Goal: Task Accomplishment & Management: Complete application form

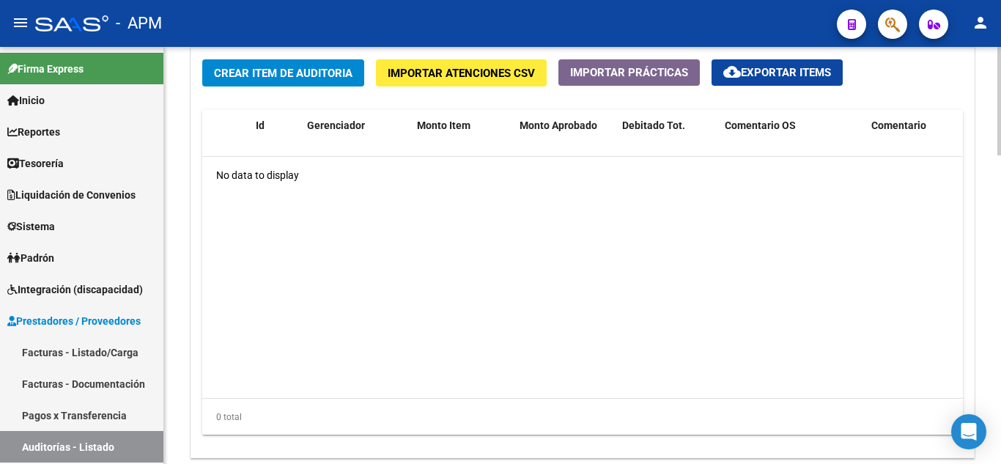
scroll to position [1099, 0]
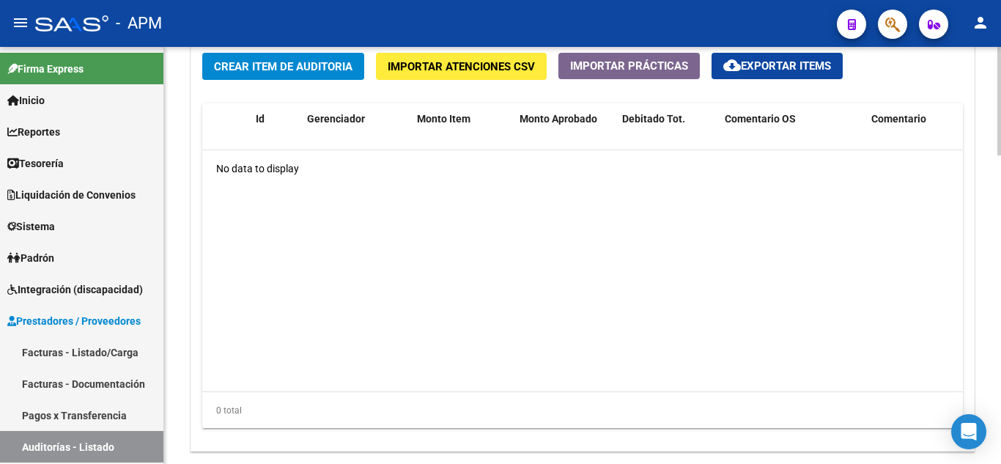
click at [320, 75] on button "Crear Item de Auditoria" at bounding box center [283, 66] width 162 height 27
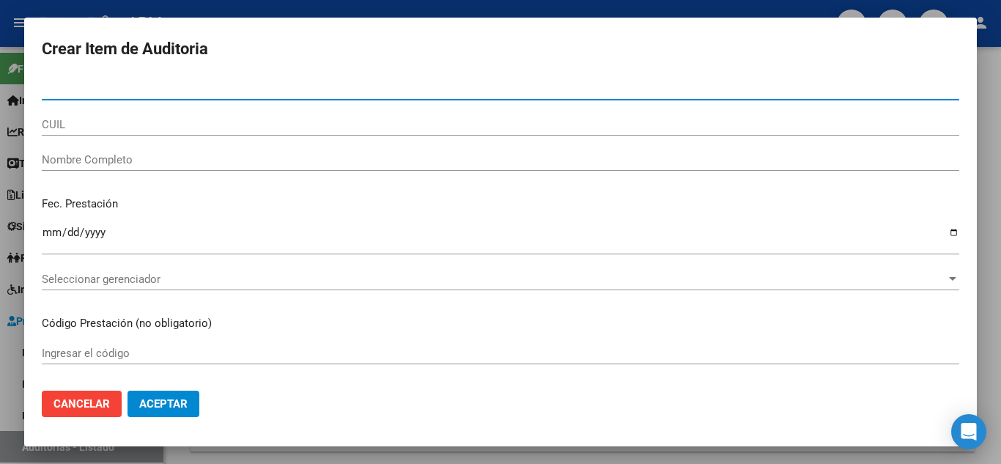
paste input "32.897046"
type input "32897046"
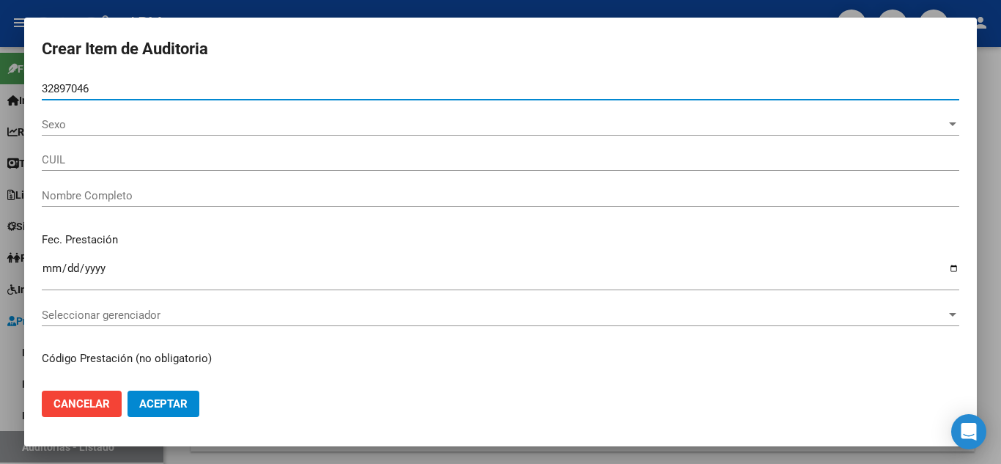
type input "27328970460"
type input "[PERSON_NAME]"
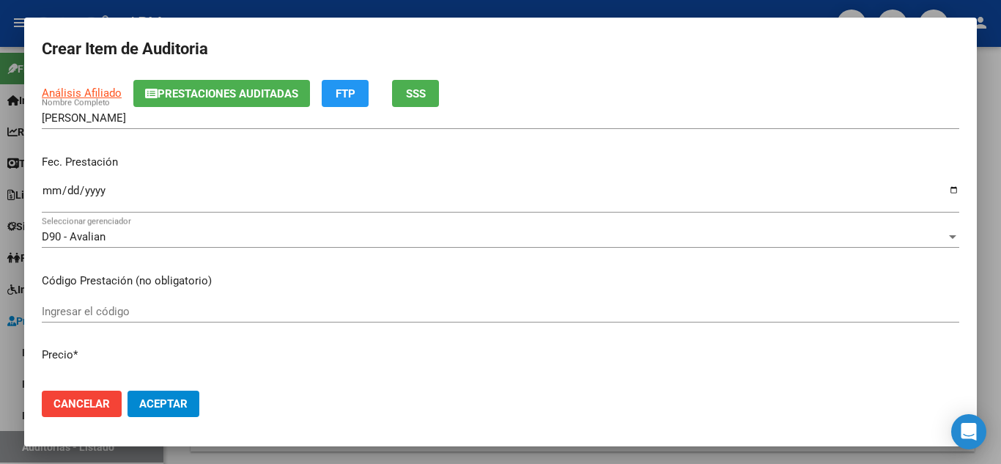
scroll to position [147, 0]
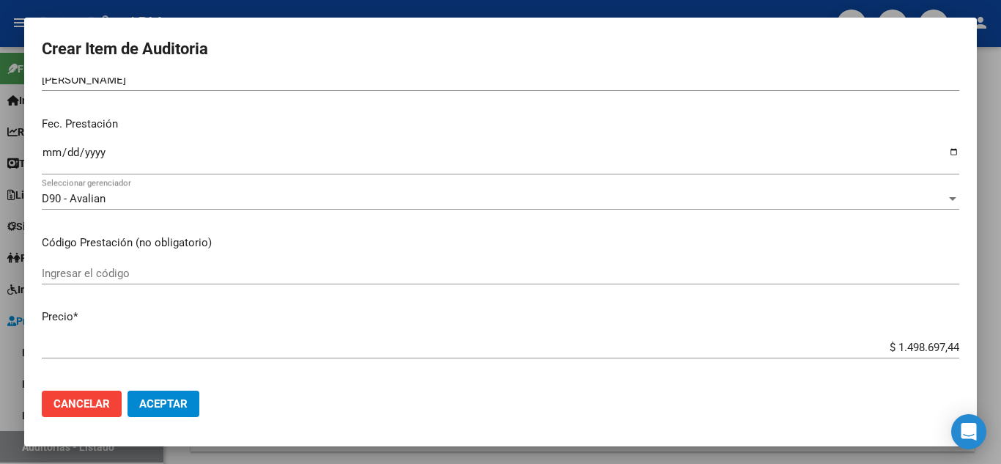
type input "32897046"
click at [48, 155] on input "Ingresar la fecha" at bounding box center [501, 158] width 918 height 23
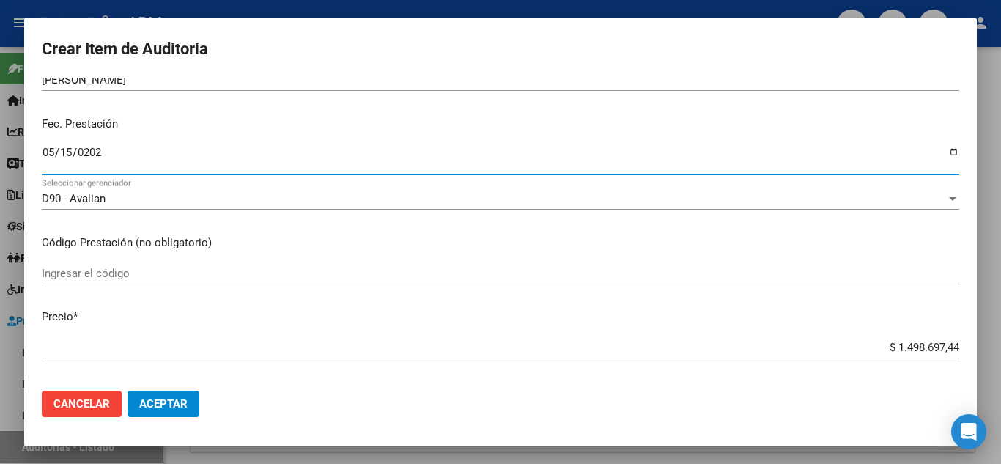
type input "[DATE]"
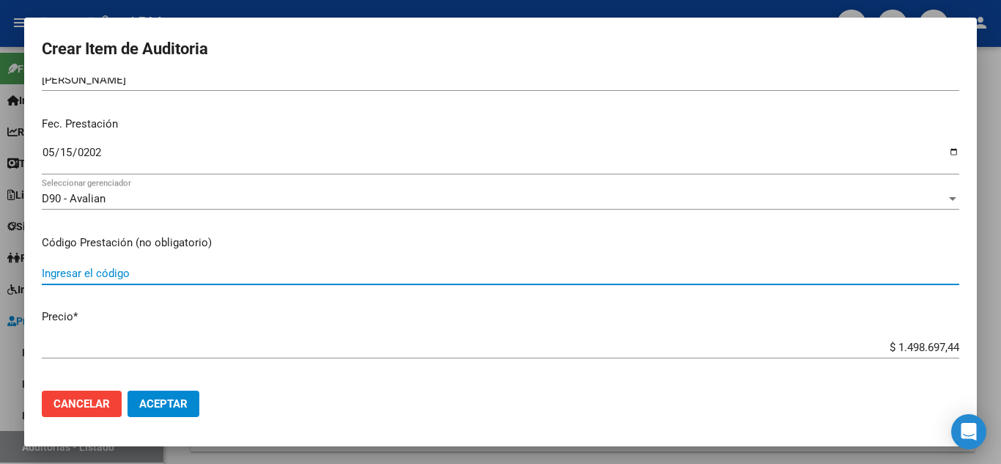
click at [58, 273] on input "Ingresar el código" at bounding box center [501, 273] width 918 height 13
type input "110104 Cesarea"
click at [97, 352] on input "$ 1.498.697,44" at bounding box center [501, 347] width 918 height 13
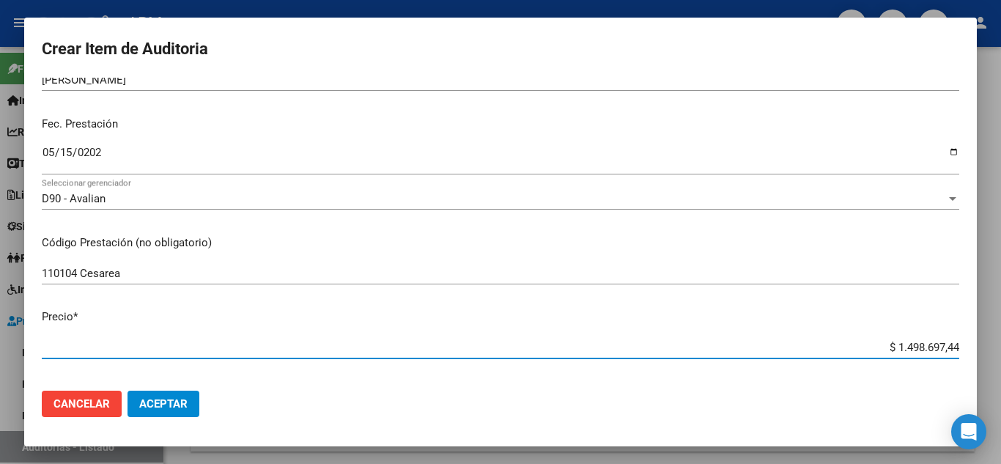
drag, startPoint x: 884, startPoint y: 352, endPoint x: 981, endPoint y: 337, distance: 97.9
click at [981, 337] on div "Crear Item de Auditoria 32897046 Nro Documento 27328970460 CUIL Afiliado Activo…" at bounding box center [500, 232] width 1001 height 464
paste input "494.723,7"
type input "$ 494.723,74"
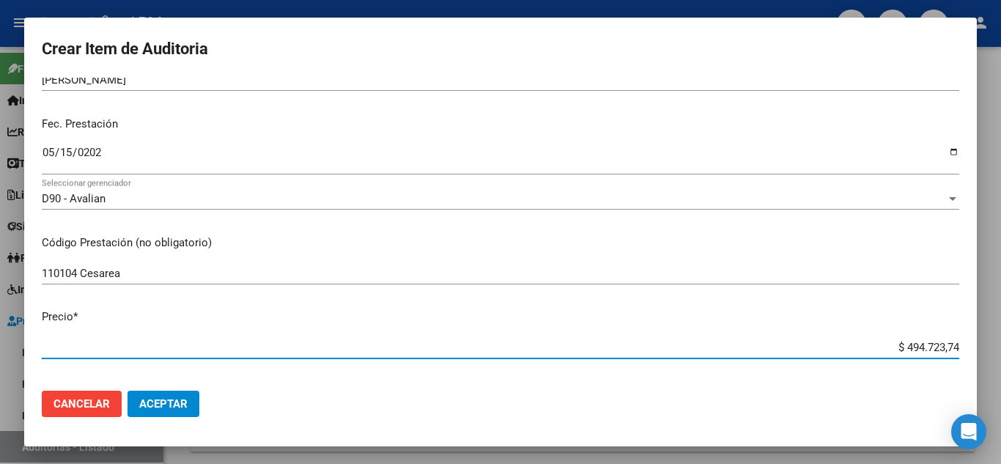
type input "$ 494.723,74"
click at [136, 402] on button "Aceptar" at bounding box center [164, 404] width 72 height 26
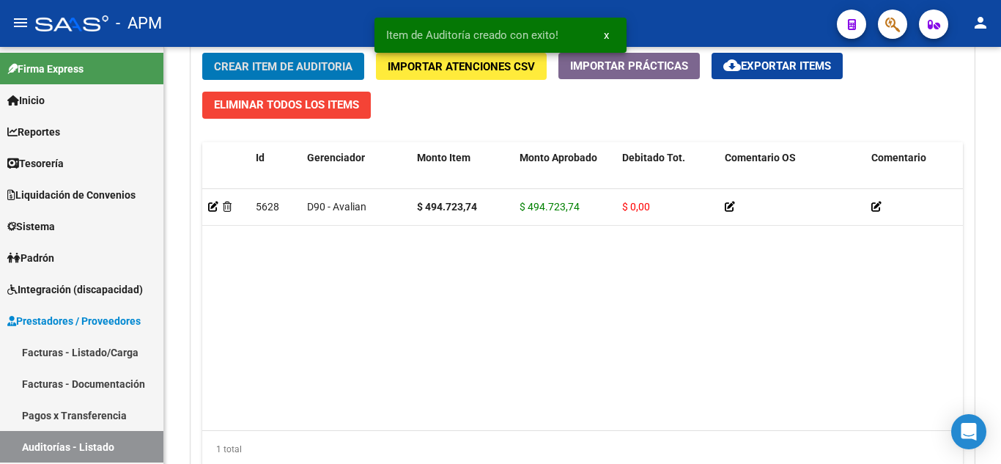
scroll to position [1100, 0]
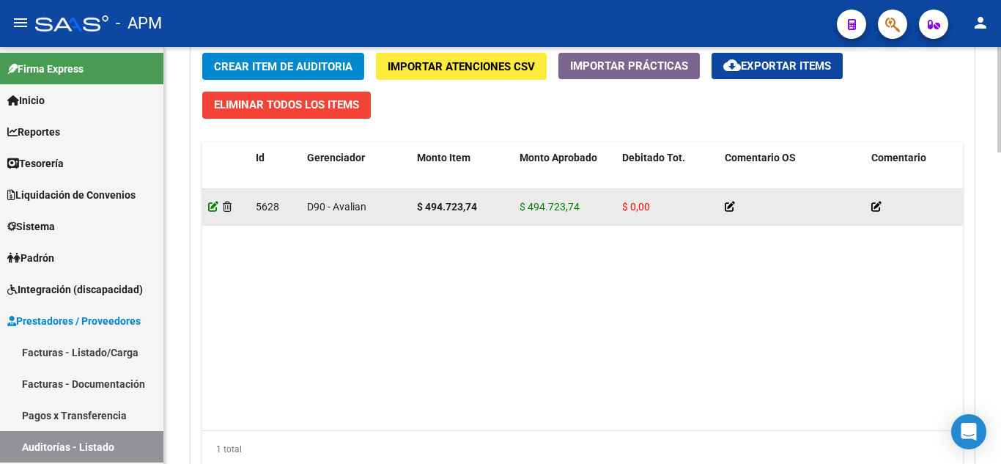
click at [210, 206] on icon at bounding box center [213, 207] width 10 height 10
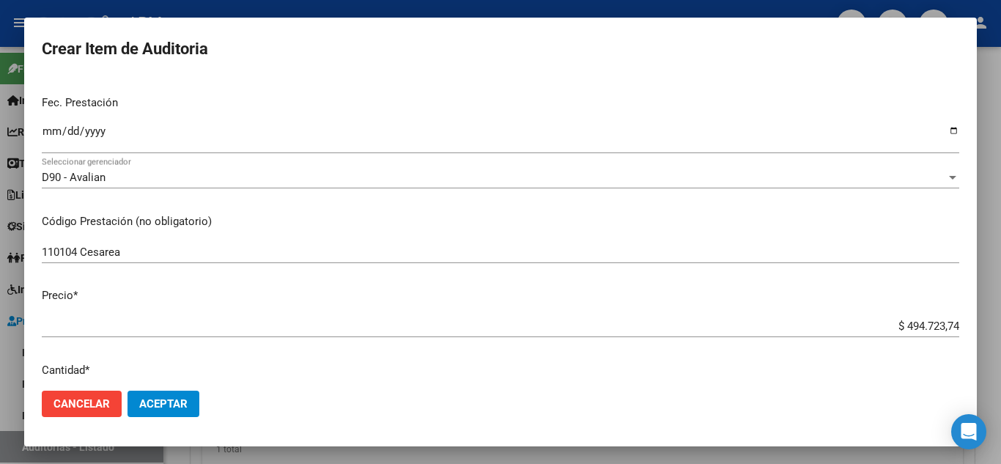
scroll to position [147, 0]
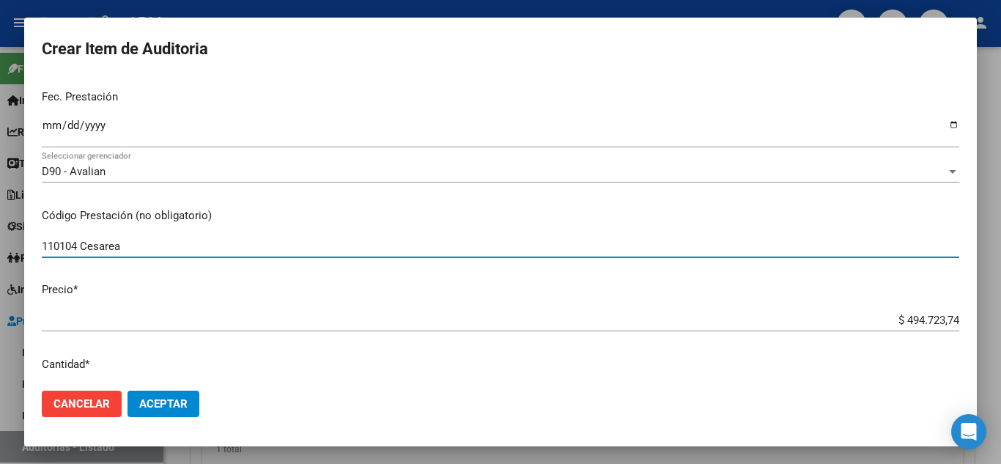
drag, startPoint x: 133, startPoint y: 246, endPoint x: 0, endPoint y: 235, distance: 133.9
click at [0, 235] on div "Crear Item de Auditoria 32897046 Nro Documento 27328970460 CUIL Afiliado Activo…" at bounding box center [500, 232] width 1001 height 464
click at [180, 249] on input "110104 Cesarea" at bounding box center [501, 246] width 918 height 13
type input "1"
type input "[MEDICAL_DATA]"
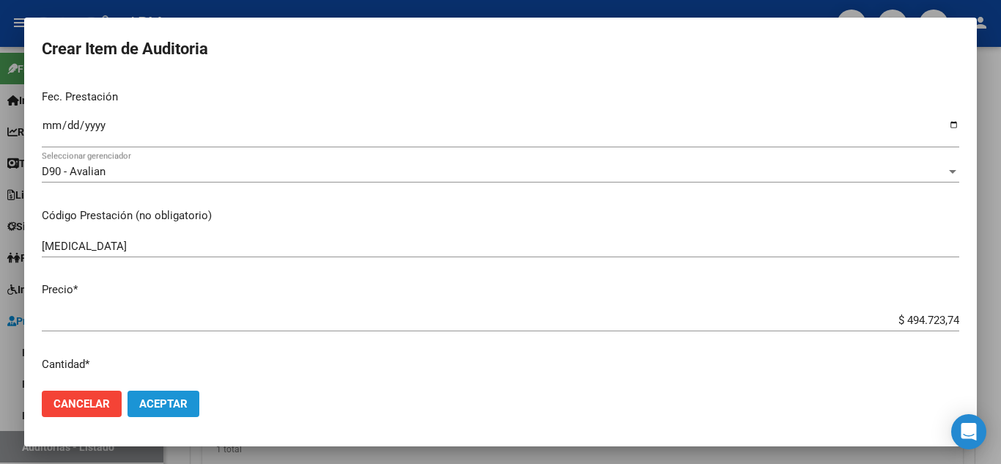
click at [169, 393] on button "Aceptar" at bounding box center [164, 404] width 72 height 26
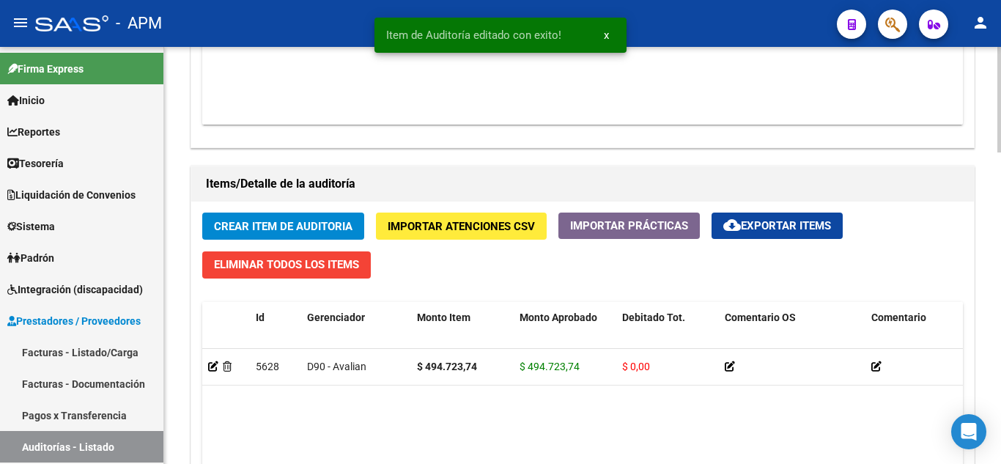
scroll to position [1026, 0]
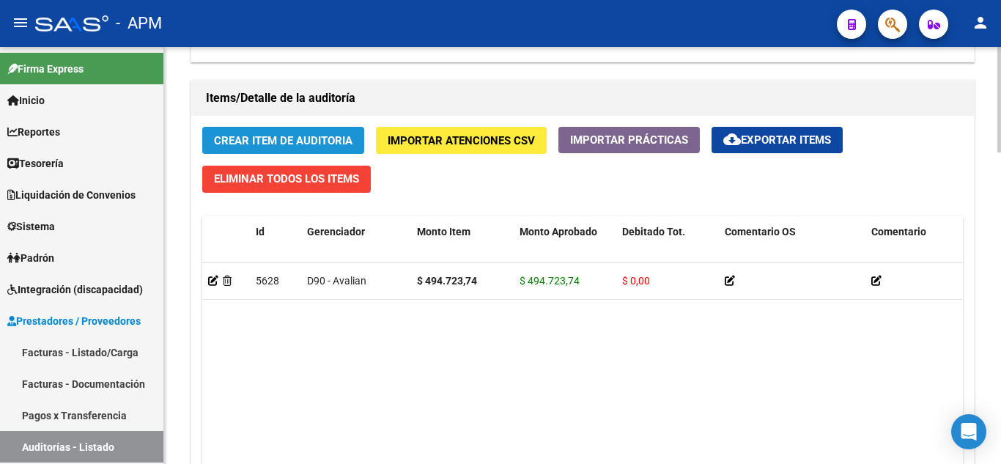
click at [290, 143] on span "Crear Item de Auditoria" at bounding box center [283, 140] width 139 height 13
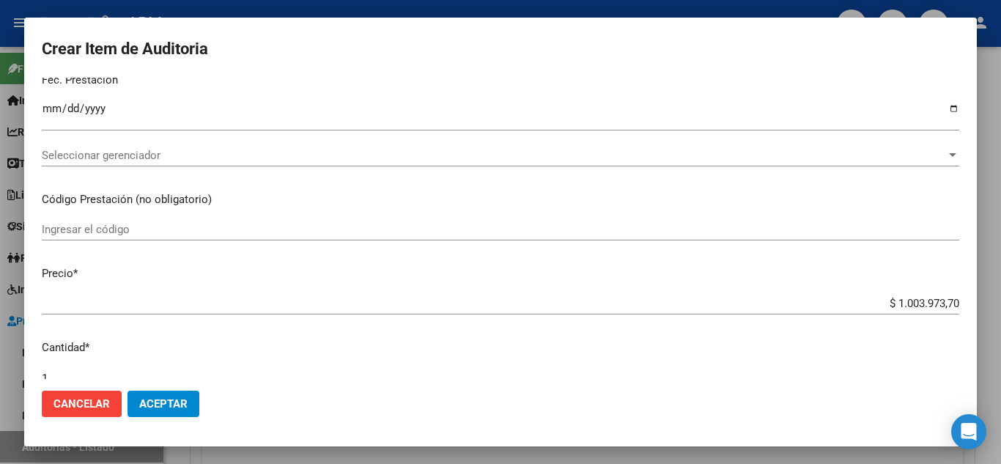
scroll to position [147, 0]
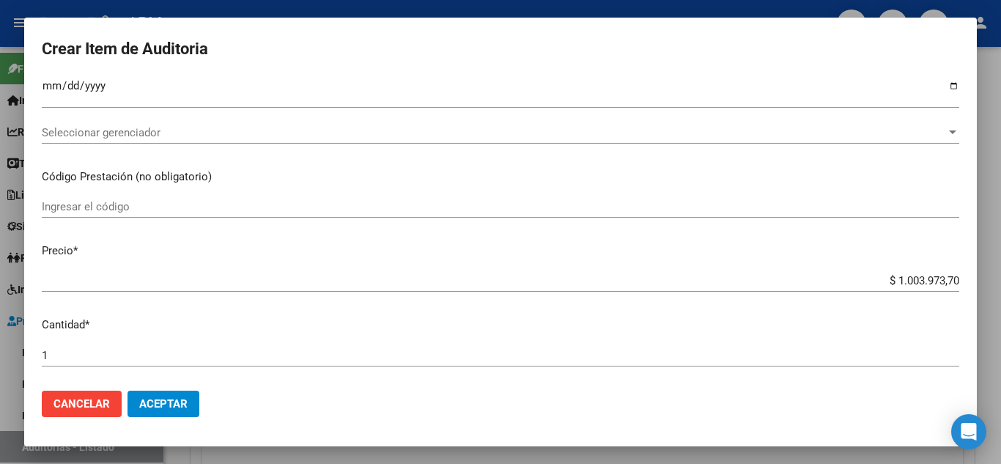
click at [97, 208] on input "Ingresar el código" at bounding box center [501, 206] width 918 height 13
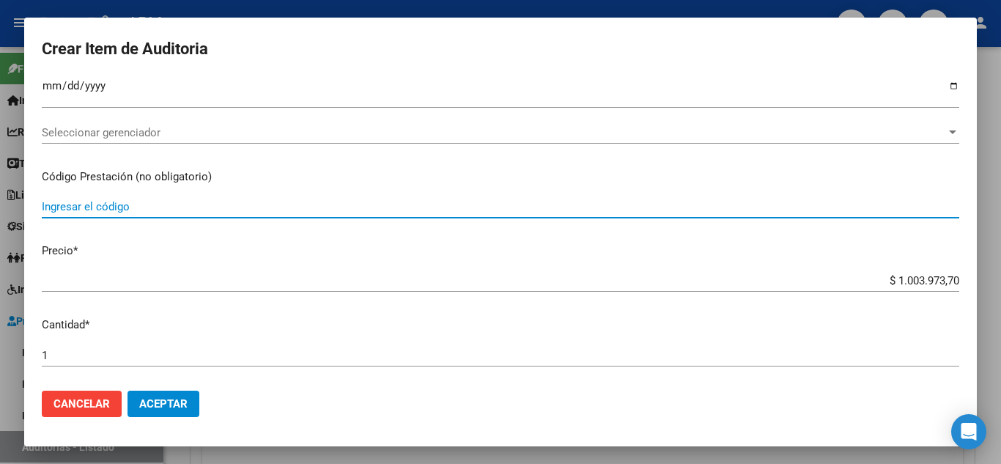
paste input "11.04.07B"
type input "11.04.07B [PERSON_NAME]"
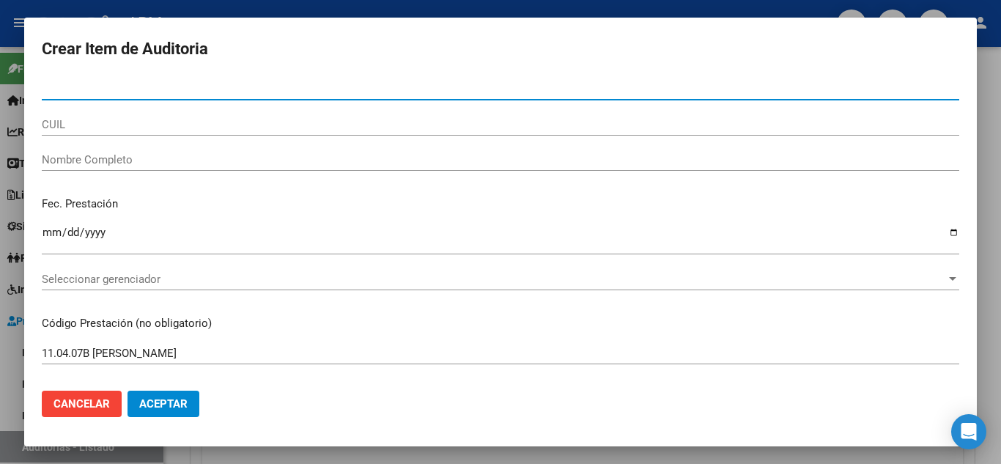
click at [84, 88] on input "Nro Documento" at bounding box center [501, 88] width 918 height 13
type input "32897046"
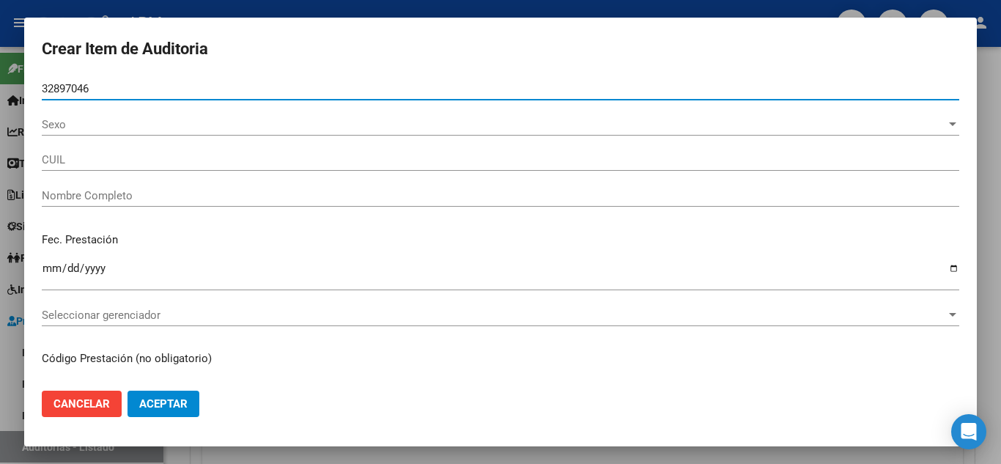
type input "27328970460"
type input "[PERSON_NAME]"
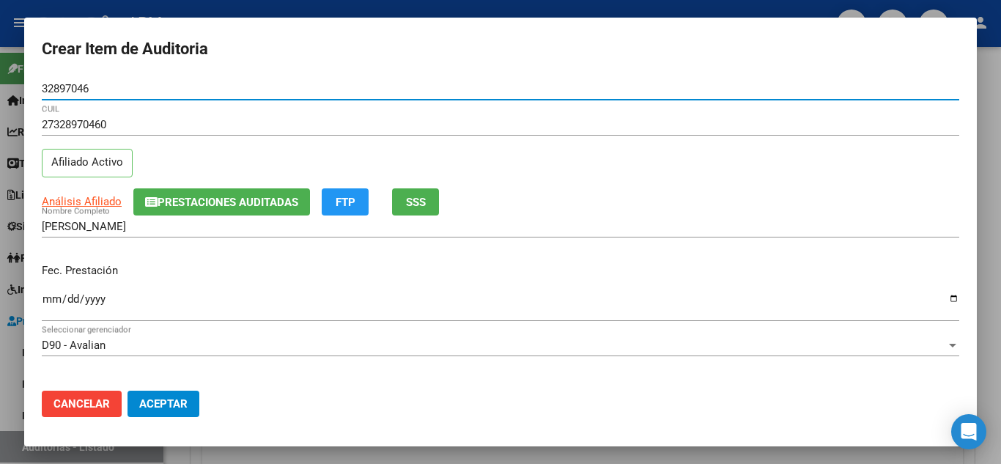
type input "32897046"
click at [49, 302] on input "Ingresar la fecha" at bounding box center [501, 304] width 918 height 23
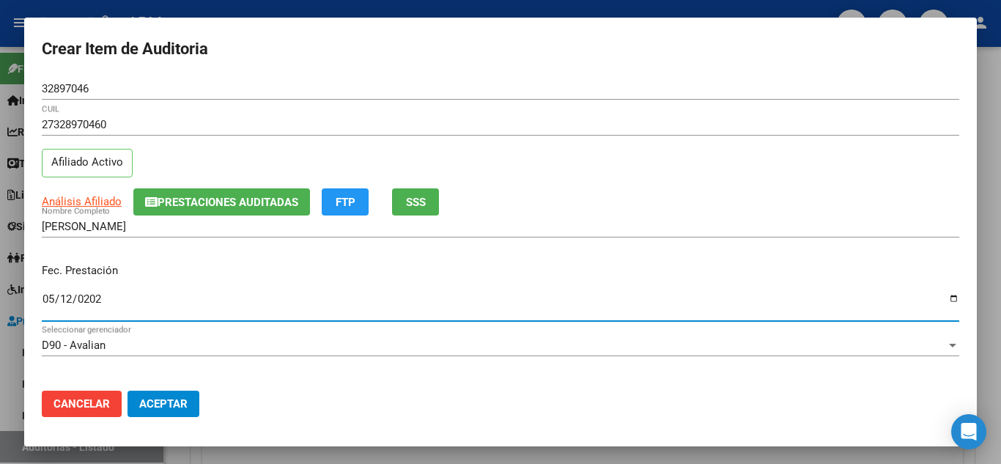
type input "[DATE]"
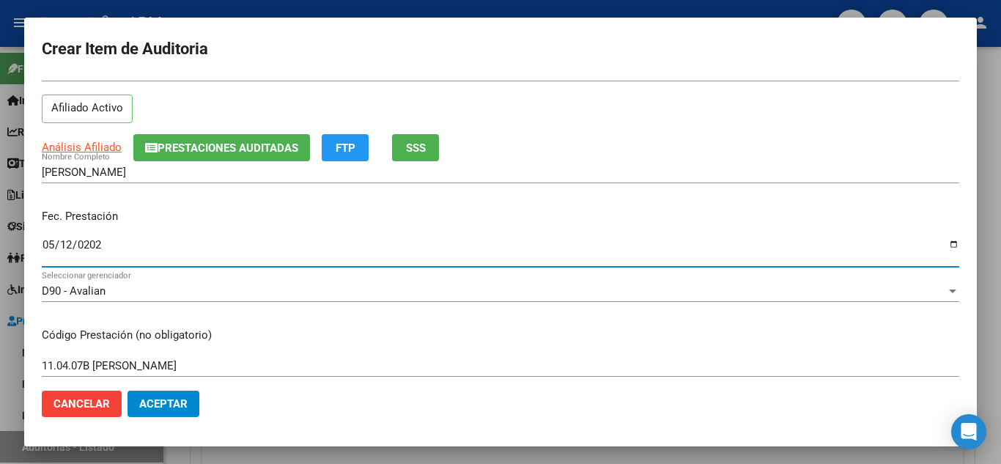
scroll to position [220, 0]
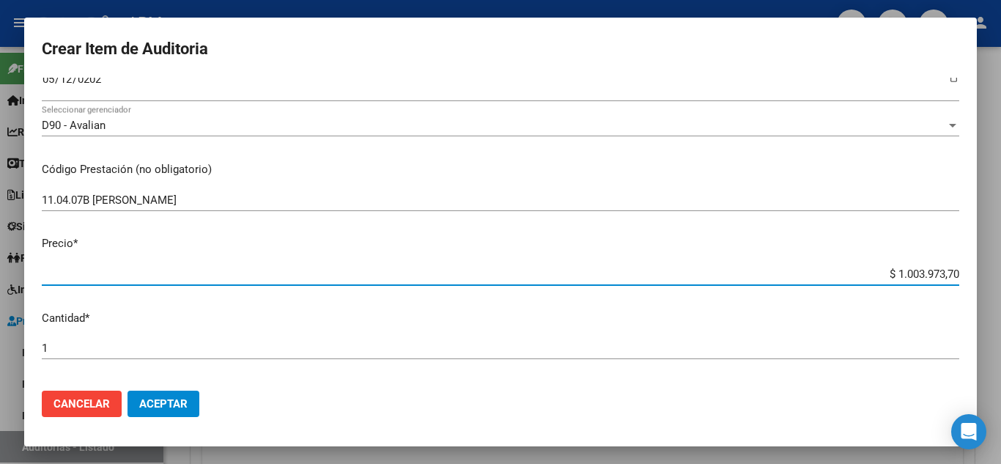
drag, startPoint x: 885, startPoint y: 270, endPoint x: 956, endPoint y: 273, distance: 71.1
click at [956, 273] on app-form-text-field "Precio * $ 1.003.973,70 Ingresar el precio" at bounding box center [506, 257] width 929 height 45
paste input "743.908,46"
type input "$ 743.908,46"
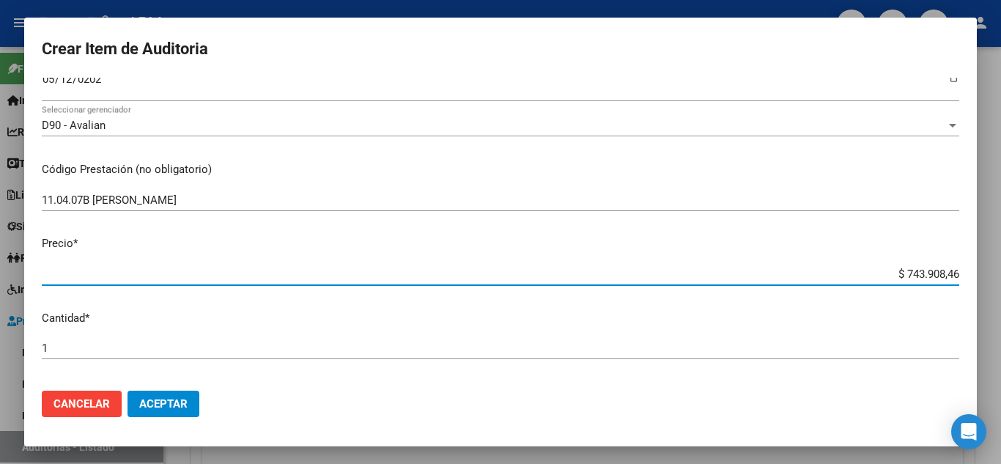
type input "$ 743.908,46"
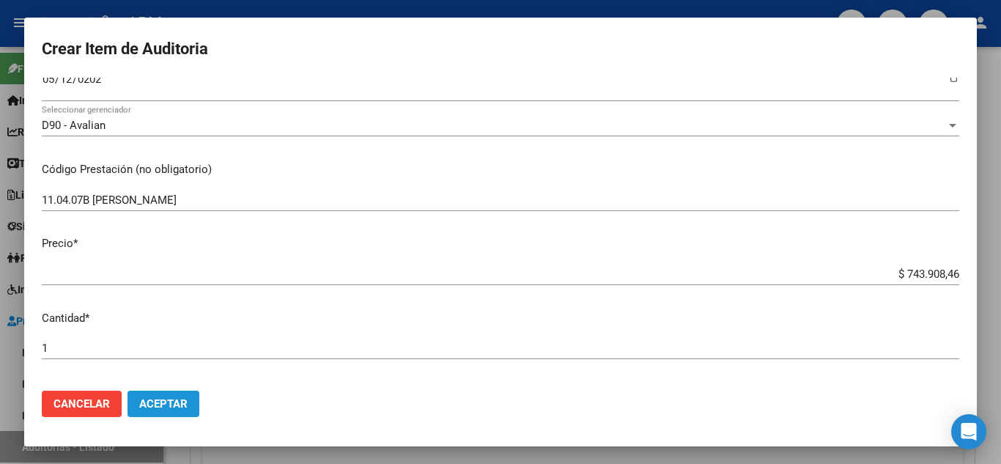
click at [172, 404] on span "Aceptar" at bounding box center [163, 403] width 48 height 13
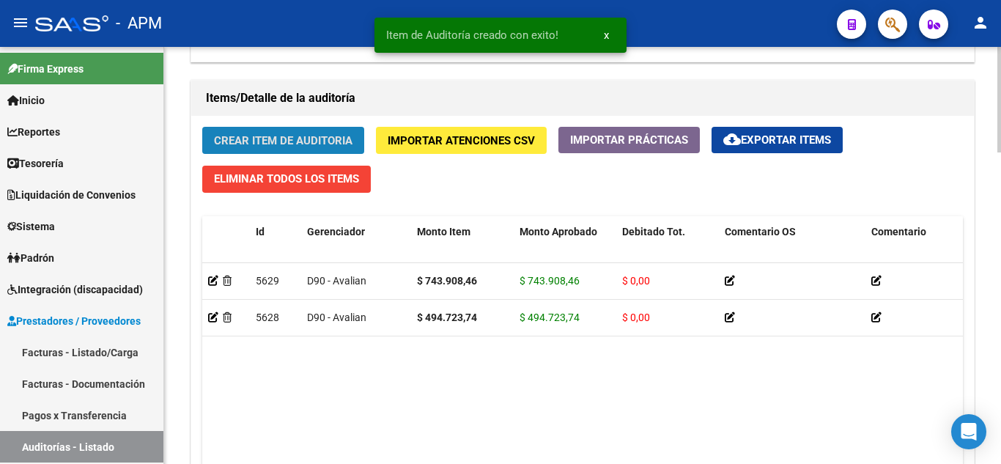
click at [284, 140] on span "Crear Item de Auditoria" at bounding box center [283, 140] width 139 height 13
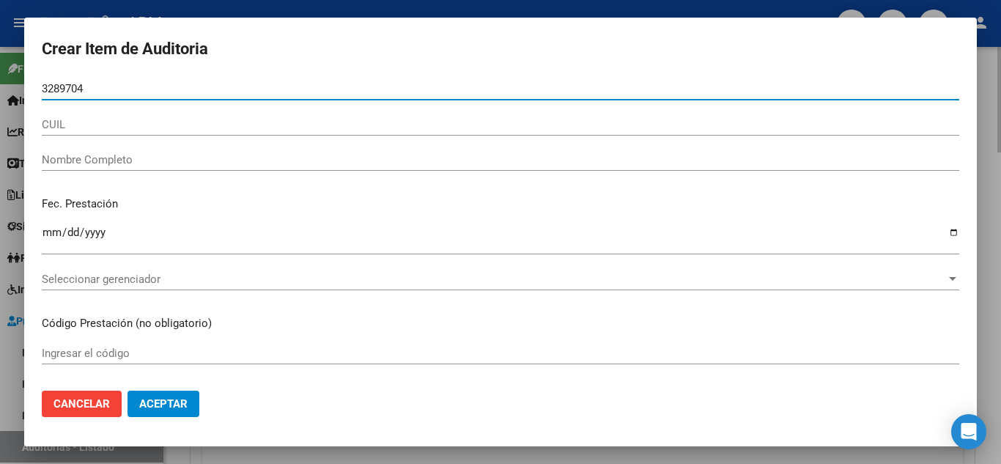
type input "32897046"
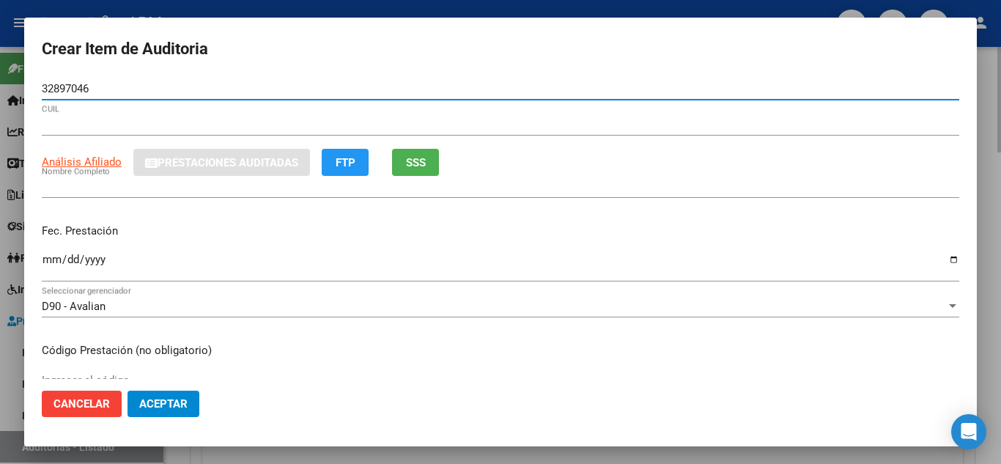
type input "27328970460"
type input "[PERSON_NAME]"
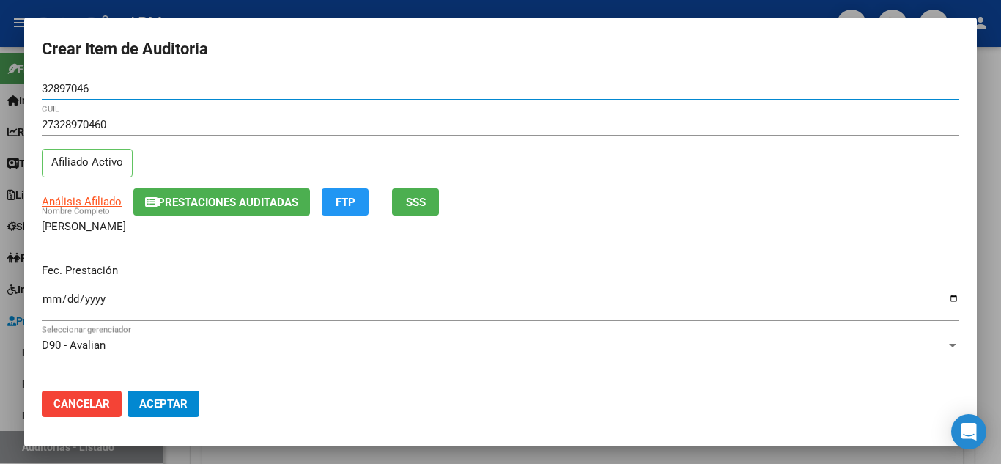
type input "32897046"
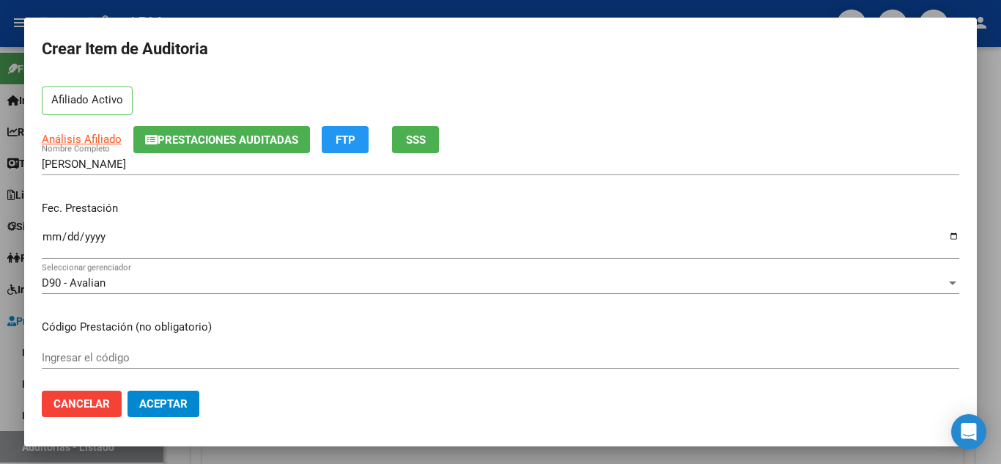
scroll to position [0, 0]
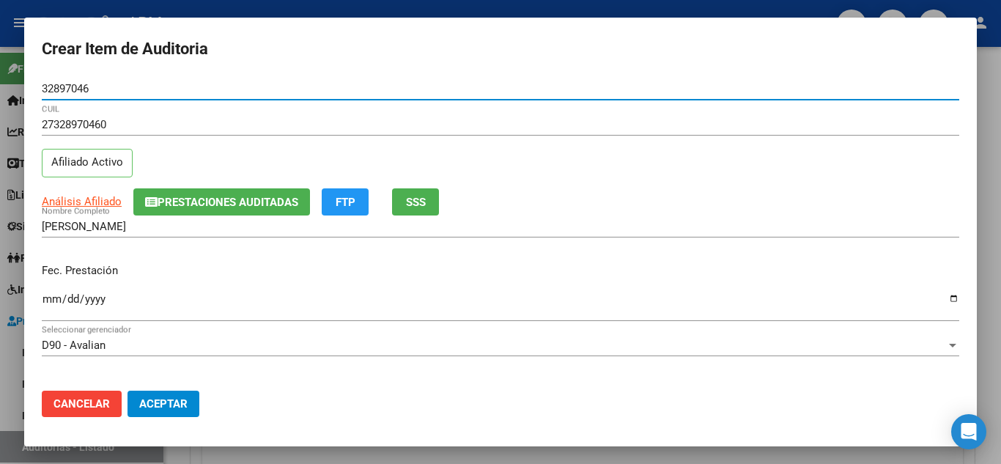
click at [50, 303] on input "Ingresar la fecha" at bounding box center [501, 304] width 918 height 23
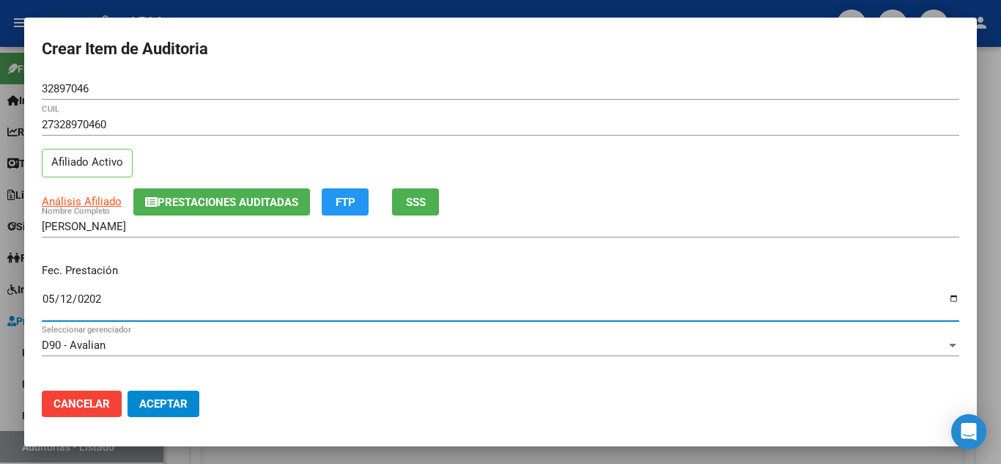
type input "[DATE]"
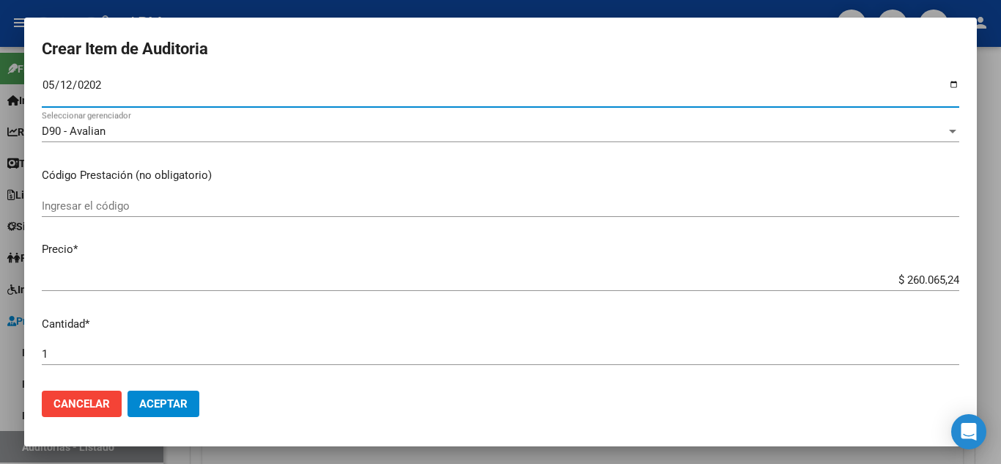
scroll to position [220, 0]
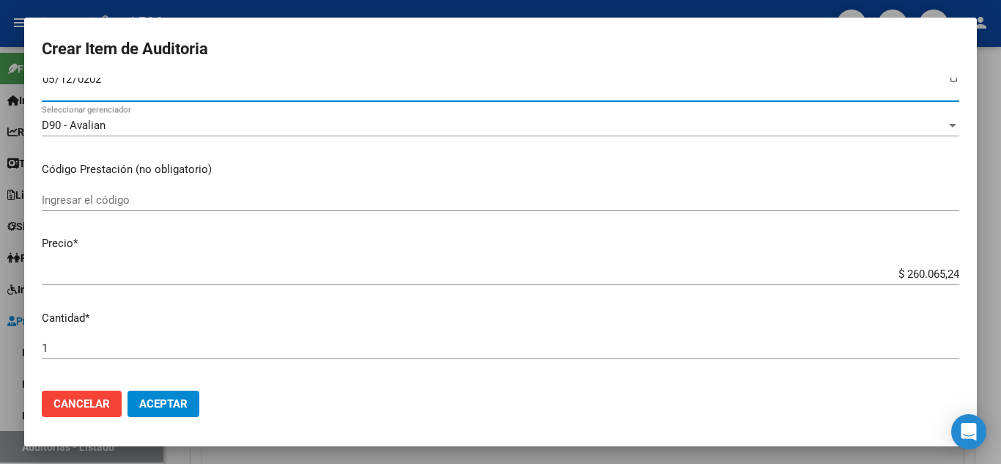
click at [58, 202] on input "Ingresar el código" at bounding box center [501, 199] width 918 height 13
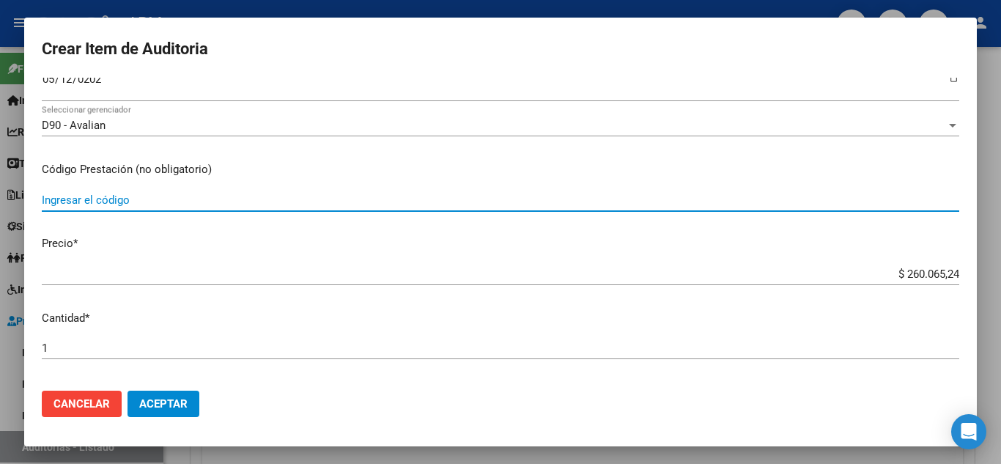
paste input "[DATE]"
type input "[DATE] Anestesia Completa"
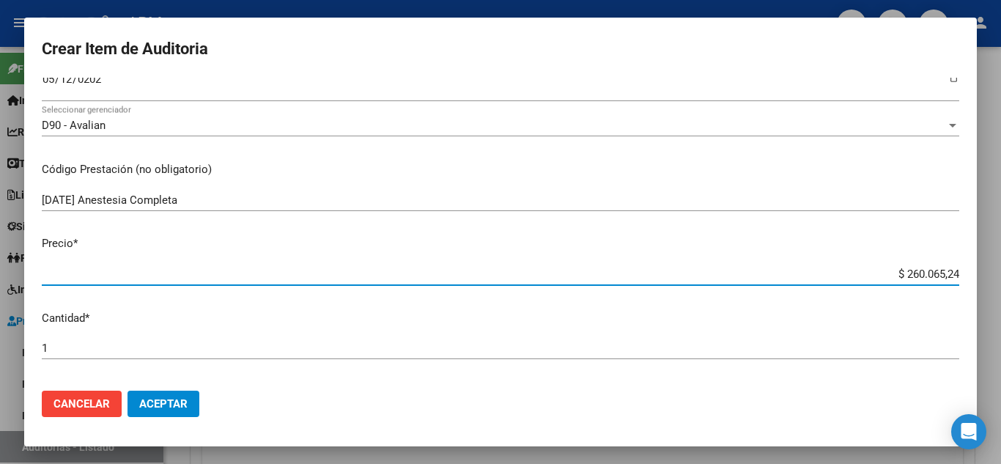
drag, startPoint x: 896, startPoint y: 277, endPoint x: 1000, endPoint y: 273, distance: 104.9
click at [1000, 273] on div "Crear Item de Auditoria 32897046 Nro Documento 27328970460 CUIL Afiliado Activo…" at bounding box center [500, 232] width 1001 height 464
type input "$ 0,01"
type input "$ 0,11"
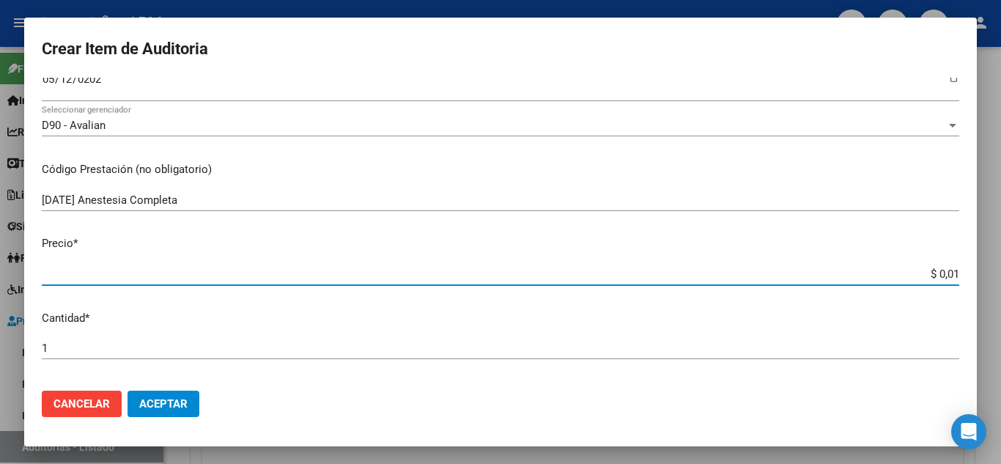
type input "$ 0,11"
type input "$ 1,10"
type input "$ 11,04"
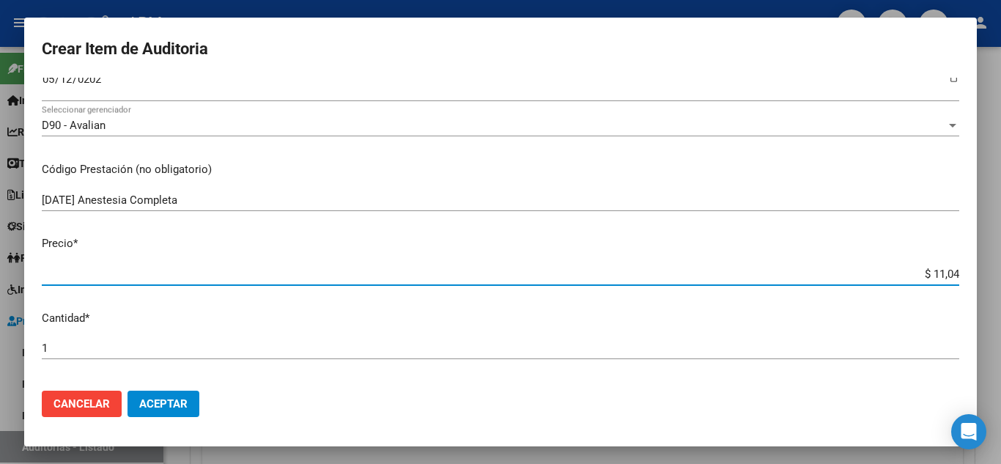
type input "$ 110,44"
type input "$ 1.104,48"
type input "$ 110.448,63"
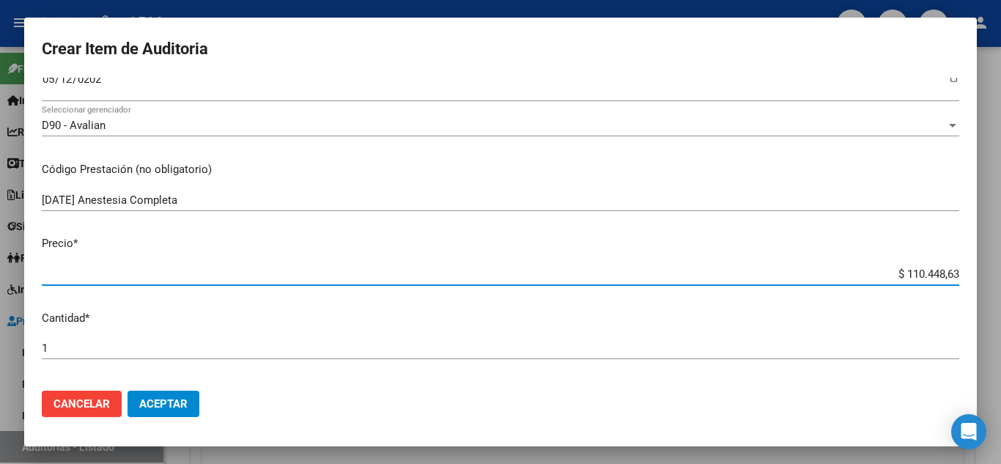
type input "$ 110.448,63"
type input "$ 1.104.486,31"
click at [163, 403] on span "Aceptar" at bounding box center [163, 403] width 48 height 13
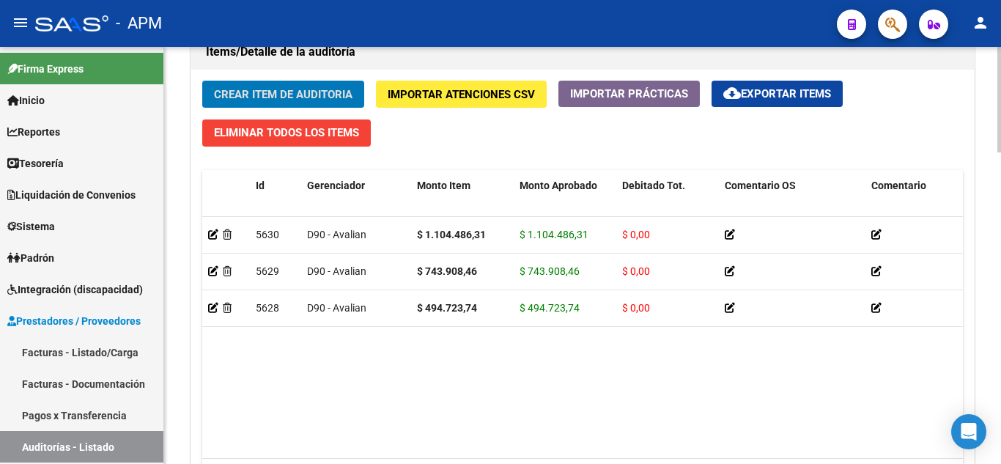
scroll to position [1084, 0]
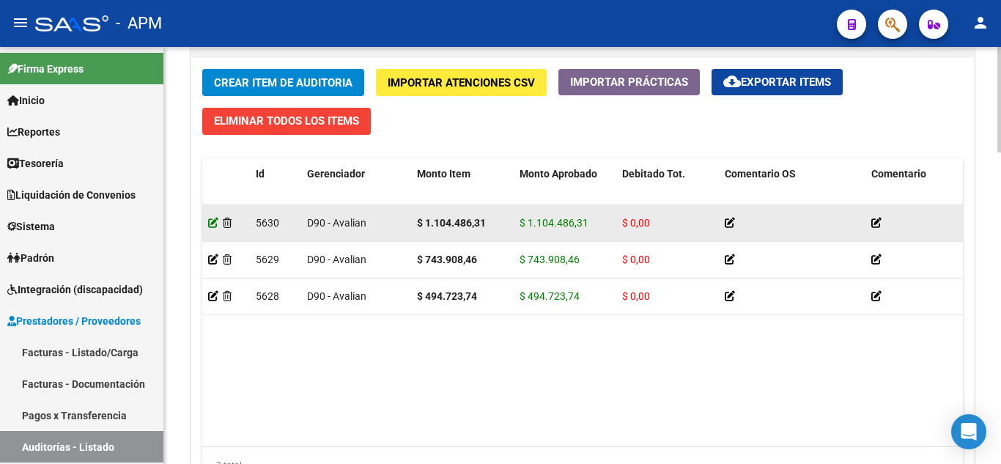
click at [214, 222] on icon at bounding box center [213, 223] width 10 height 10
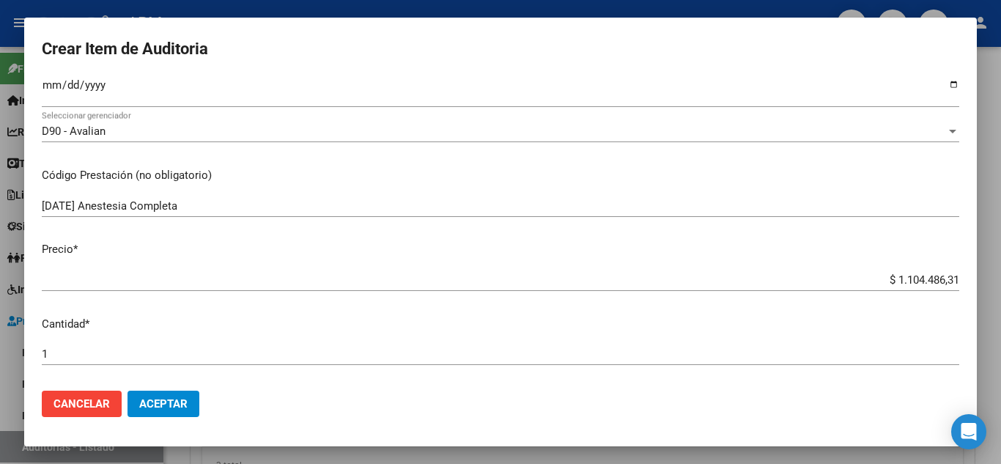
scroll to position [220, 0]
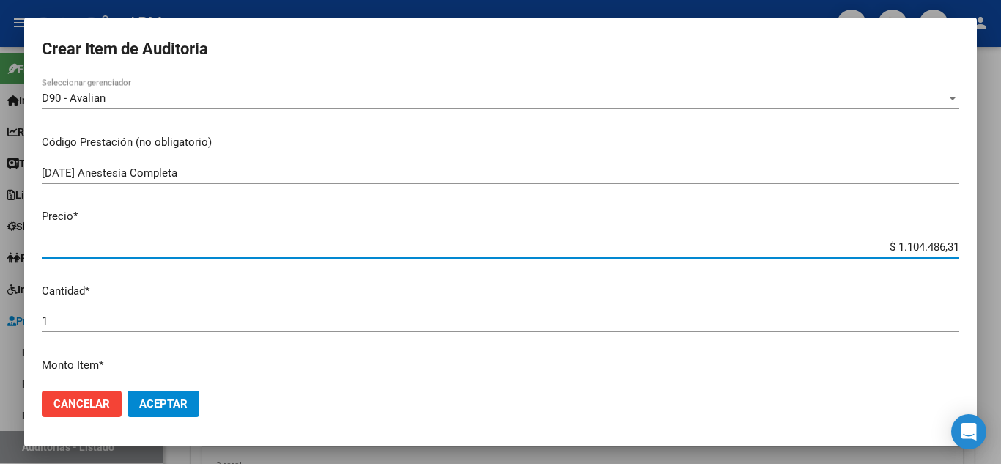
click at [939, 247] on input "$ 1.104.486,31" at bounding box center [501, 246] width 918 height 13
type input "$ 110.448,31"
click at [162, 394] on button "Aceptar" at bounding box center [164, 404] width 72 height 26
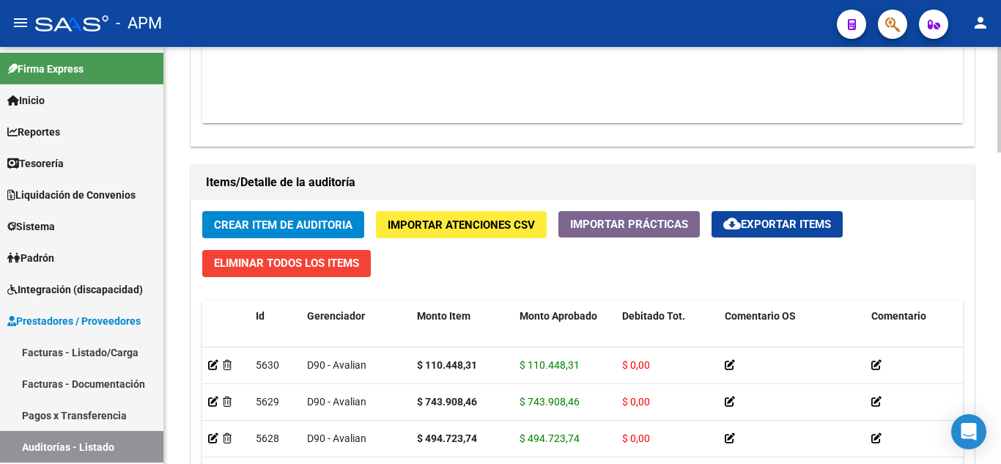
scroll to position [953, 0]
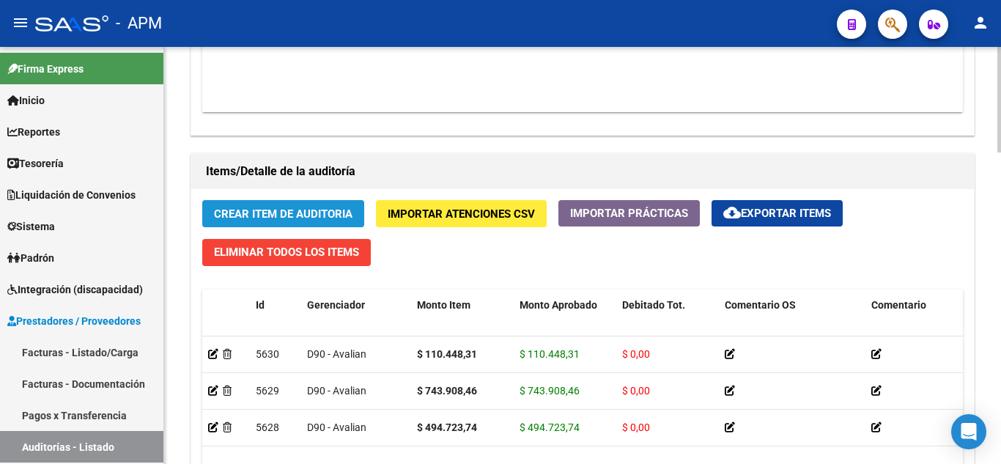
click at [233, 200] on button "Crear Item de Auditoria" at bounding box center [283, 213] width 162 height 27
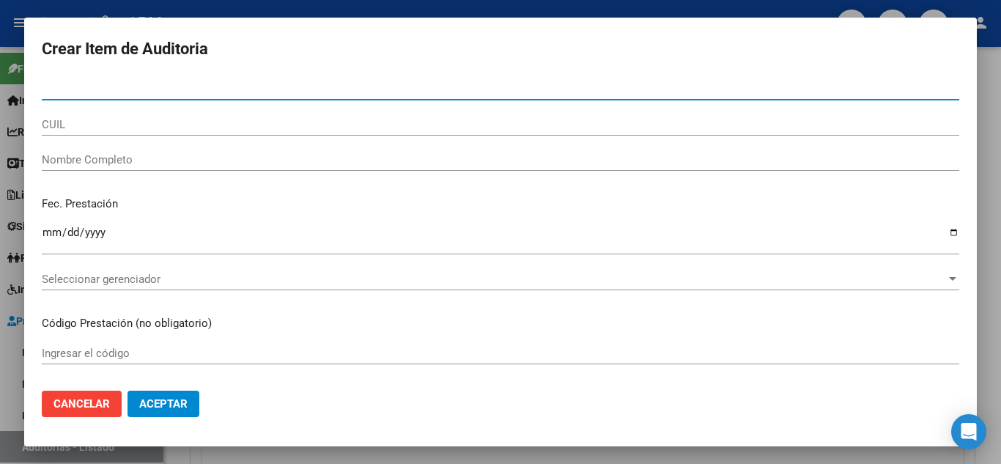
paste input "55.157858"
type input "55157858"
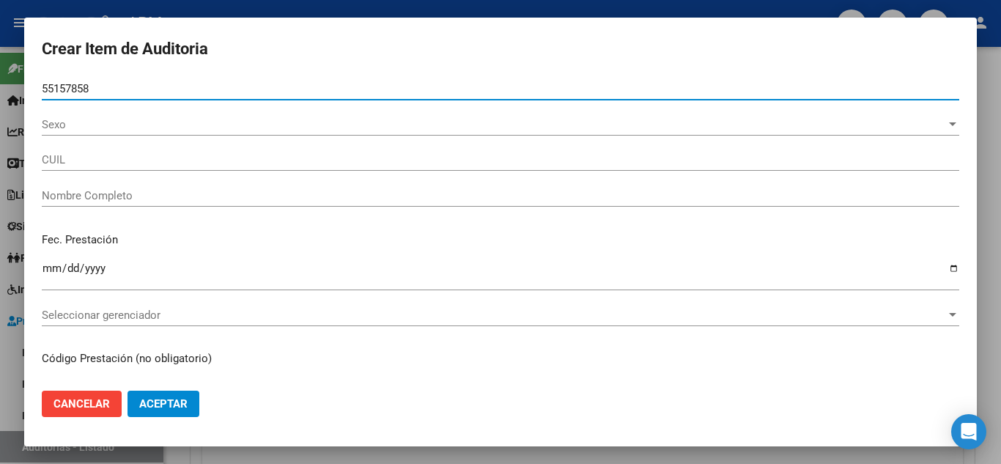
type input "27551578580"
type input "[PERSON_NAME] [PERSON_NAME]"
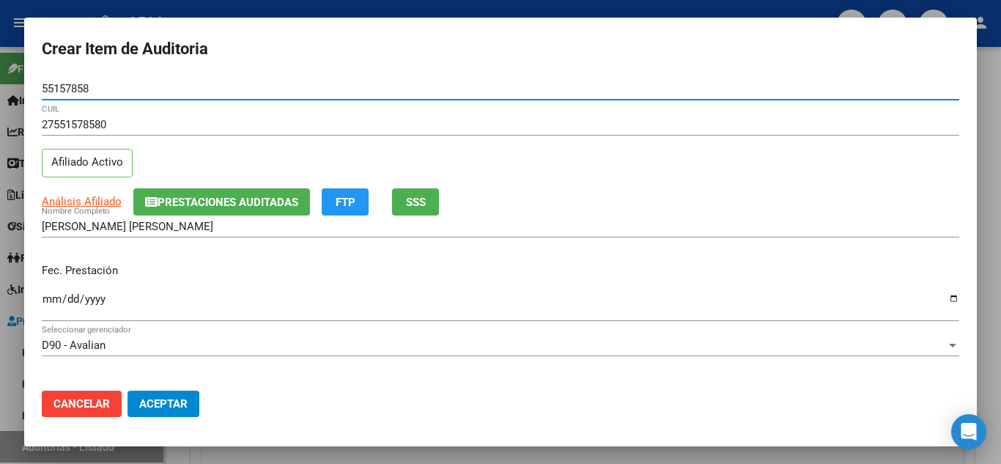
type input "55157858"
click at [48, 300] on input "Ingresar la fecha" at bounding box center [501, 304] width 918 height 23
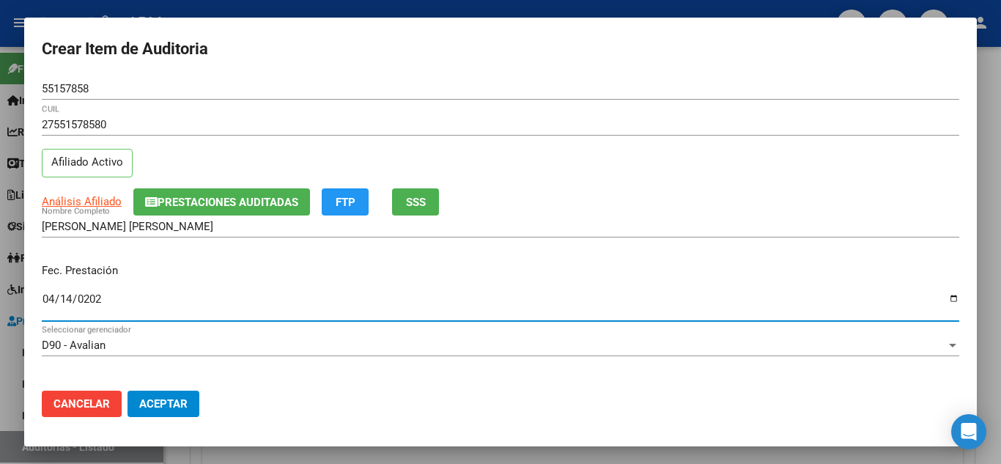
type input "[DATE]"
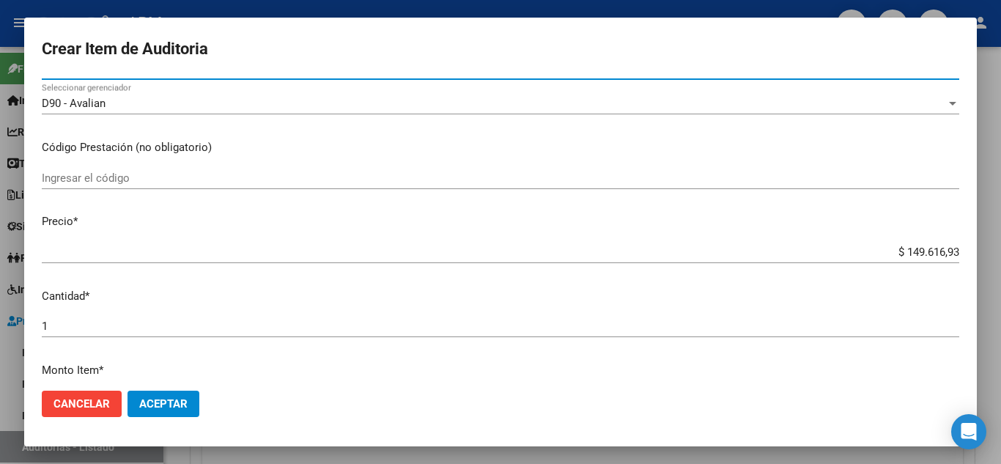
scroll to position [220, 0]
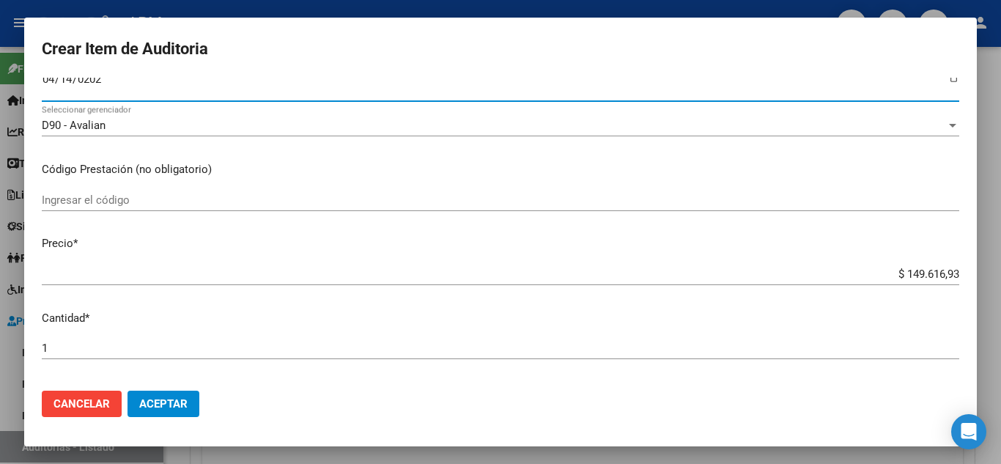
click at [139, 195] on input "Ingresar el código" at bounding box center [501, 199] width 918 height 13
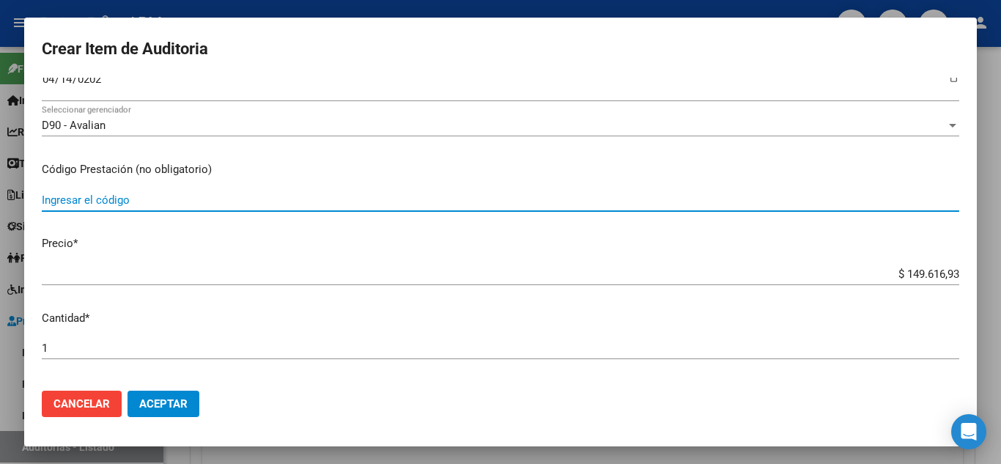
paste input "65.00.01"
type input "65.00.01+65.09.11 Urocultivo"
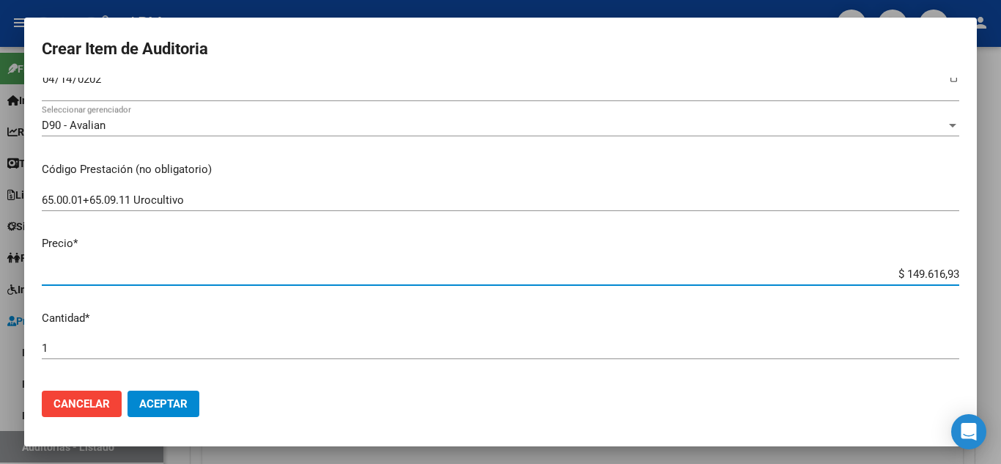
drag, startPoint x: 892, startPoint y: 273, endPoint x: 967, endPoint y: 272, distance: 75.5
click at [967, 272] on mat-dialog-content "55157858 Nro Documento 27551578580 CUIL Afiliado Activo Análisis Afiliado Prest…" at bounding box center [500, 228] width 953 height 301
paste input "17.290,6"
type input "$ 17.290,63"
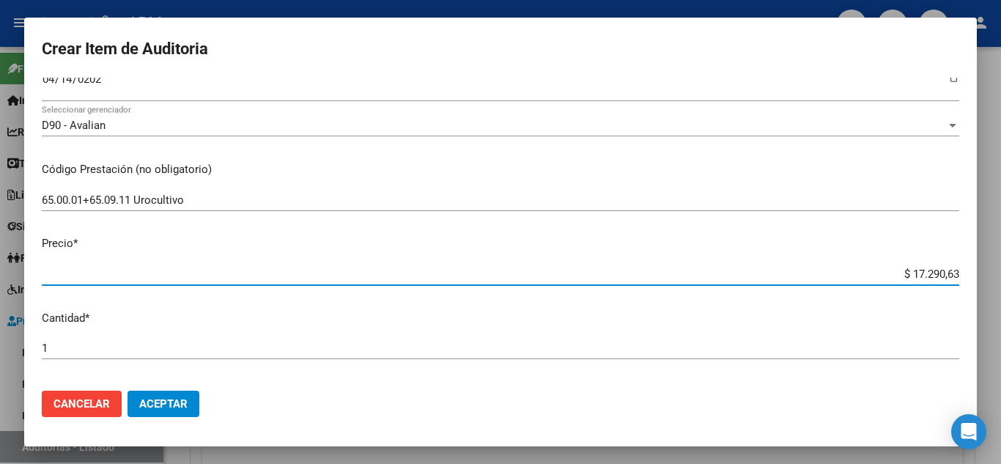
type input "$ 17.290,63"
click at [161, 398] on span "Aceptar" at bounding box center [163, 403] width 48 height 13
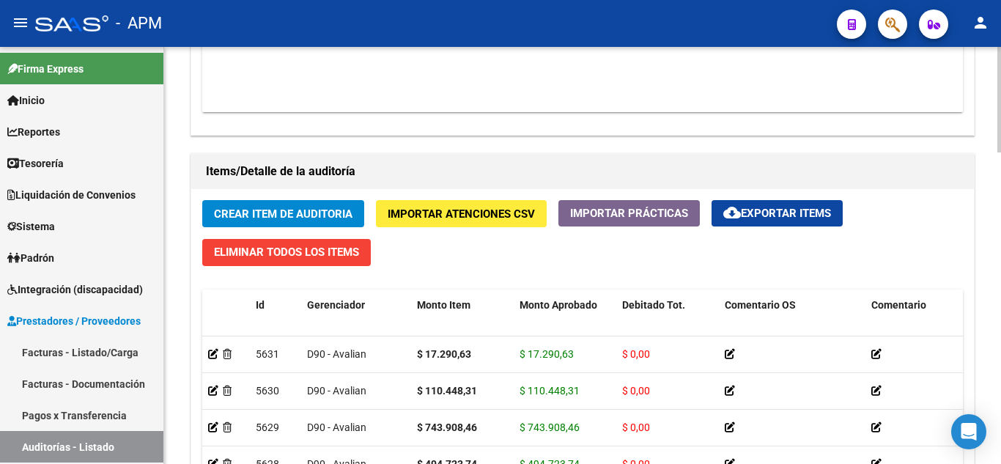
click at [329, 196] on div "Crear Item de Auditoria Importar Atenciones CSV Importar Prácticas cloud_downlo…" at bounding box center [582, 413] width 783 height 448
click at [328, 212] on span "Crear Item de Auditoria" at bounding box center [283, 213] width 139 height 13
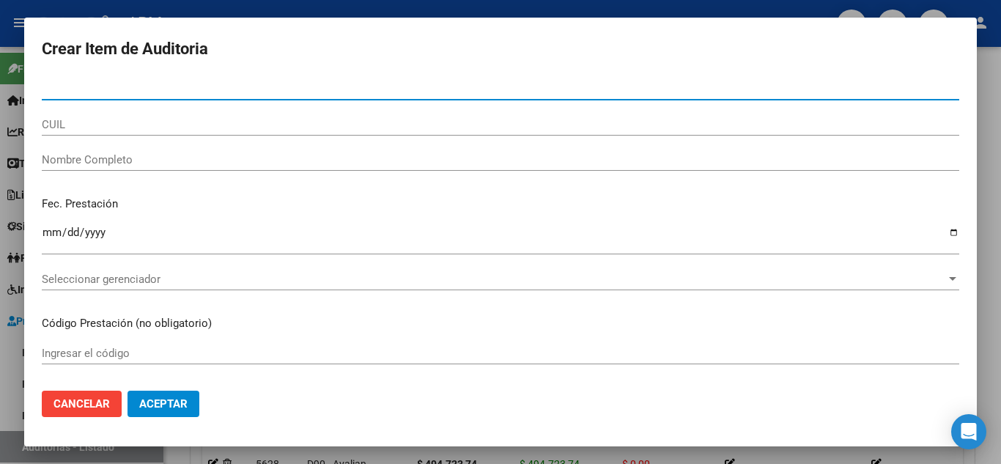
paste input "32.897046"
type input "32897046"
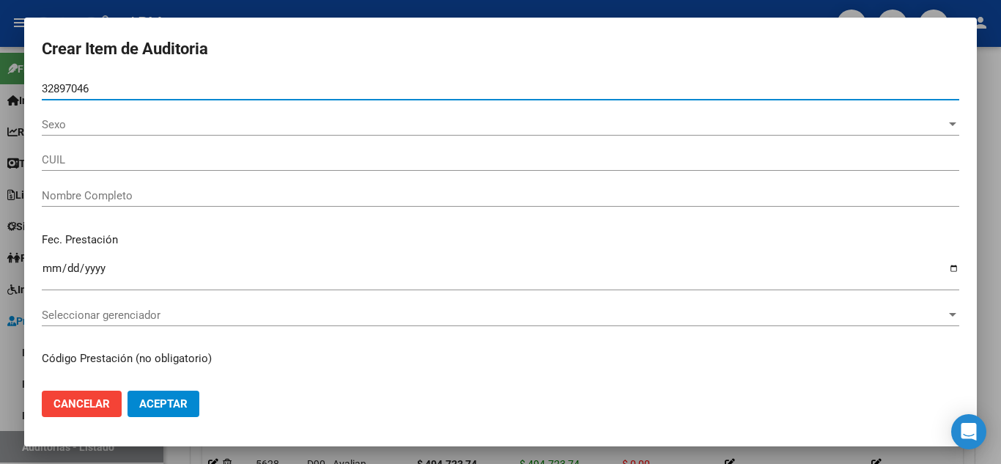
type input "27328970460"
type input "[PERSON_NAME]"
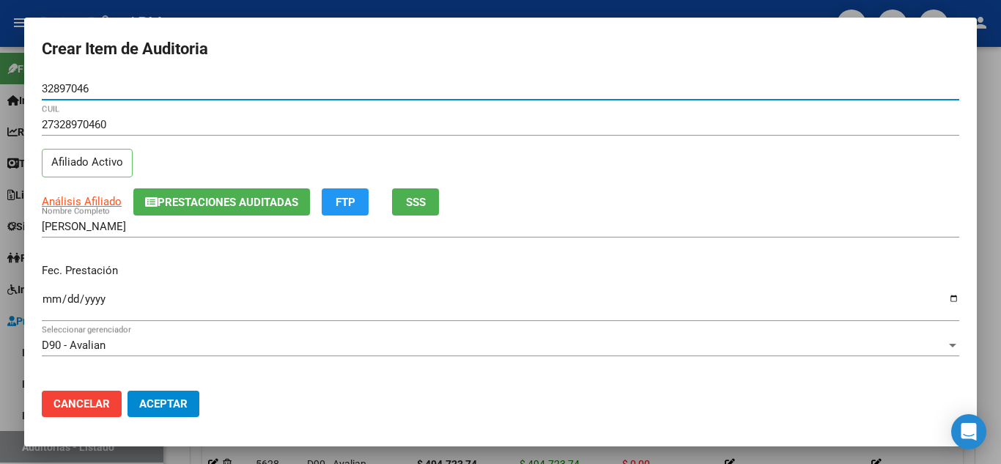
type input "32897046"
click at [47, 300] on input "Ingresar la fecha" at bounding box center [501, 304] width 918 height 23
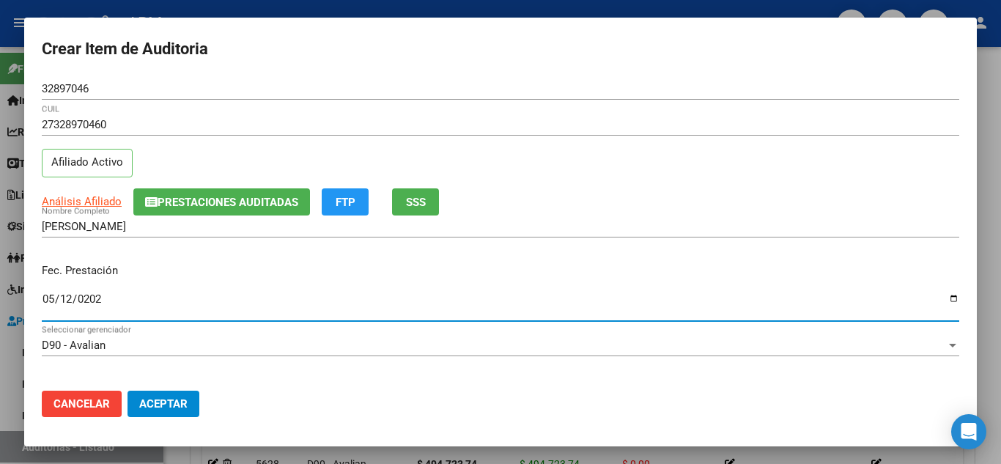
type input "[DATE]"
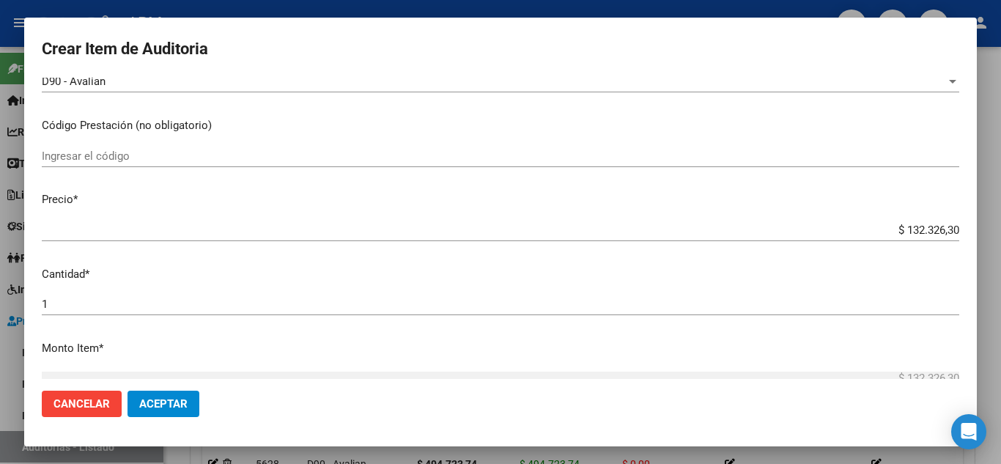
scroll to position [293, 0]
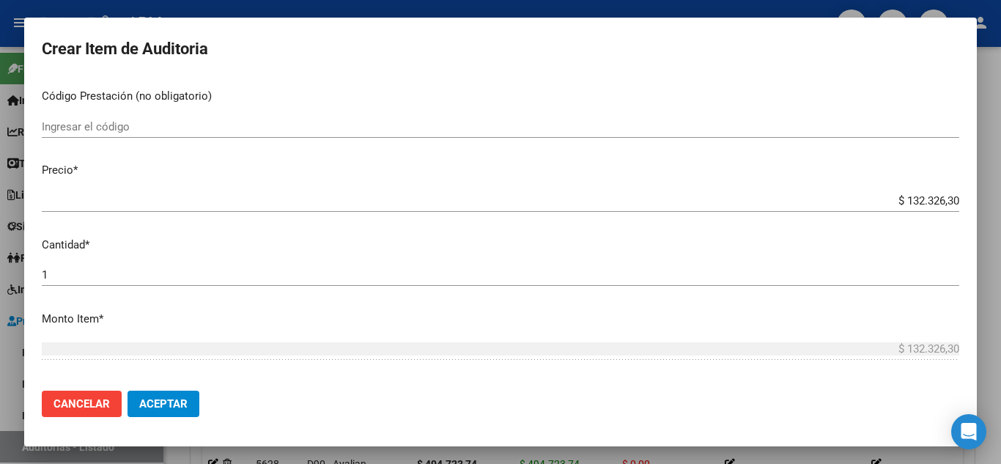
click at [94, 126] on input "Ingresar el código" at bounding box center [501, 126] width 918 height 13
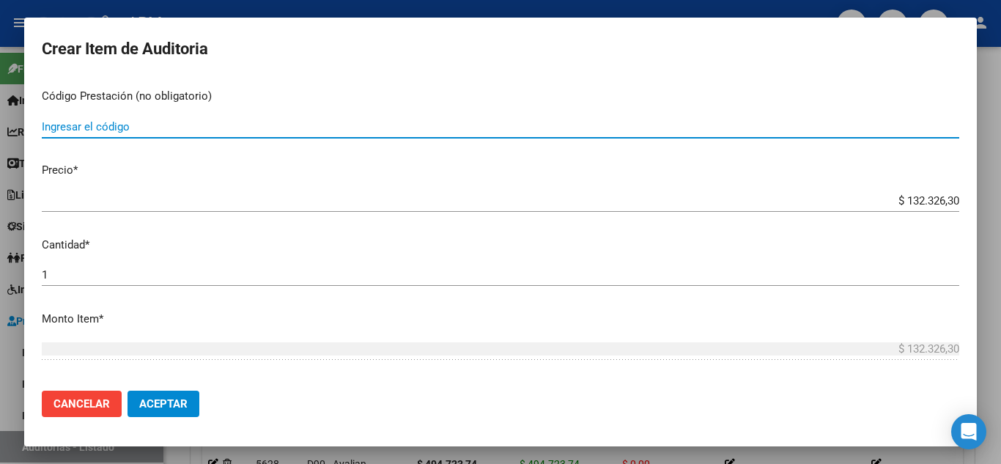
paste input "65.00.01"
paste input "65.04.33"
paste input "65.68.98"
type input "65.00.01+65.04.33+65.68.98"
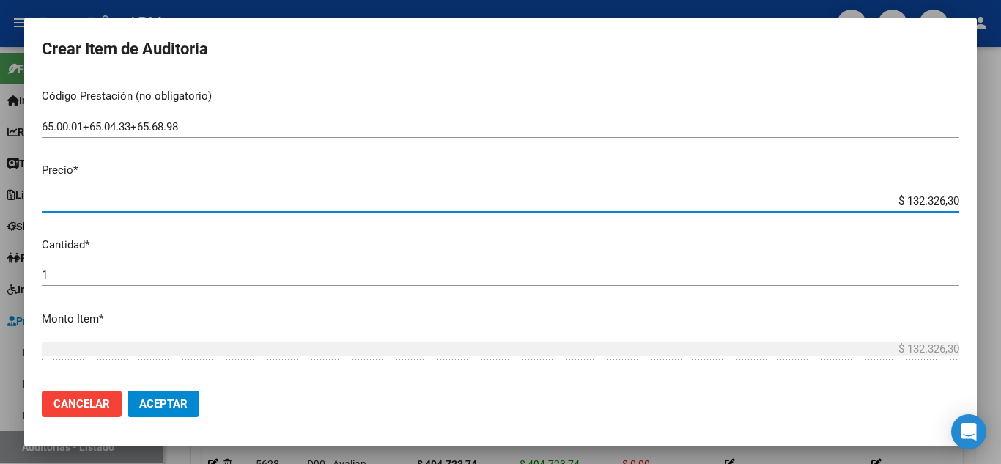
drag, startPoint x: 895, startPoint y: 204, endPoint x: 960, endPoint y: 208, distance: 65.4
click at [960, 208] on mat-dialog-content "32897046 Nro Documento 27328970460 CUIL Afiliado Activo Análisis Afiliado Prest…" at bounding box center [500, 228] width 953 height 301
paste input "25.406,64"
type input "$ 25.406,64"
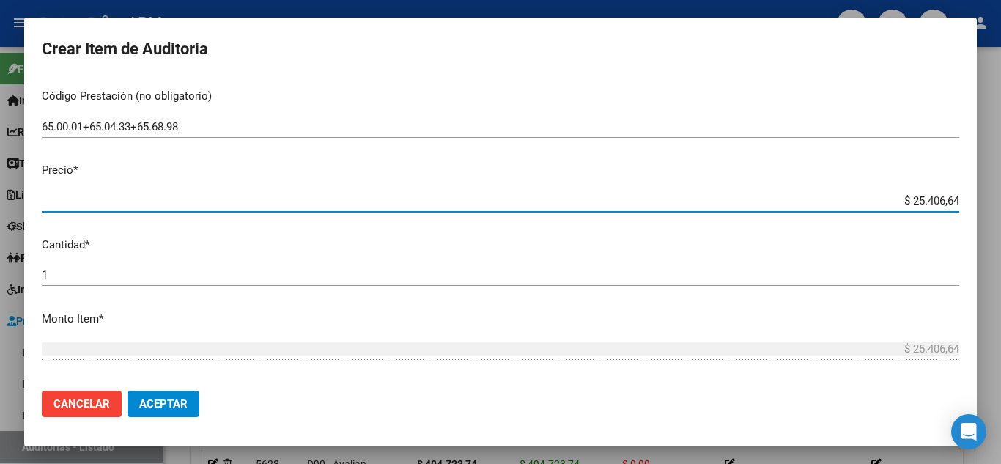
type input "$ 25.406,64"
click at [152, 404] on span "Aceptar" at bounding box center [163, 403] width 48 height 13
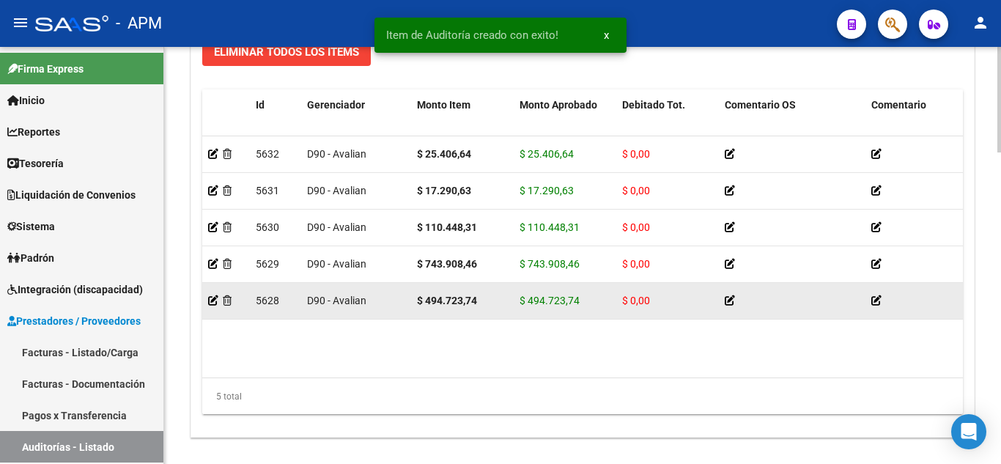
scroll to position [937, 0]
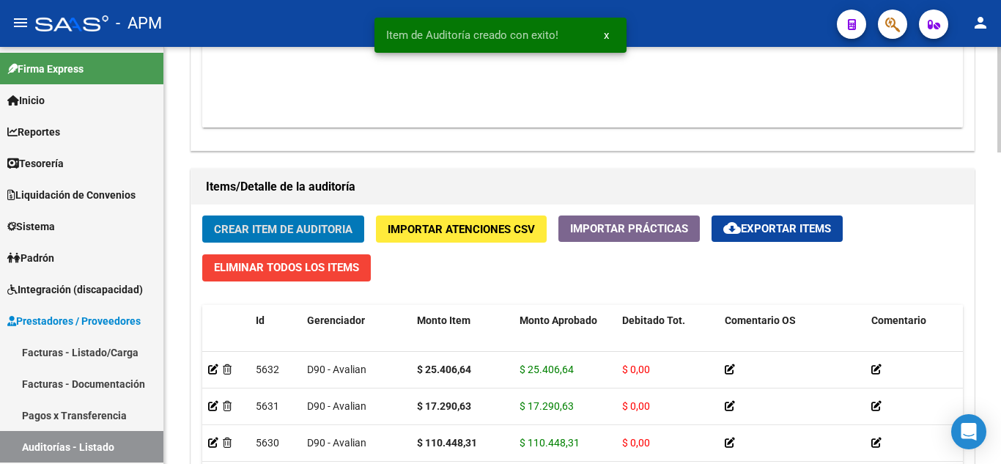
click at [244, 226] on span "Crear Item de Auditoria" at bounding box center [283, 229] width 139 height 13
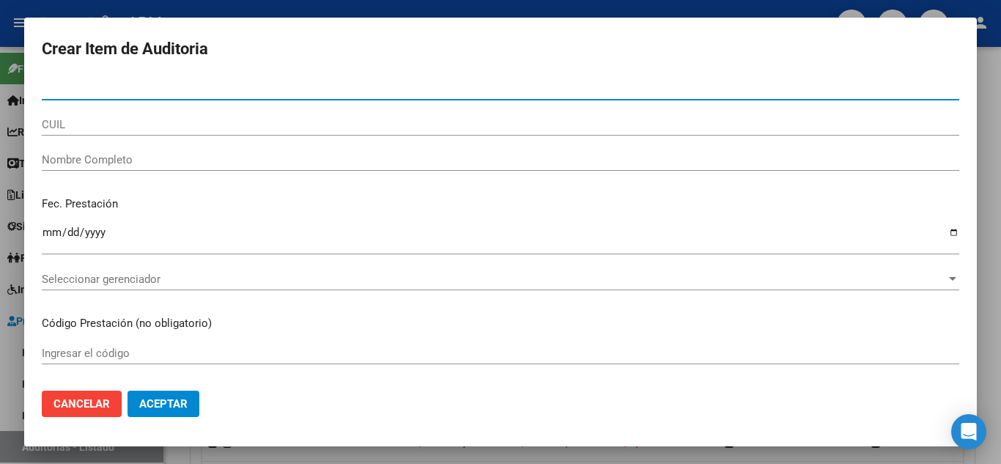
paste input "58.890286"
type input "58890286"
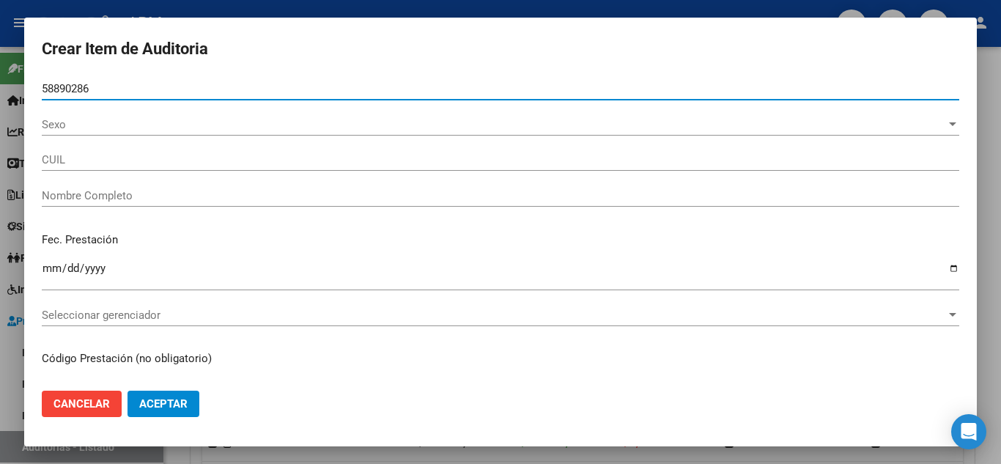
type input "27588902868"
type input "[PERSON_NAME]"
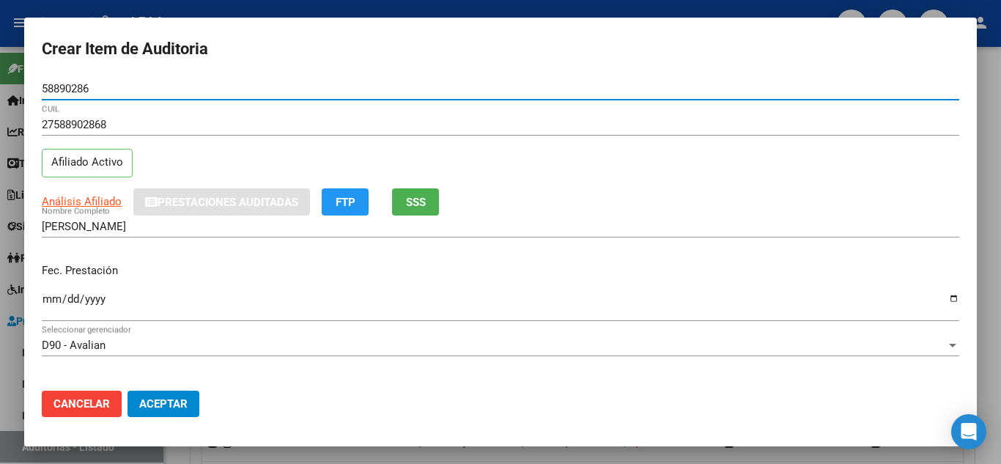
type input "58890286"
click at [49, 298] on input "Ingresar la fecha" at bounding box center [501, 304] width 918 height 23
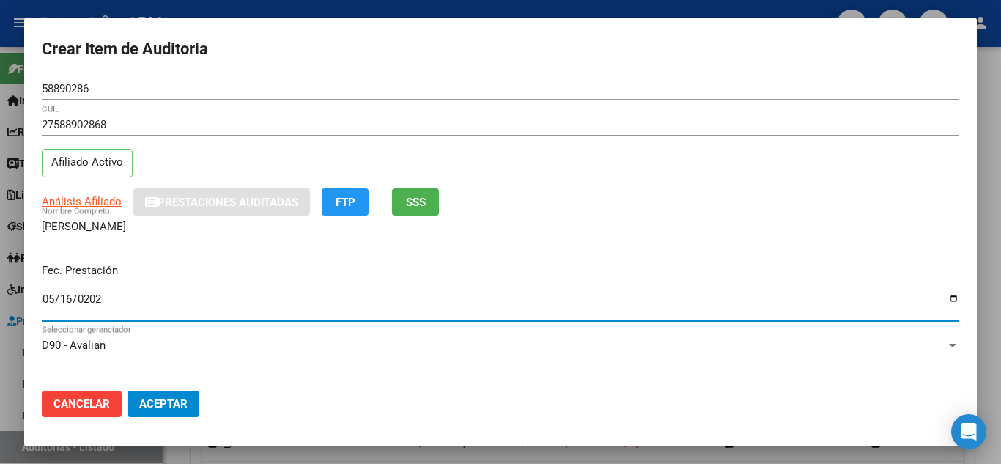
type input "[DATE]"
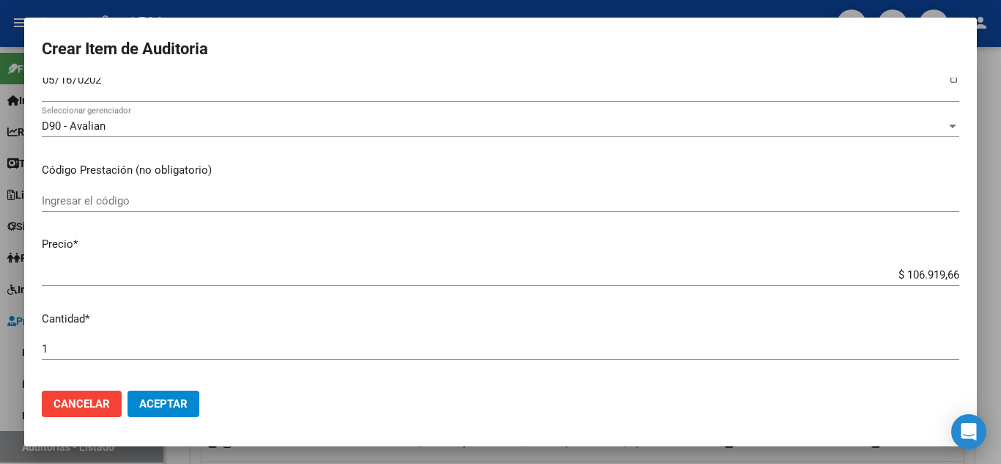
scroll to position [220, 0]
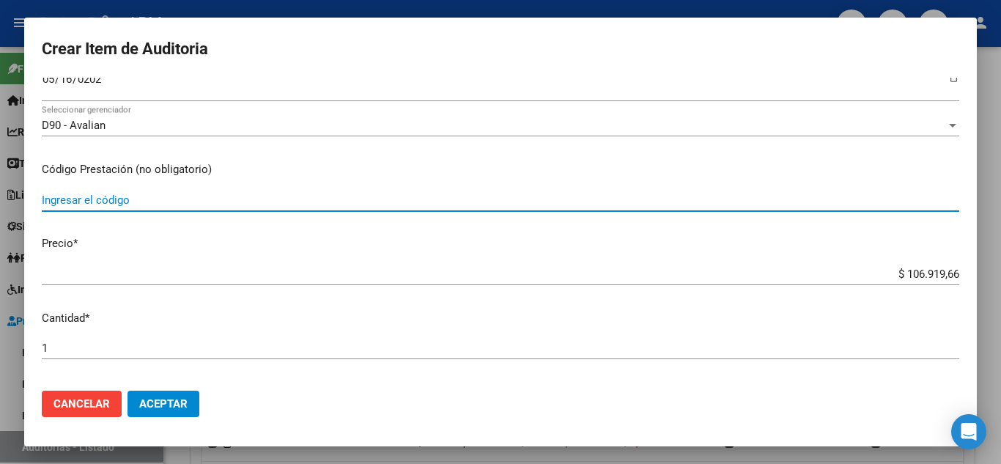
click at [88, 196] on input "Ingresar el código" at bounding box center [501, 199] width 918 height 13
paste input "34.03.01"
type input "34.03.01+34.03.02"
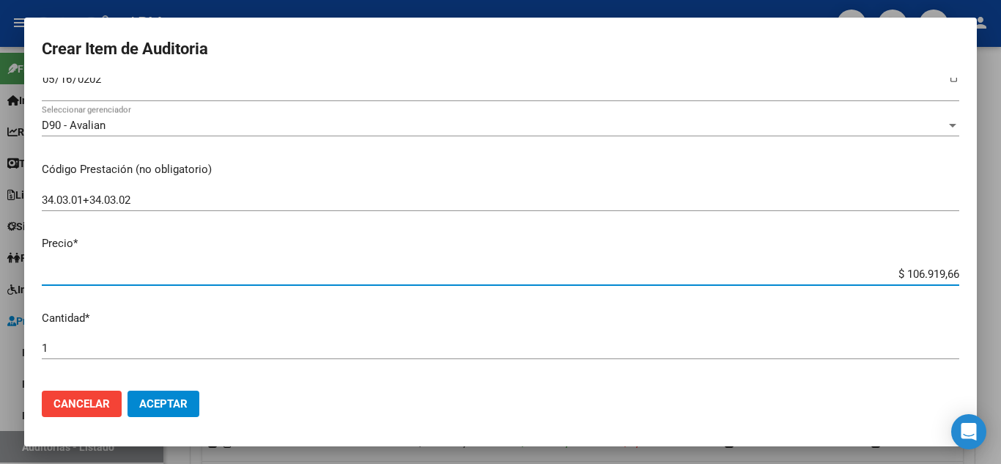
drag, startPoint x: 895, startPoint y: 275, endPoint x: 971, endPoint y: 268, distance: 76.6
click at [971, 268] on mat-dialog-content "58890286 Nro Documento 27588902868 CUIL Afiliado Activo Análisis Afiliado Prest…" at bounding box center [500, 228] width 953 height 301
drag, startPoint x: 896, startPoint y: 273, endPoint x: 961, endPoint y: 277, distance: 65.3
click at [964, 279] on mat-dialog-content "58890286 Nro Documento 27588902868 CUIL Afiliado Activo Análisis Afiliado Prest…" at bounding box center [500, 228] width 953 height 301
paste input "5.526,28"
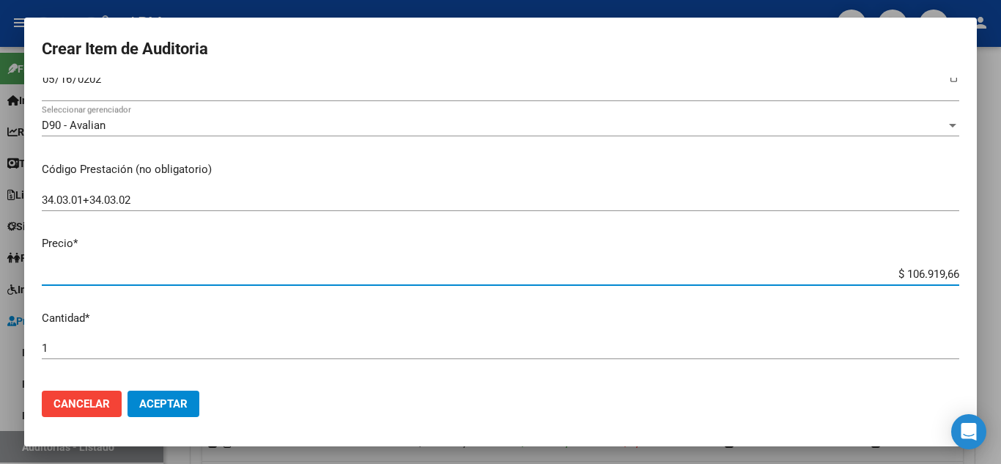
type input "$ 15.526,28"
click at [180, 400] on span "Aceptar" at bounding box center [163, 403] width 48 height 13
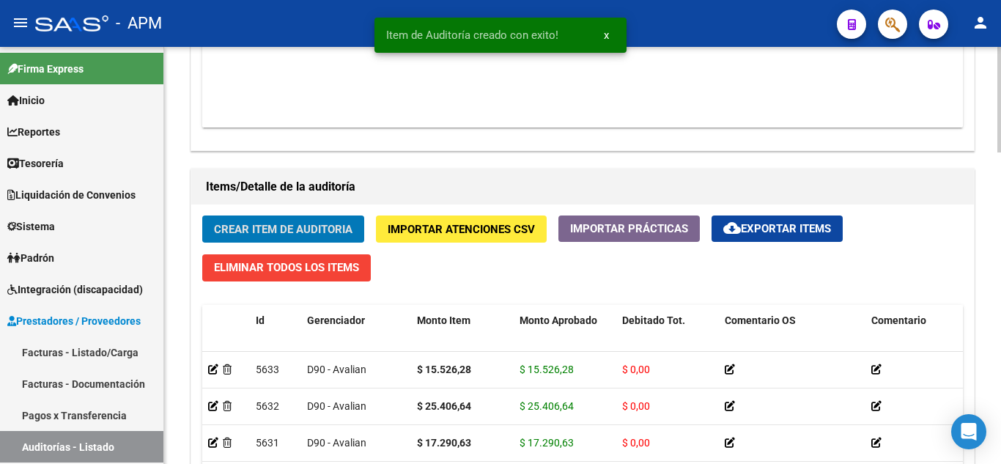
click at [293, 217] on button "Crear Item de Auditoria" at bounding box center [283, 228] width 162 height 27
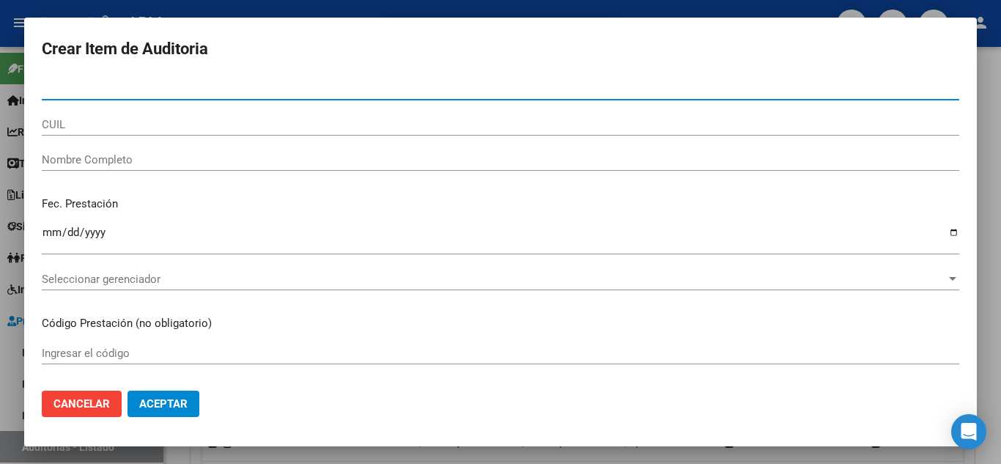
paste input "31.660646"
type input "31660646"
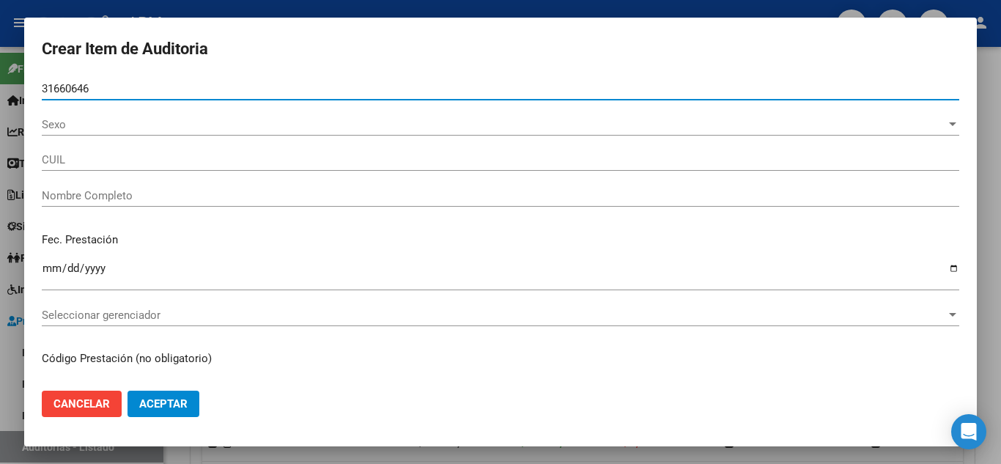
type input "20316606467"
type input "[PERSON_NAME]"
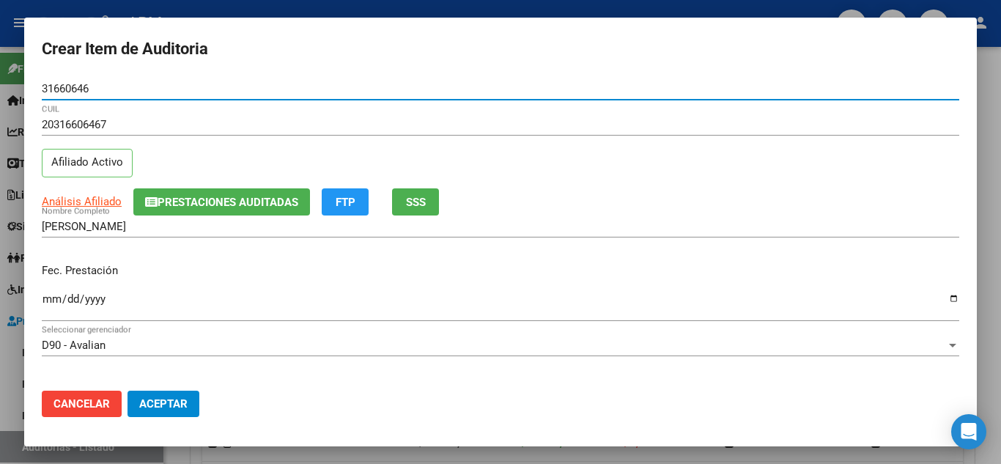
type input "31660646"
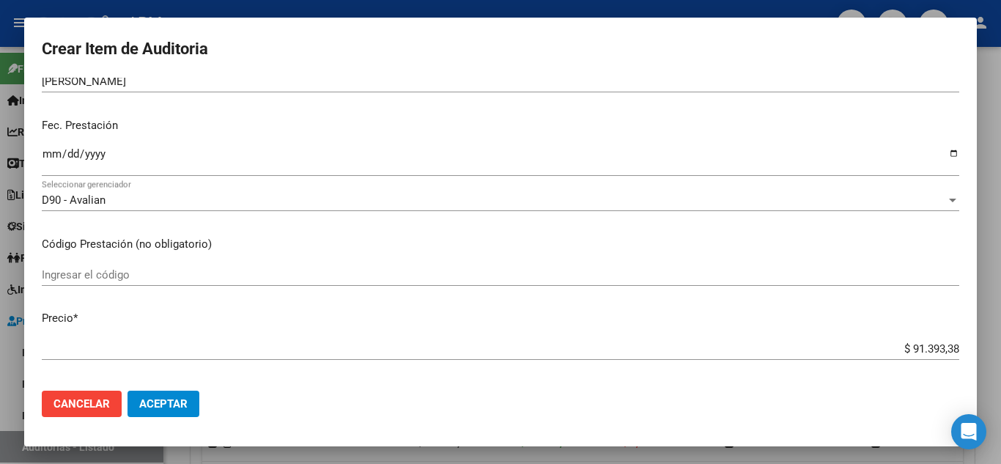
scroll to position [147, 0]
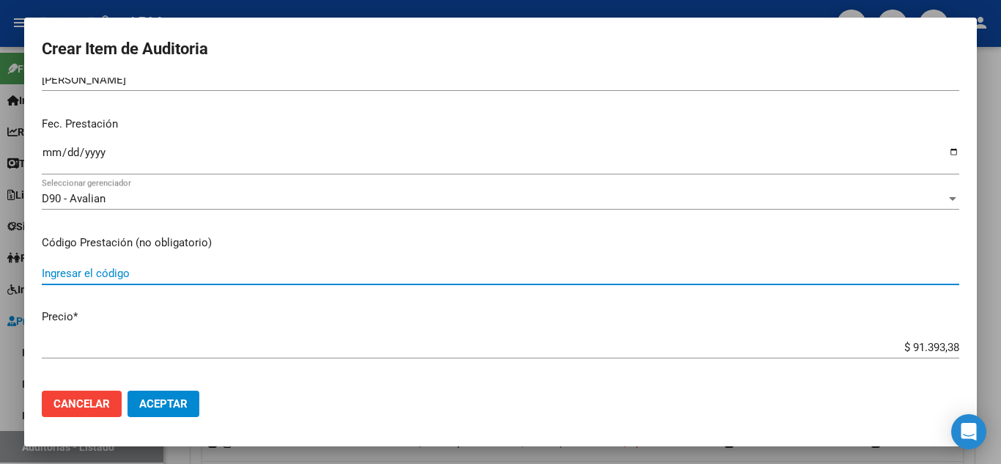
click at [119, 273] on input "Ingresar el código" at bounding box center [501, 273] width 918 height 13
type input "[DATE]"
click at [45, 154] on input "Ingresar la fecha" at bounding box center [501, 158] width 918 height 23
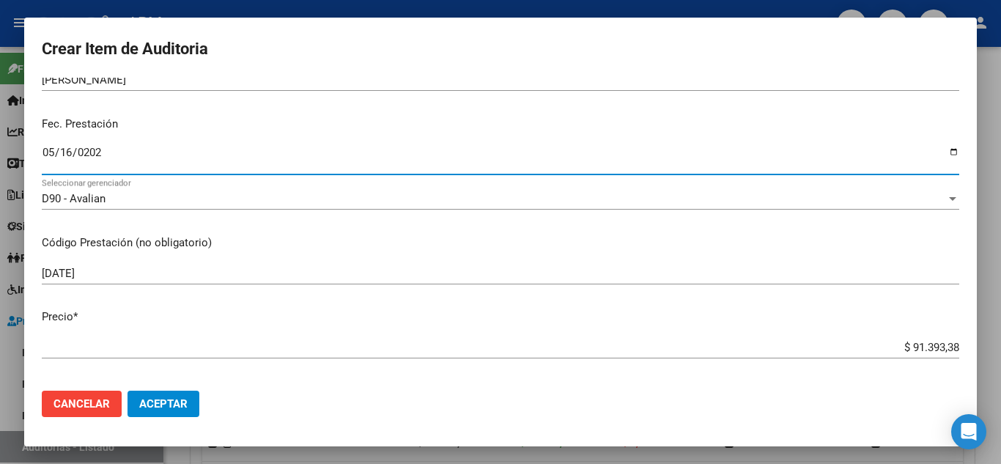
type input "[DATE]"
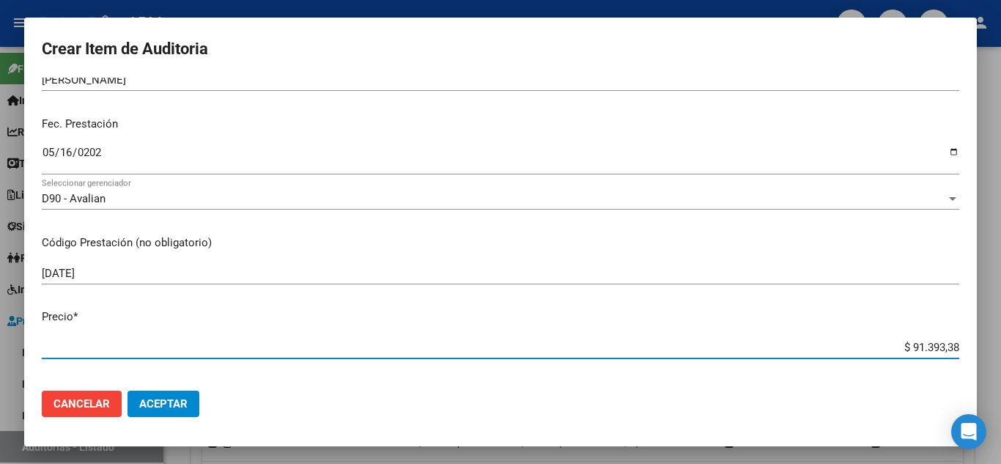
drag, startPoint x: 900, startPoint y: 344, endPoint x: 973, endPoint y: 346, distance: 72.6
click at [976, 342] on mat-dialog-content "31660646 Nro Documento 20316606467 CUIL Afiliado Activo Análisis Afiliado Prest…" at bounding box center [500, 228] width 953 height 301
paste input "11.644,71"
type input "$ 11.644,71"
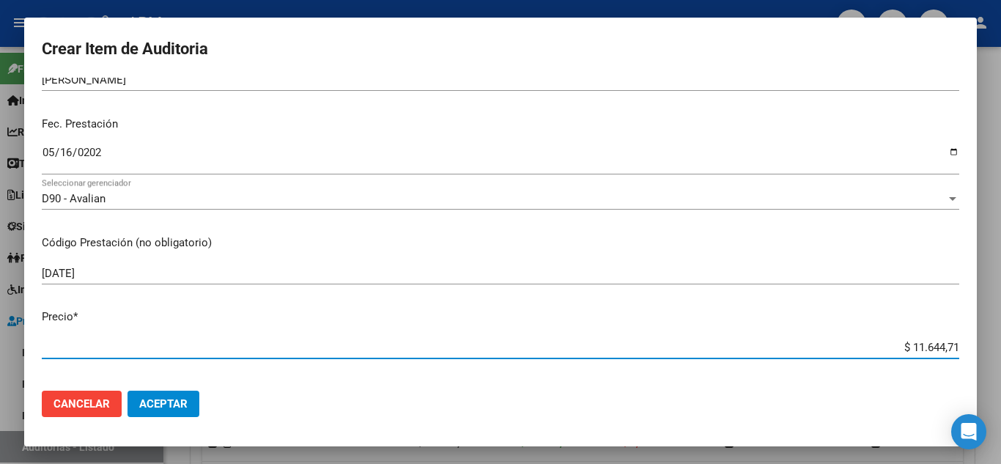
type input "$ 11.644,71"
click at [162, 405] on span "Aceptar" at bounding box center [163, 403] width 48 height 13
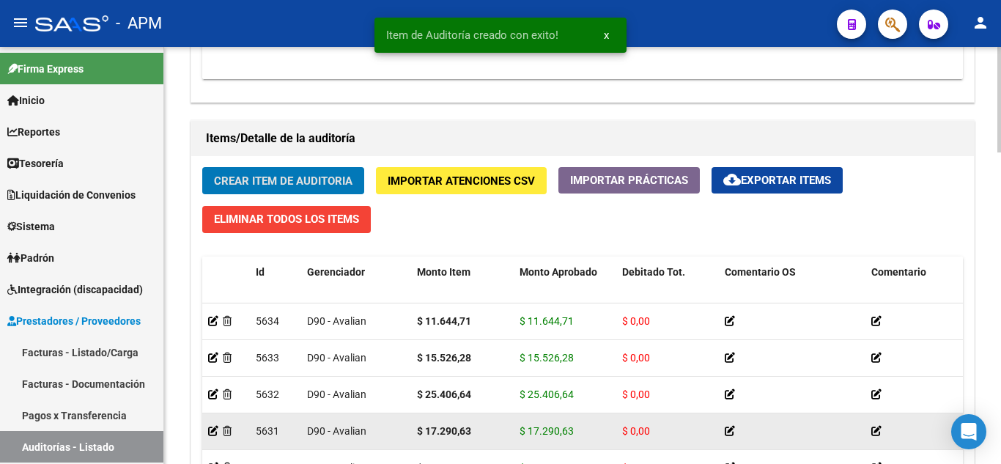
scroll to position [1011, 0]
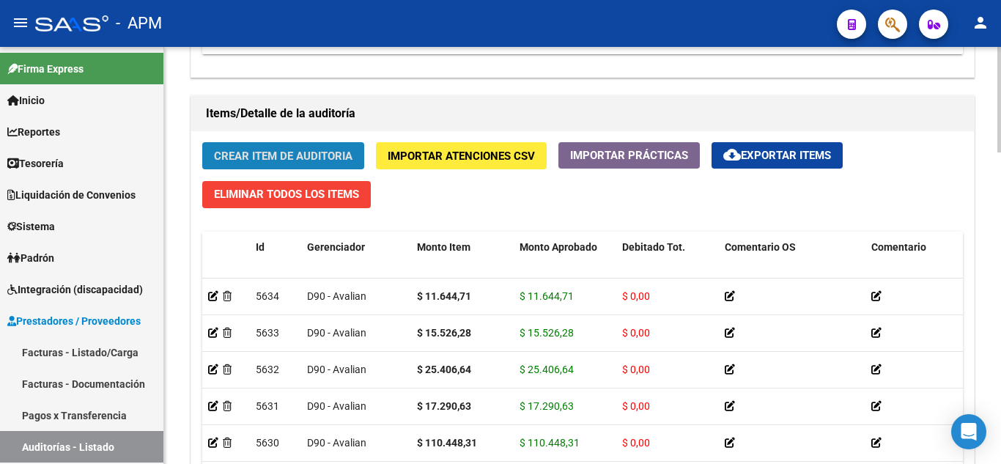
click at [314, 150] on span "Crear Item de Auditoria" at bounding box center [283, 156] width 139 height 13
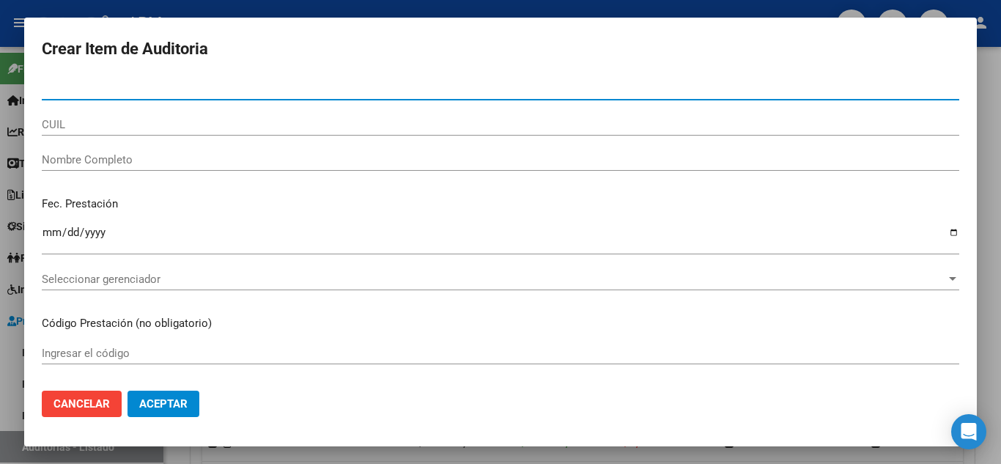
paste input "32.897046"
type input "32897046"
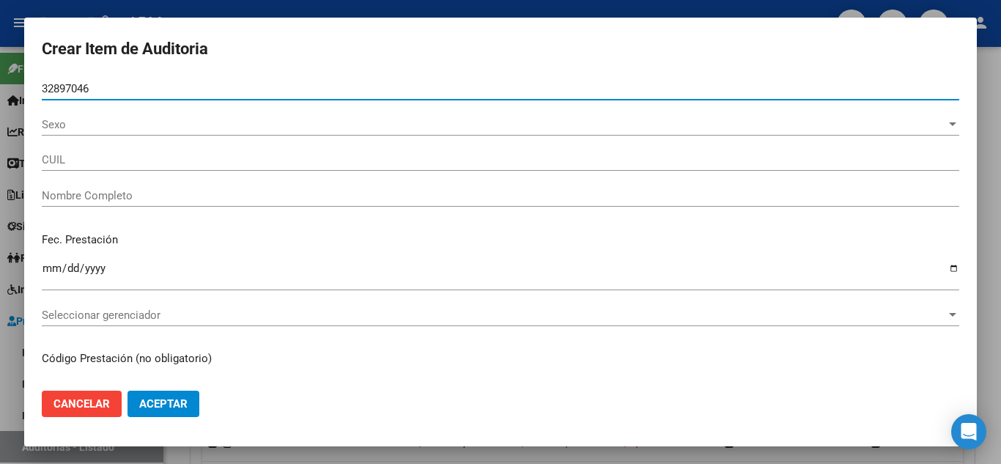
type input "27328970460"
type input "[PERSON_NAME]"
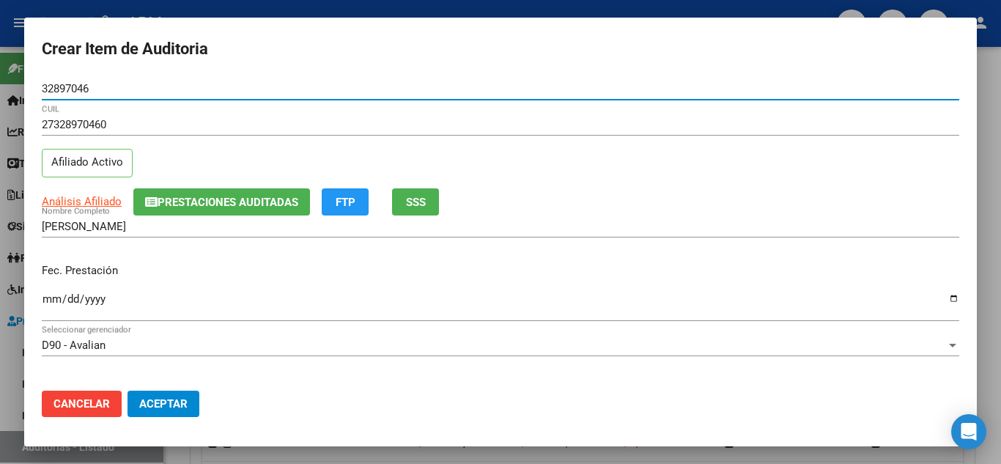
type input "32897046"
click at [56, 298] on input "Ingresar la fecha" at bounding box center [501, 304] width 918 height 23
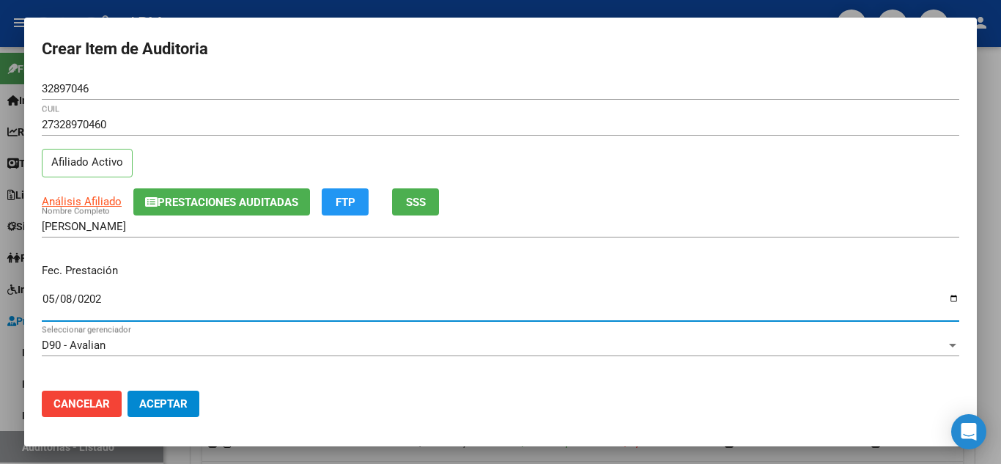
type input "[DATE]"
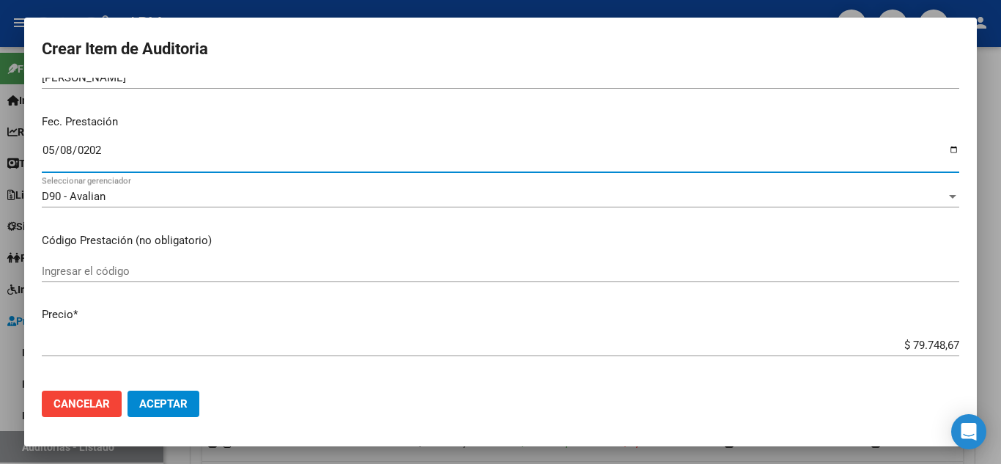
scroll to position [220, 0]
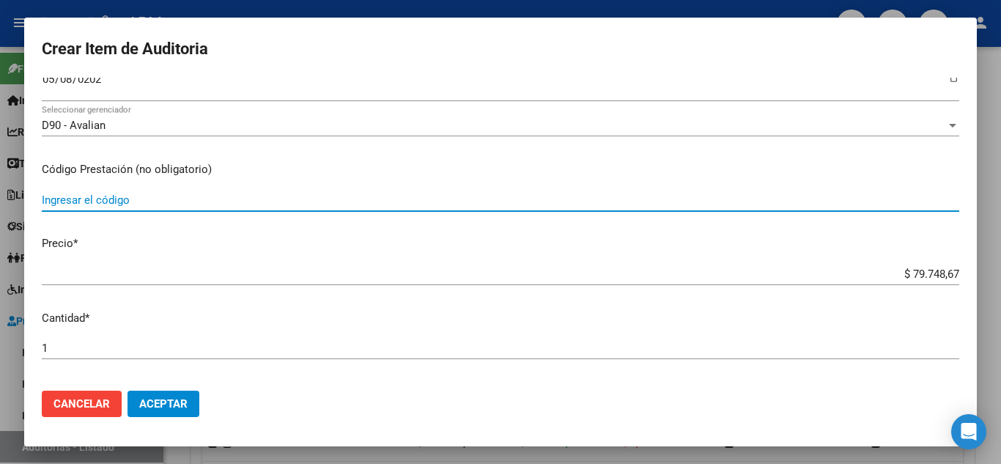
click at [118, 198] on input "Ingresar el código" at bounding box center [501, 199] width 918 height 13
type input "42.01.03+42.01.05"
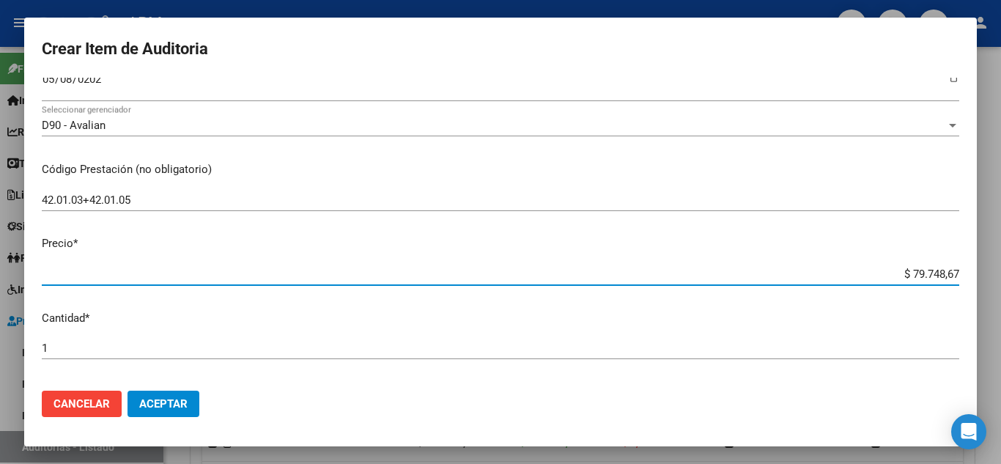
drag, startPoint x: 901, startPoint y: 276, endPoint x: 953, endPoint y: 278, distance: 52.1
click at [953, 278] on app-form-text-field "Precio * $ 79.748,67 Ingresar el precio" at bounding box center [506, 257] width 929 height 45
paste input "41.991,53"
type input "$ 41.991,53"
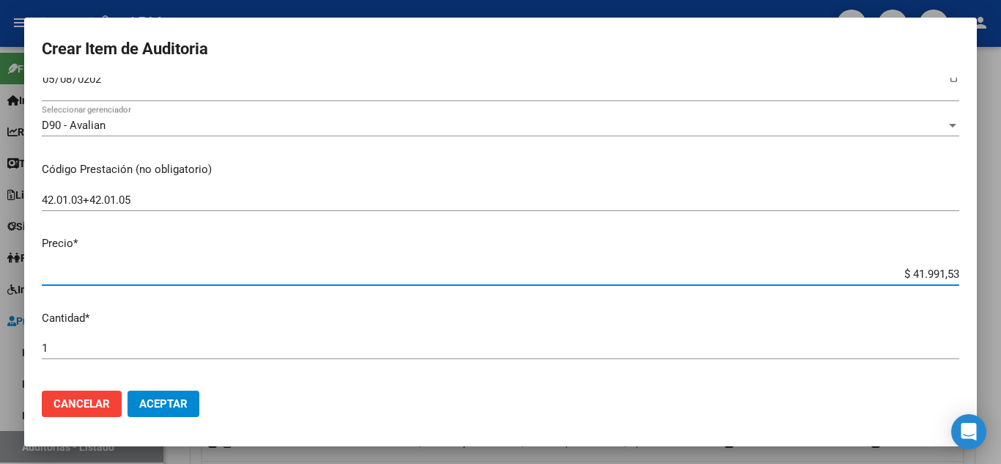
type input "$ 41.991,53"
click at [169, 405] on span "Aceptar" at bounding box center [163, 403] width 48 height 13
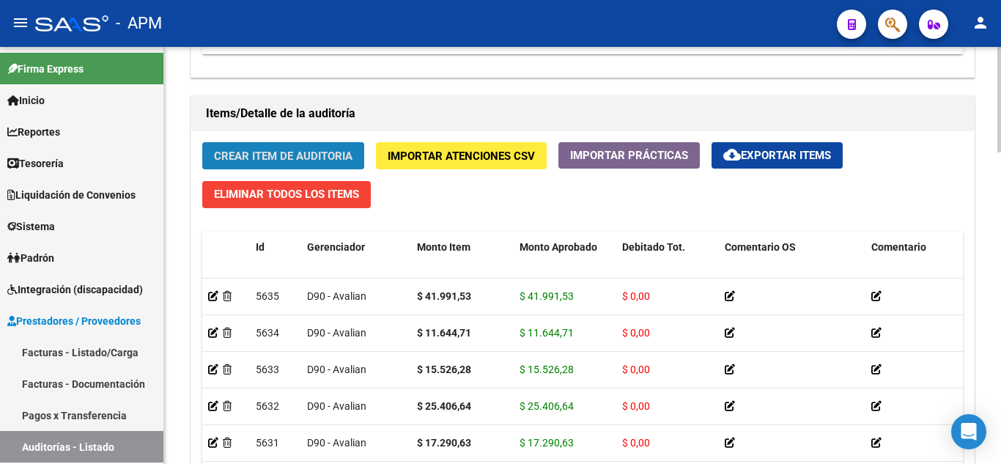
click at [287, 165] on button "Crear Item de Auditoria" at bounding box center [283, 155] width 162 height 27
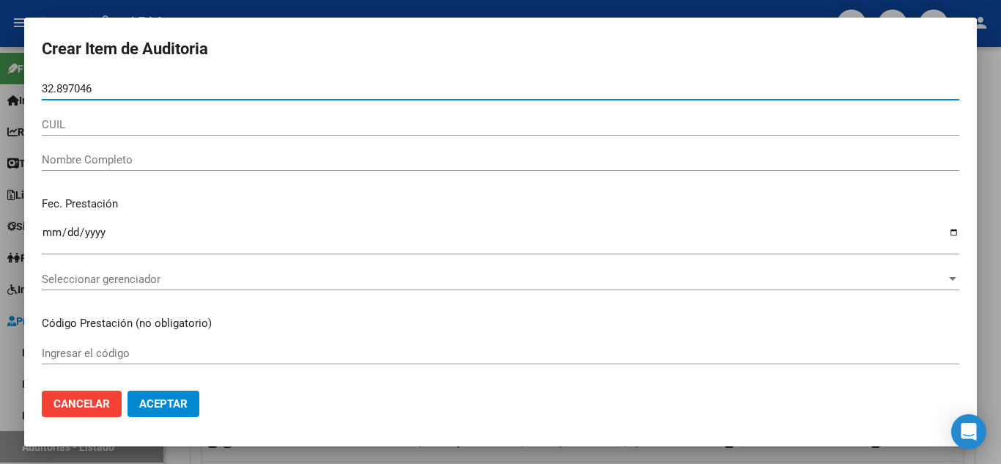
type input "32897046"
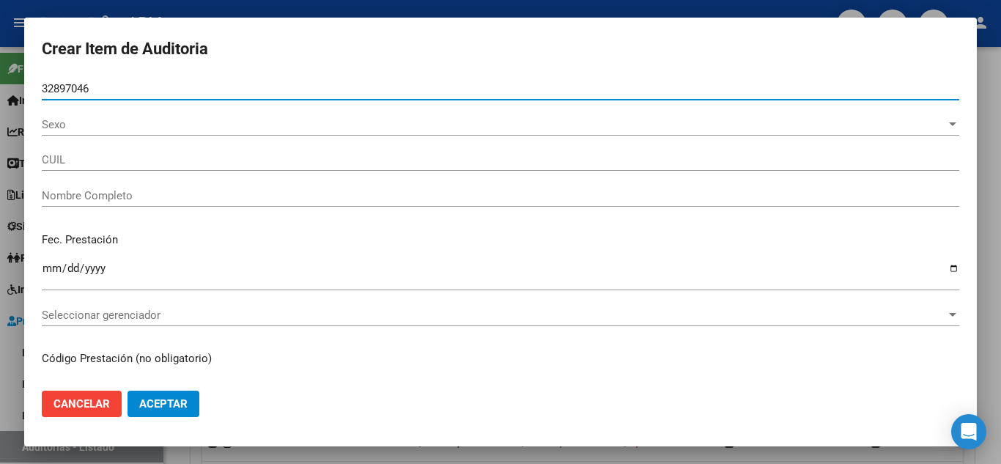
type input "27328970460"
type input "[PERSON_NAME]"
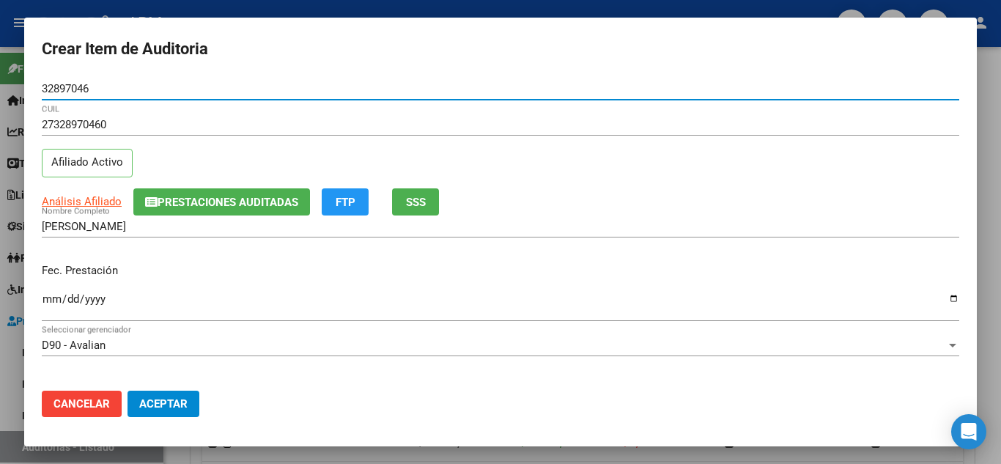
type input "32897046"
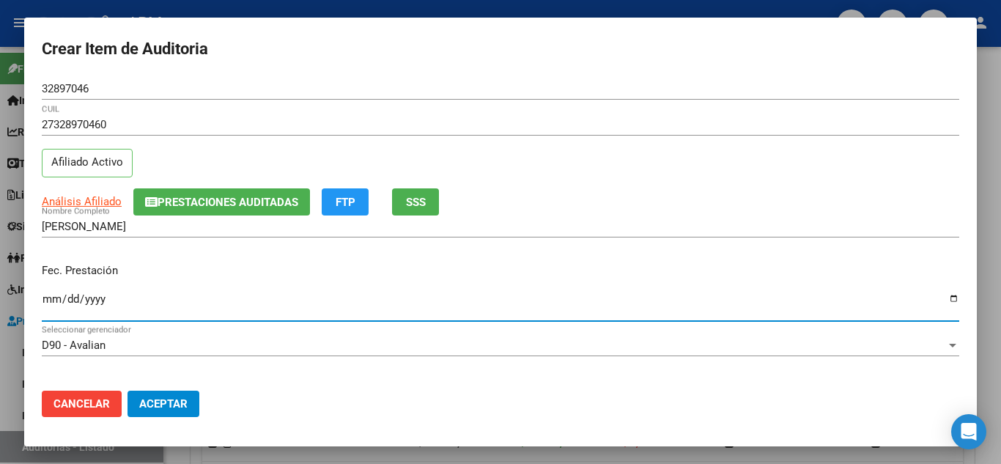
click at [53, 301] on input "Ingresar la fecha" at bounding box center [501, 304] width 918 height 23
type input "[DATE]"
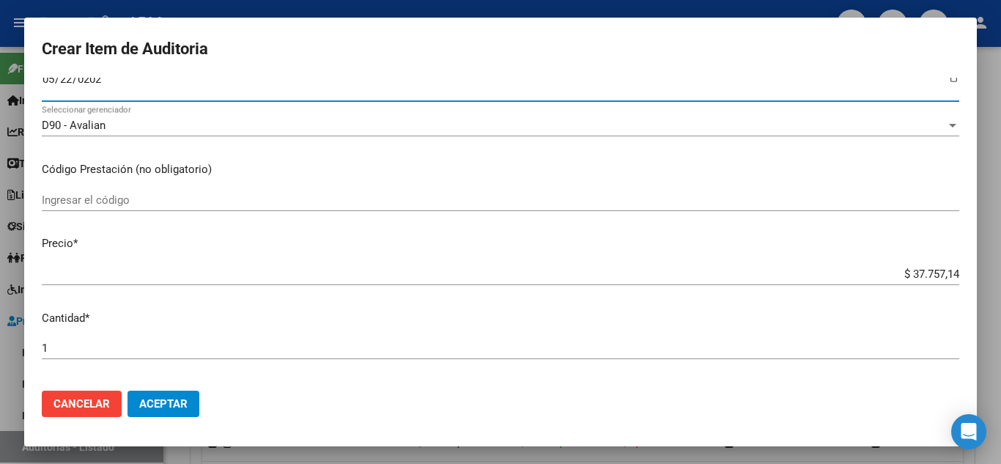
click at [116, 194] on input "Ingresar el código" at bounding box center [501, 199] width 918 height 13
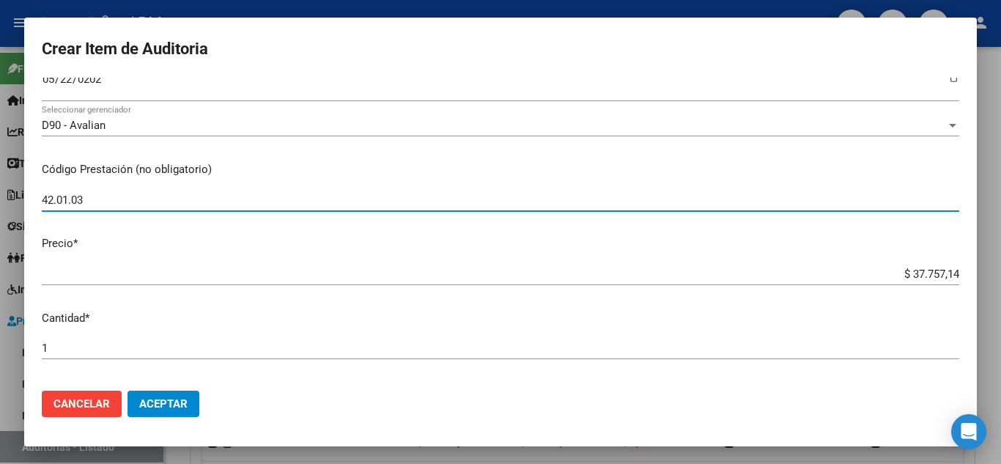
type input "42.01.03"
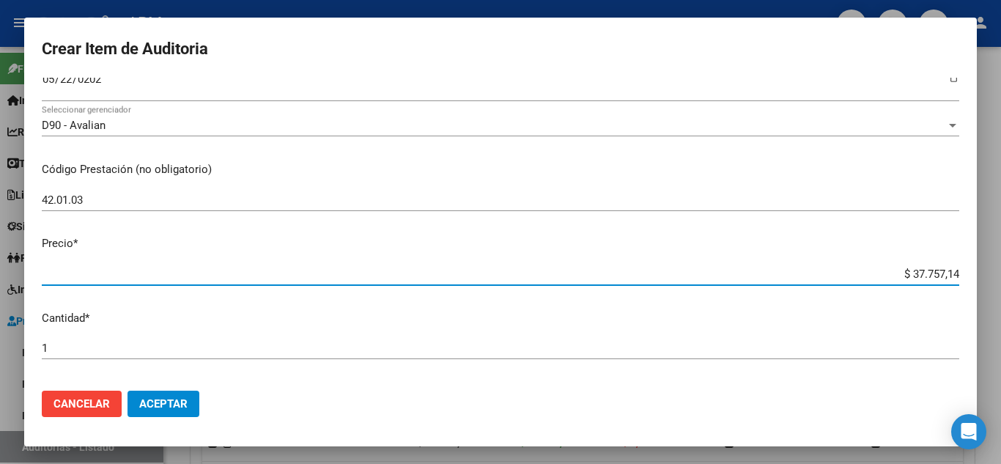
drag, startPoint x: 898, startPoint y: 270, endPoint x: 967, endPoint y: 268, distance: 69.7
click at [967, 268] on mat-dialog-content "32897046 Nro Documento 27328970460 CUIL Afiliado Activo Análisis Afiliado Prest…" at bounding box center [500, 228] width 953 height 301
paste input "14.114,80"
type input "$ 14.114,80"
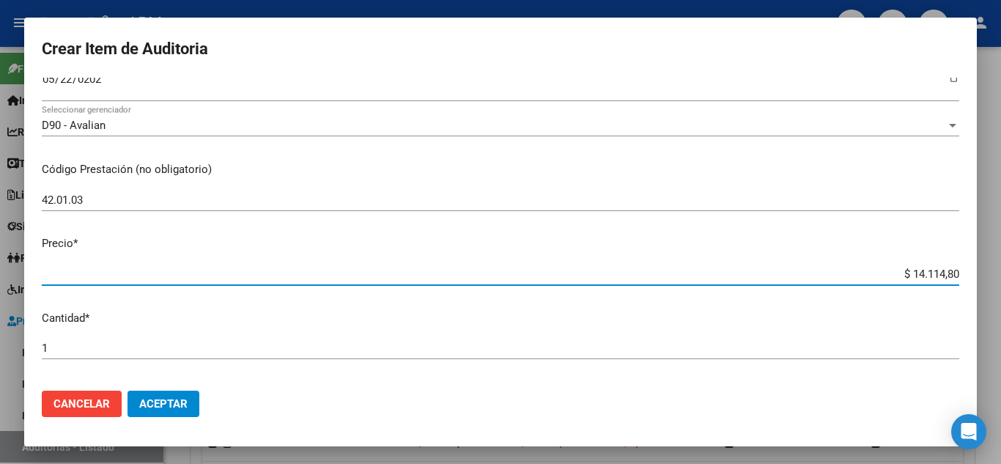
type input "$ 14.114,80"
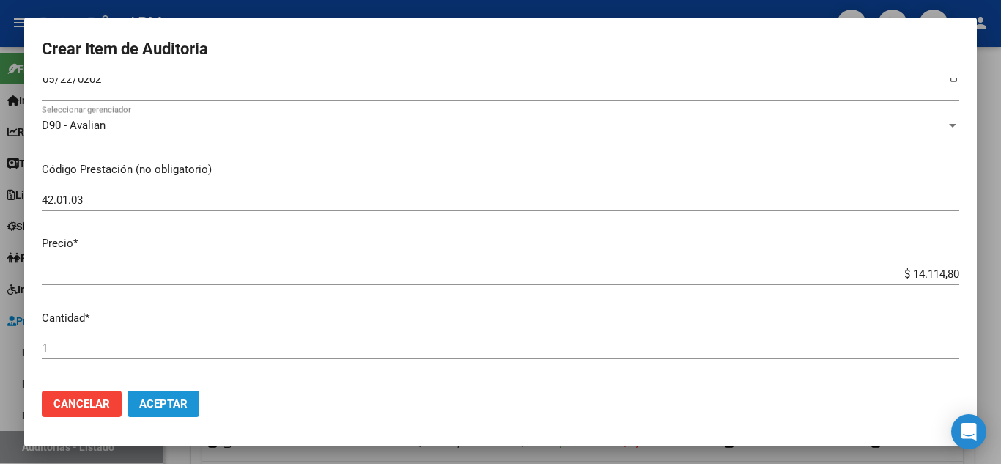
click at [152, 405] on span "Aceptar" at bounding box center [163, 403] width 48 height 13
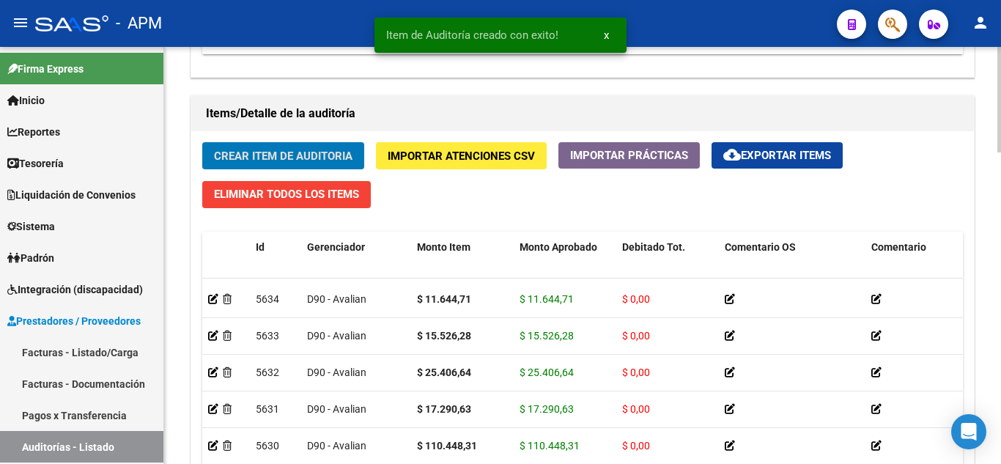
scroll to position [73, 0]
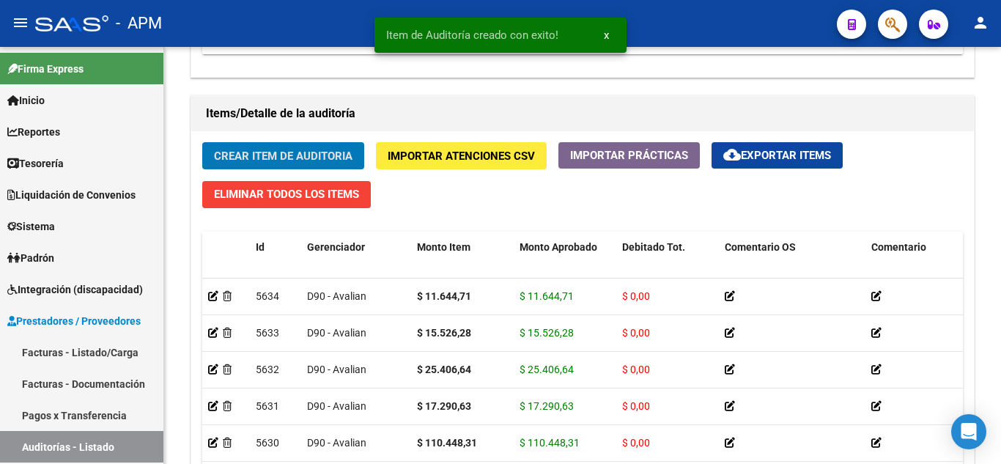
click at [301, 156] on span "Crear Item de Auditoria" at bounding box center [283, 156] width 139 height 13
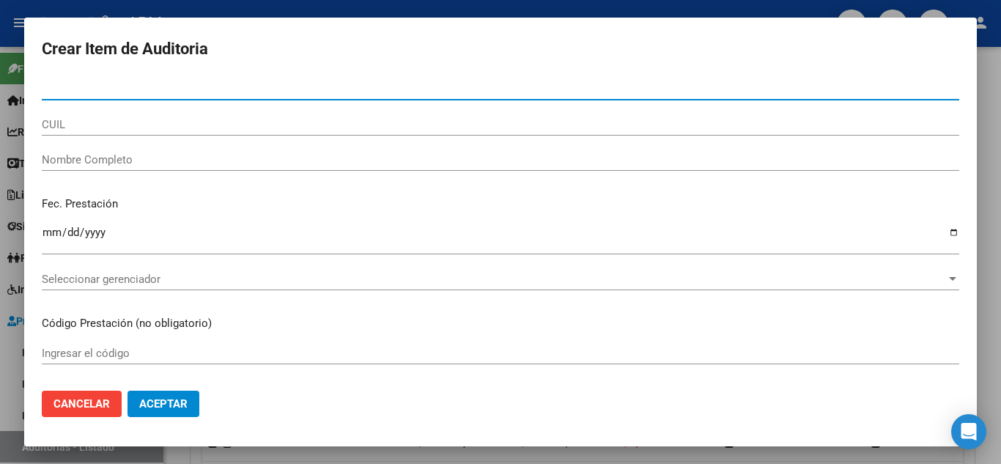
paste input "35.355359"
type input "35355359"
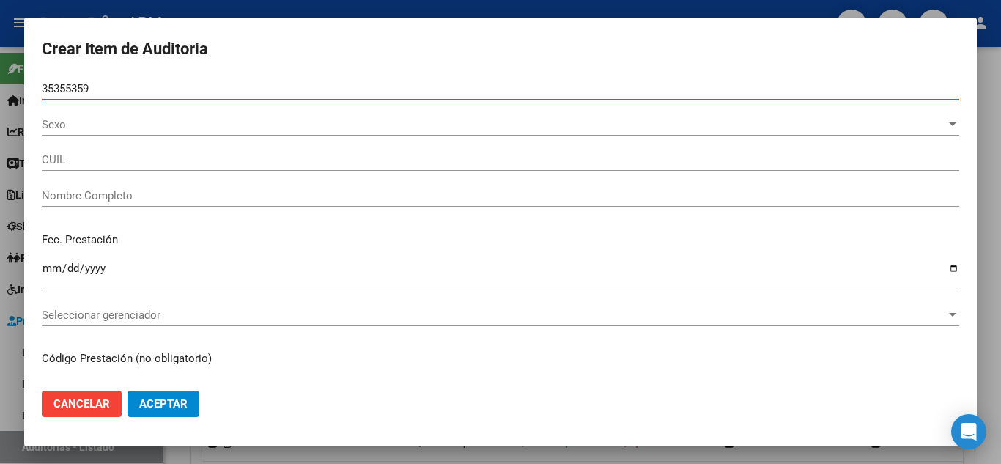
type input "27353553599"
type input "[PERSON_NAME]"
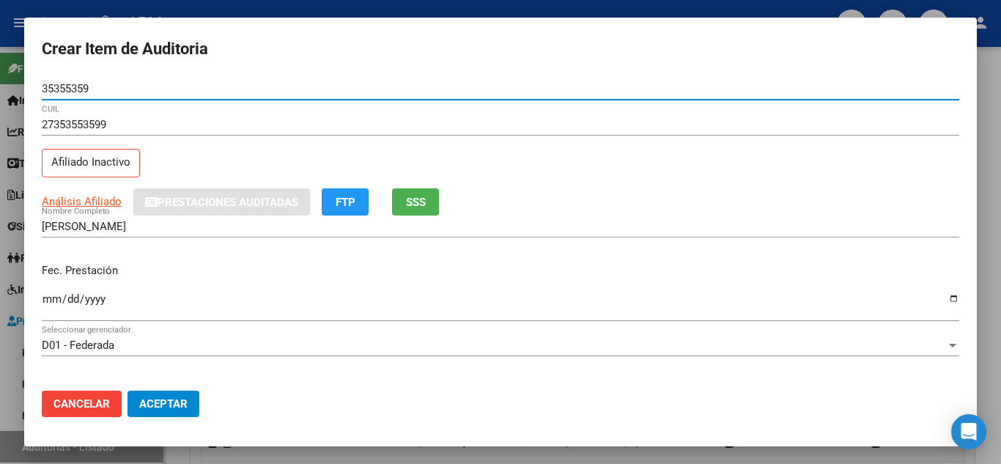
type input "35355359"
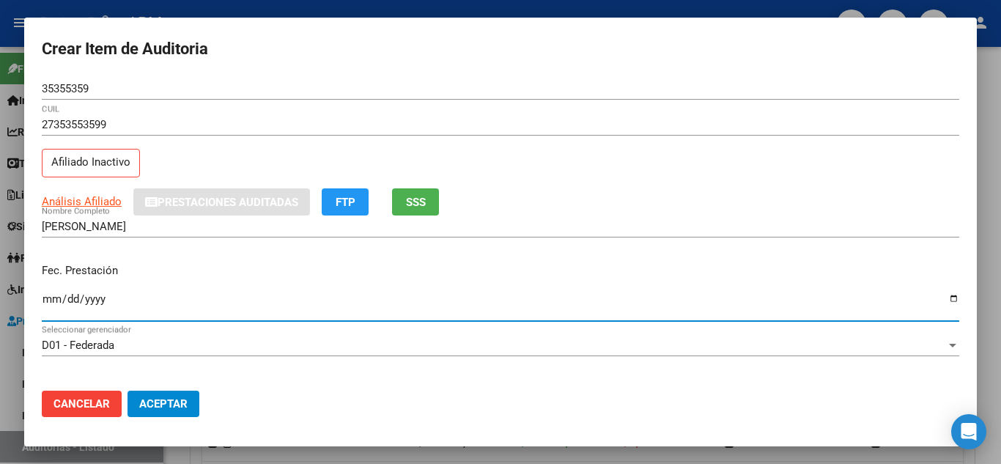
click at [48, 296] on input "Ingresar la fecha" at bounding box center [501, 304] width 918 height 23
type input "[DATE]"
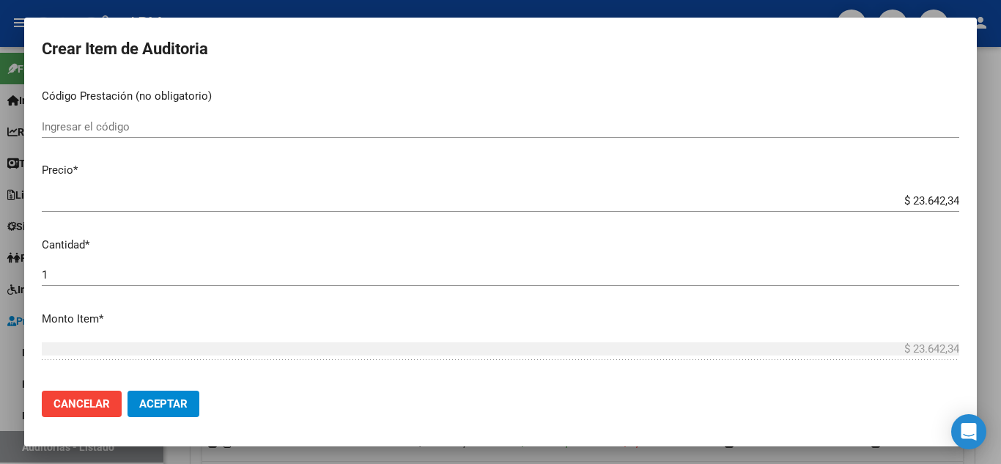
scroll to position [220, 0]
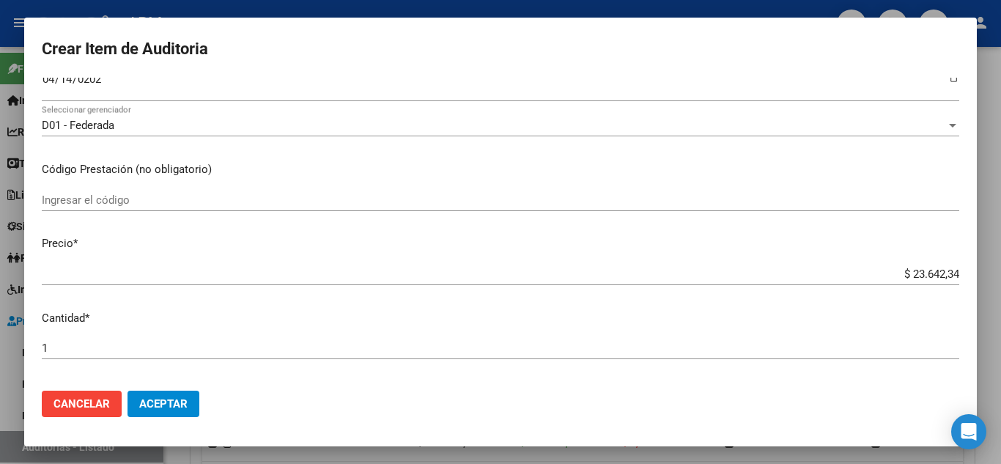
click at [95, 190] on div "Ingresar el código" at bounding box center [501, 200] width 918 height 22
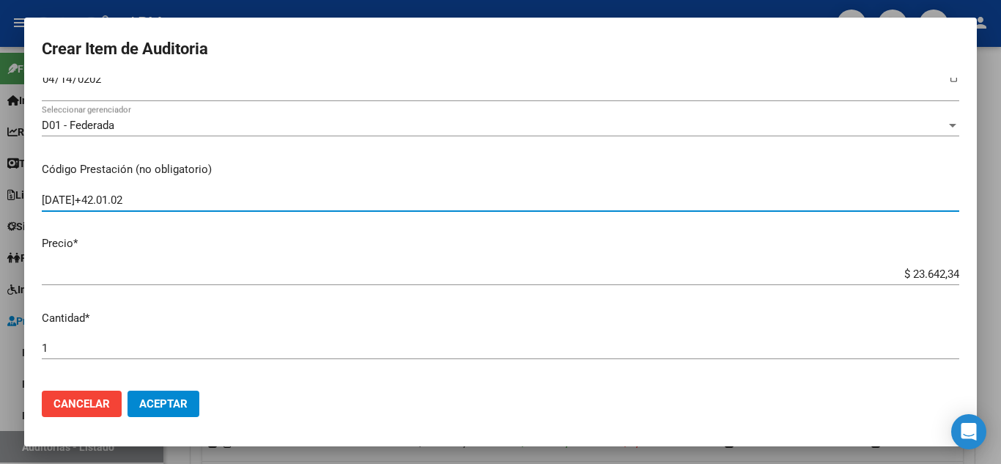
type input "[DATE]+42.01.02"
click at [182, 399] on span "Aceptar" at bounding box center [163, 403] width 48 height 13
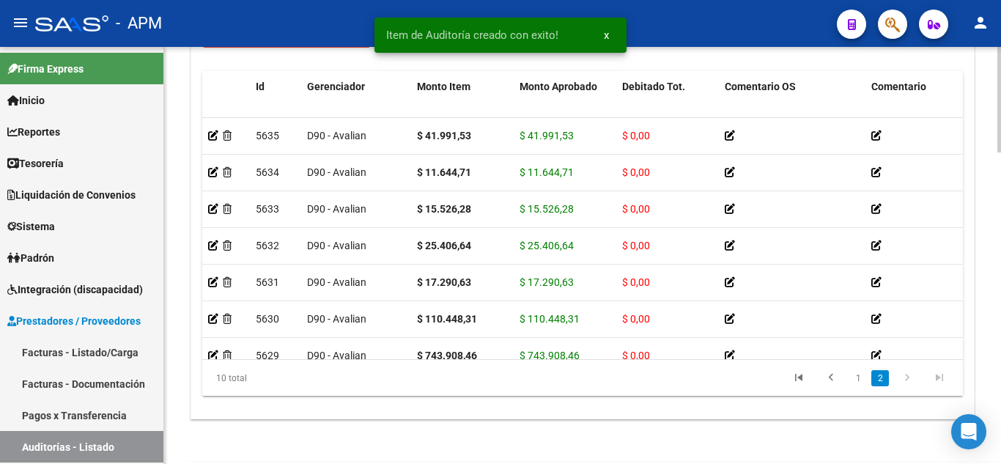
scroll to position [1231, 0]
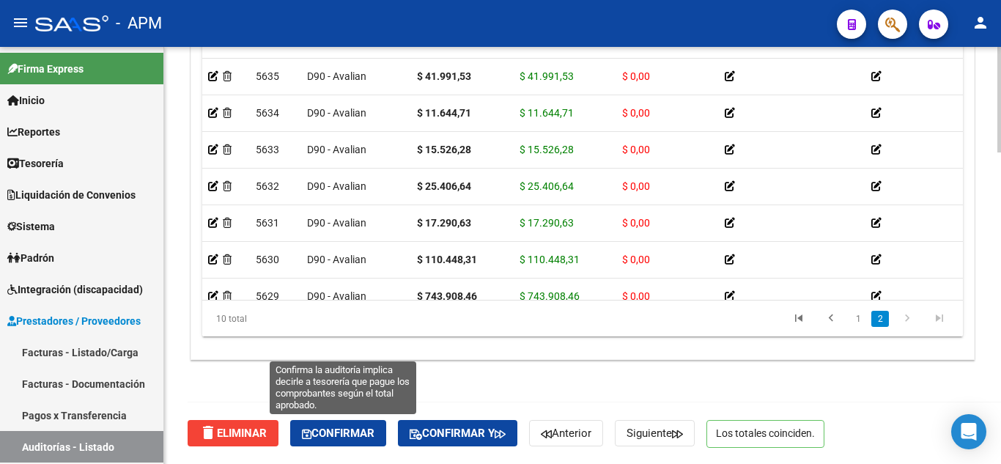
click at [349, 433] on span "Confirmar" at bounding box center [338, 433] width 73 height 13
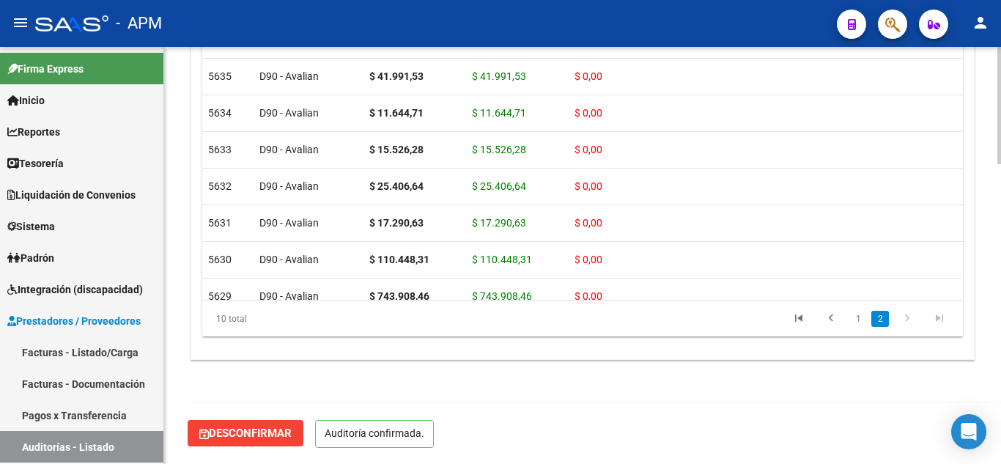
scroll to position [1065, 0]
type input "202510"
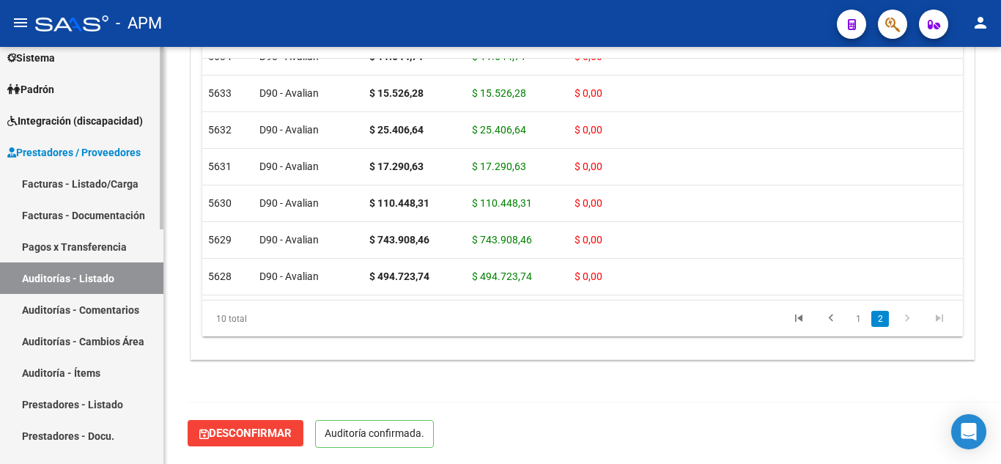
scroll to position [220, 0]
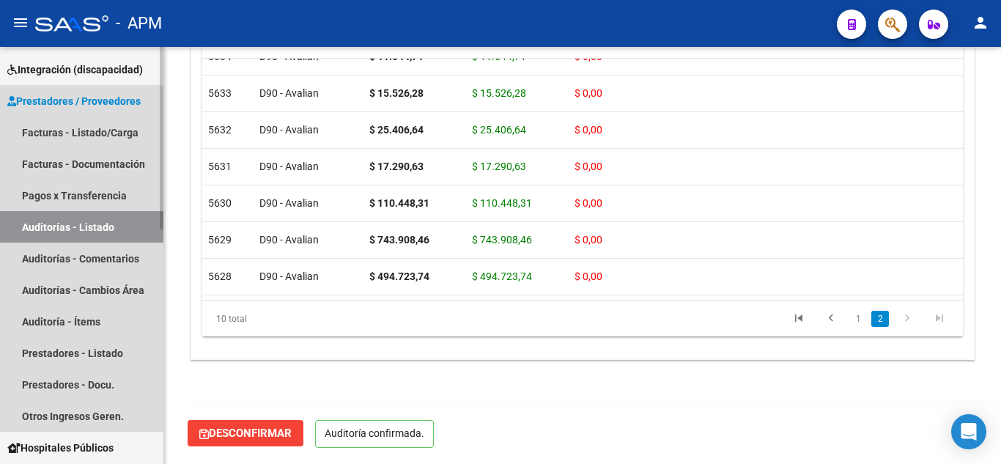
click at [92, 227] on link "Auditorías - Listado" at bounding box center [81, 227] width 163 height 32
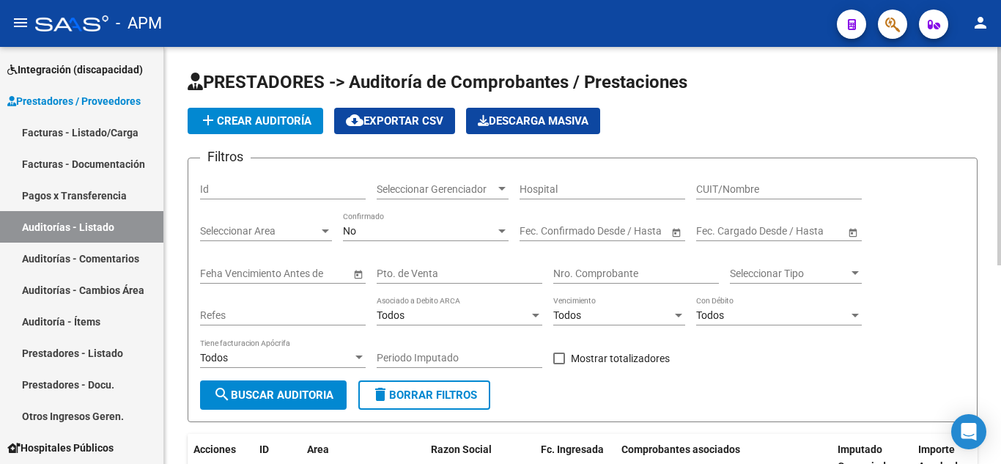
click at [300, 106] on app-list-header "PRESTADORES -> Auditoría de Comprobantes / Prestaciones add Crear Auditoría clo…" at bounding box center [583, 246] width 790 height 352
click at [286, 117] on span "add Crear Auditoría" at bounding box center [255, 120] width 112 height 13
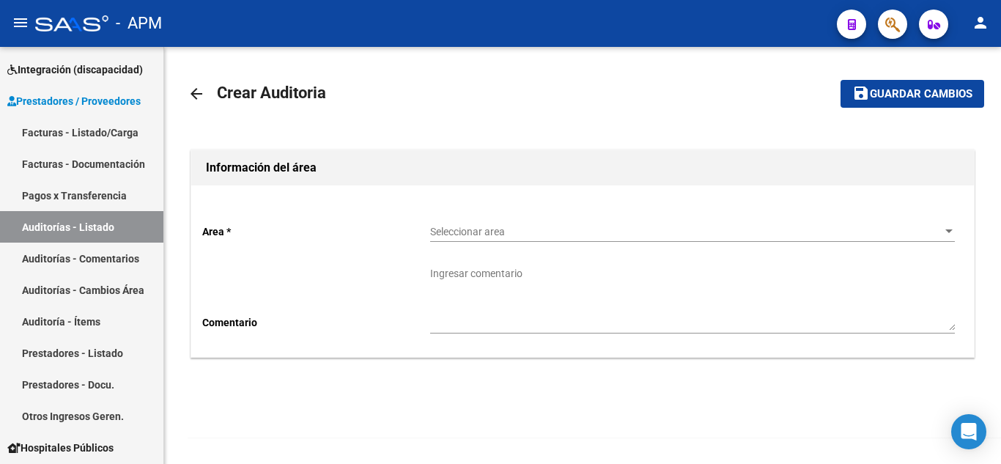
click at [504, 228] on span "Seleccionar area" at bounding box center [686, 232] width 512 height 12
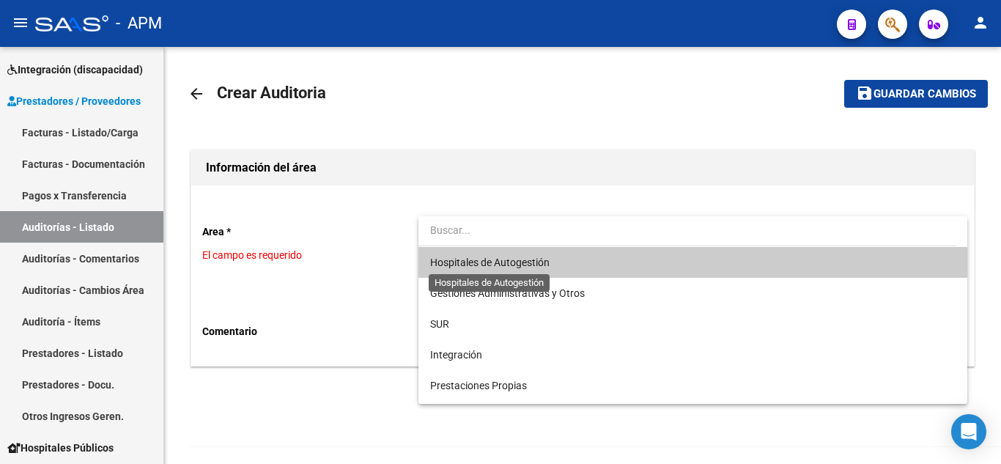
click at [497, 263] on span "Hospitales de Autogestión" at bounding box center [489, 263] width 119 height 12
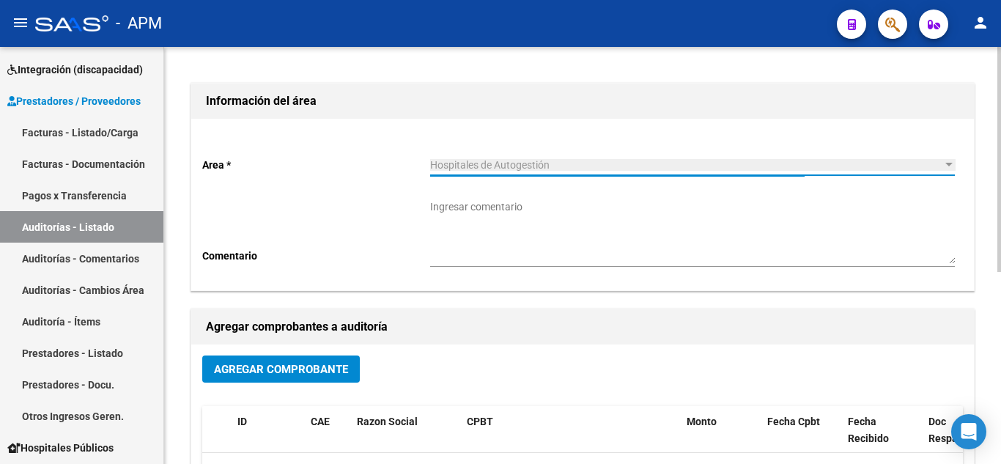
scroll to position [293, 0]
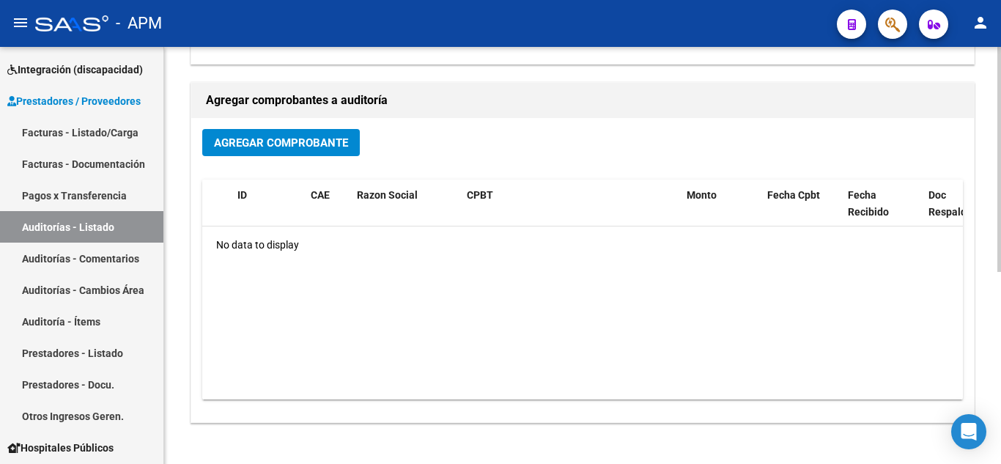
click at [281, 138] on span "Agregar Comprobante" at bounding box center [281, 142] width 134 height 13
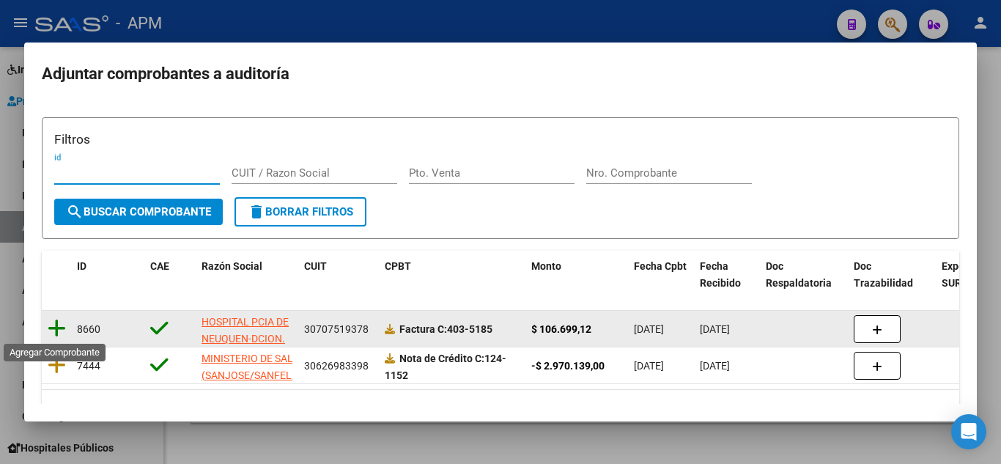
click at [55, 328] on icon at bounding box center [57, 328] width 18 height 21
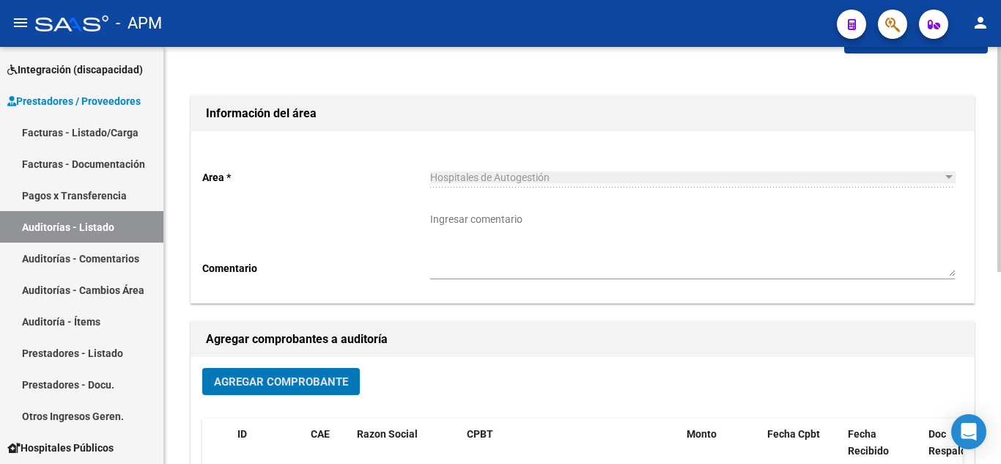
scroll to position [0, 0]
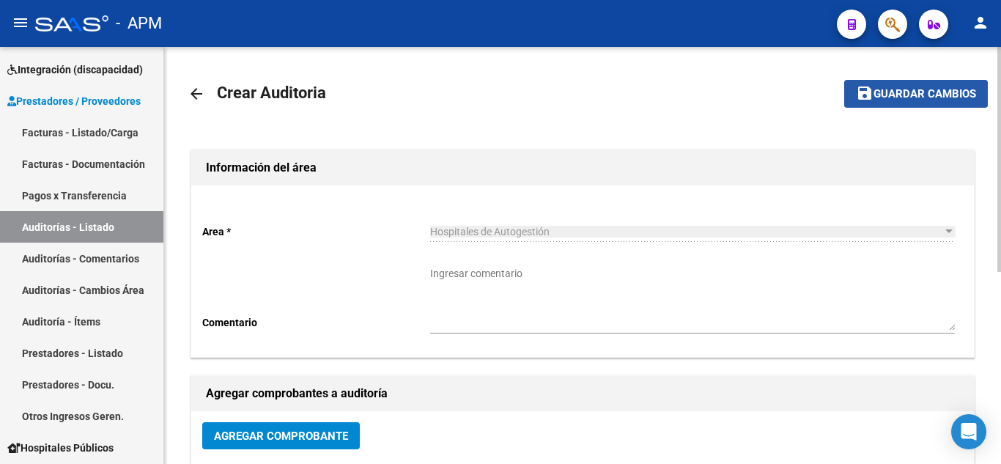
click at [940, 93] on span "Guardar cambios" at bounding box center [925, 94] width 103 height 13
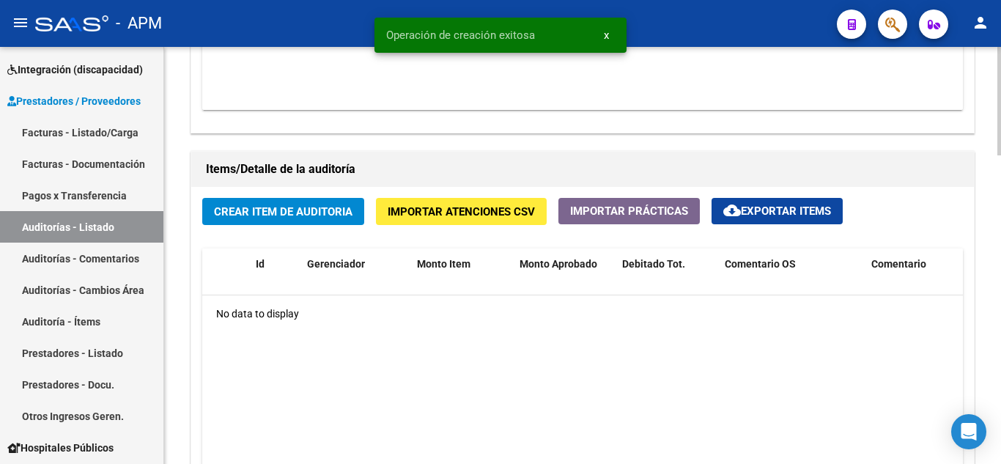
scroll to position [953, 0]
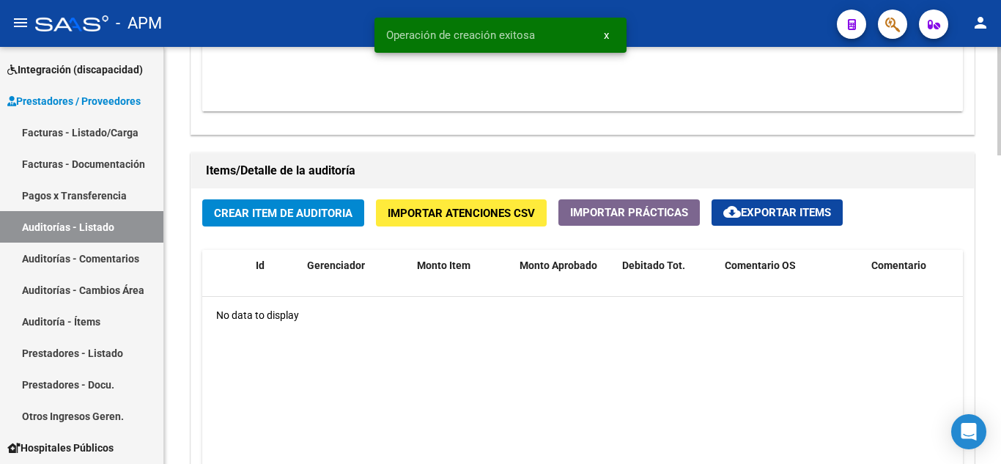
click at [308, 206] on span "Crear Item de Auditoria" at bounding box center [283, 212] width 139 height 13
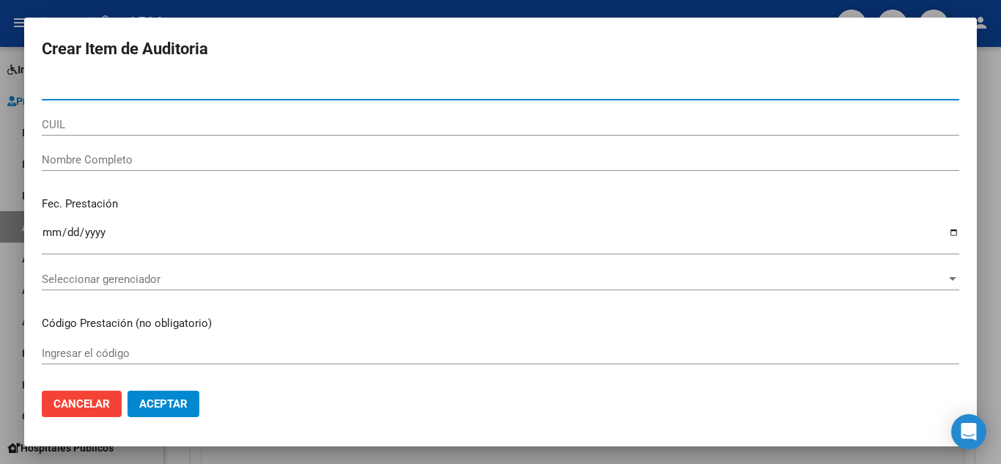
paste input "37.858610"
type input "37858610"
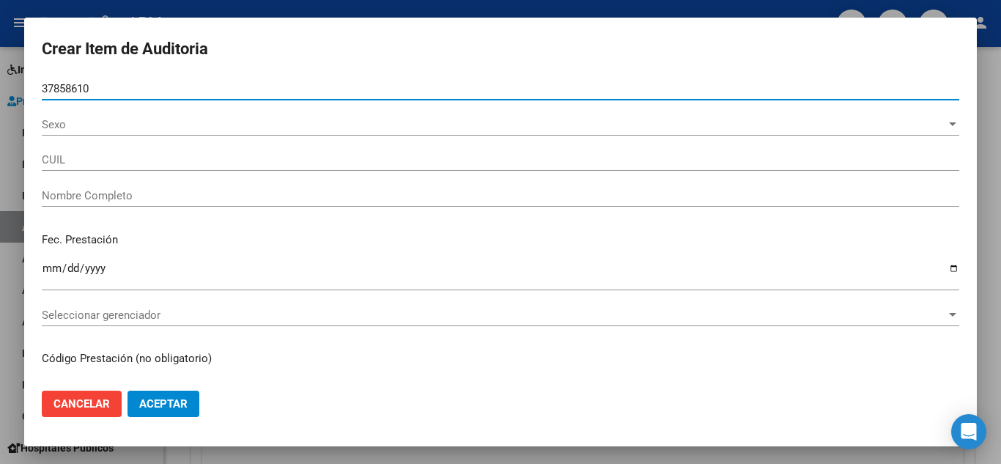
type input "27378586106"
type input "[PERSON_NAME]"
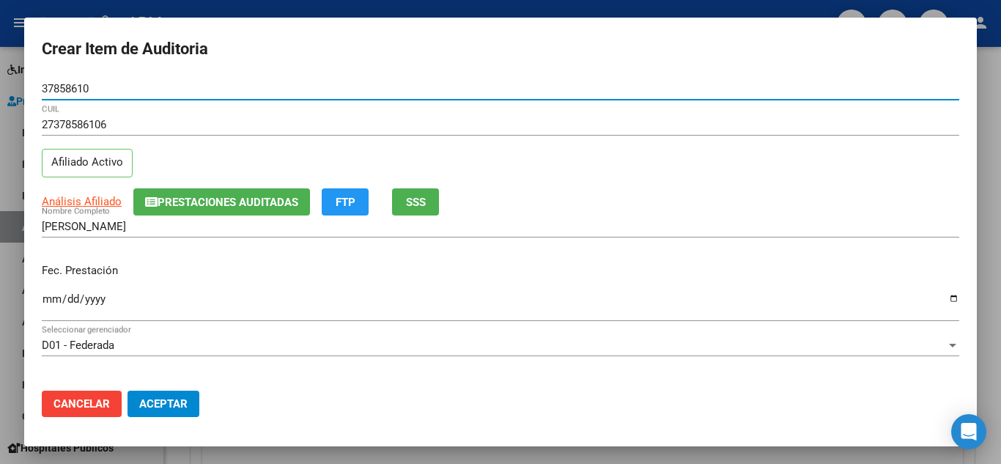
type input "37858610"
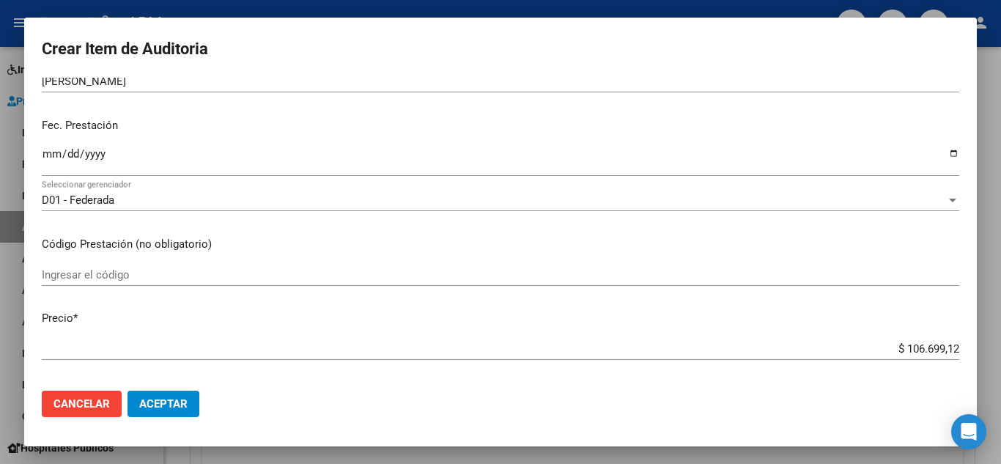
scroll to position [147, 0]
click at [131, 273] on input "Ingresar el código" at bounding box center [501, 273] width 918 height 13
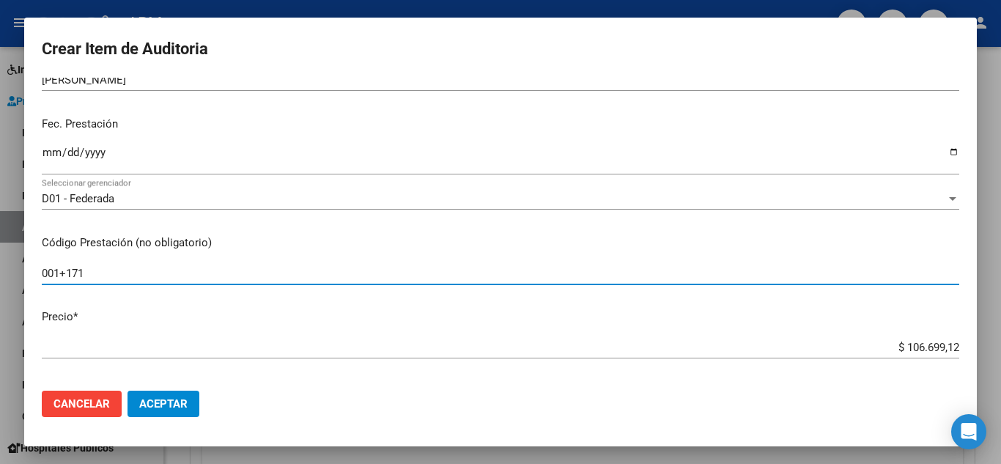
type input "001+171"
click at [51, 152] on input "Ingresar la fecha" at bounding box center [501, 158] width 918 height 23
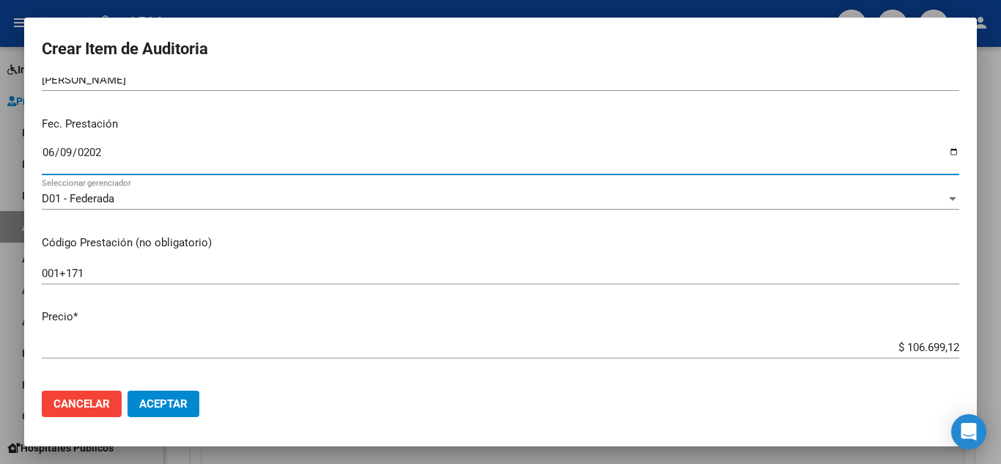
type input "[DATE]"
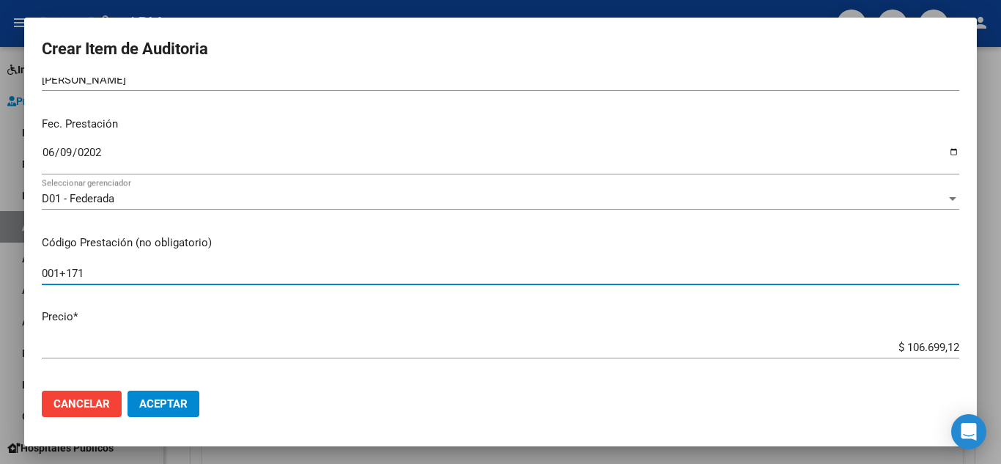
click at [99, 272] on input "001+171" at bounding box center [501, 273] width 918 height 13
type input "001+171+370+866+867"
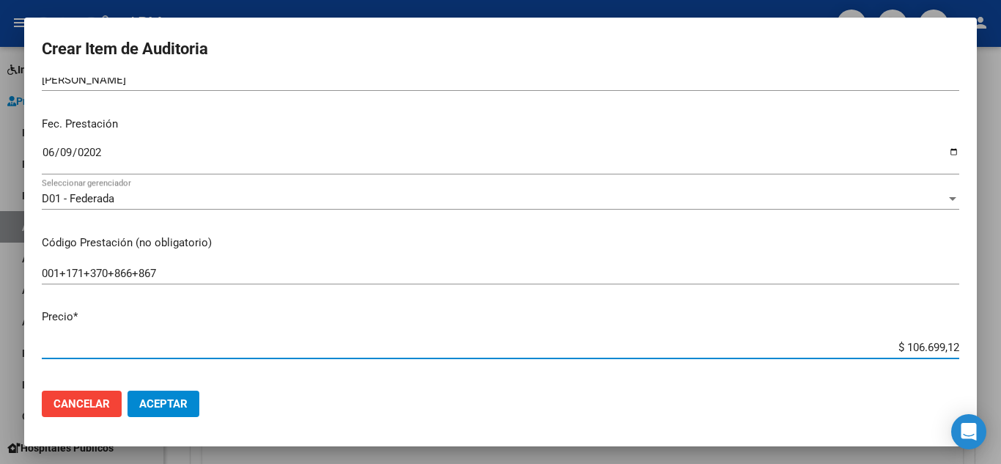
drag, startPoint x: 894, startPoint y: 348, endPoint x: 989, endPoint y: 344, distance: 94.6
click at [989, 344] on div "Crear Item de Auditoria 37858610 Nro Documento 27378586106 CUIL Afiliado Activo…" at bounding box center [500, 232] width 1001 height 464
type input "$ 0,04"
type input "$ 0,48"
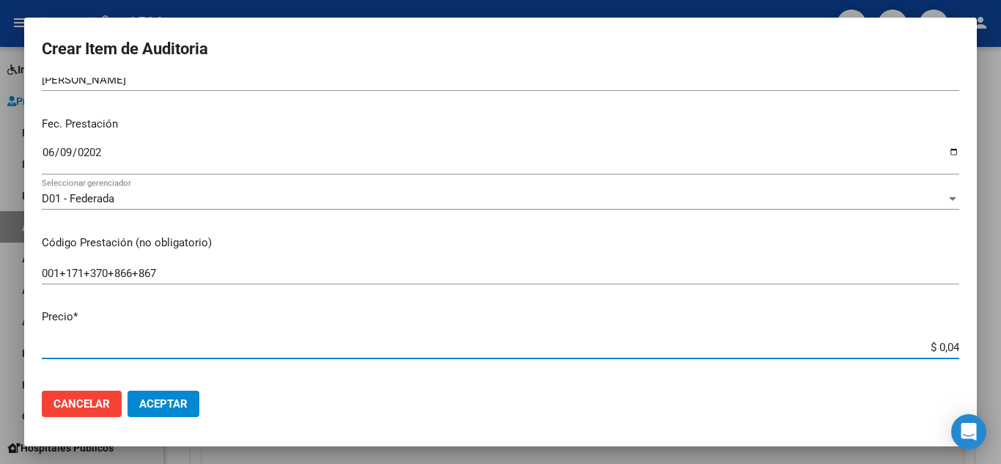
type input "$ 0,48"
type input "$ 4,86"
type input "$ 48,65"
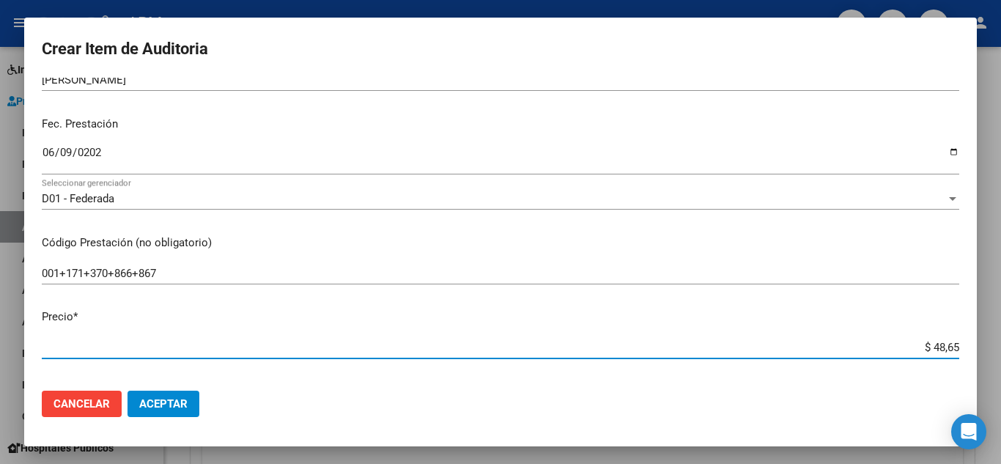
type input "$ 486,52"
type input "$ 48,65"
type input "$ 4,86"
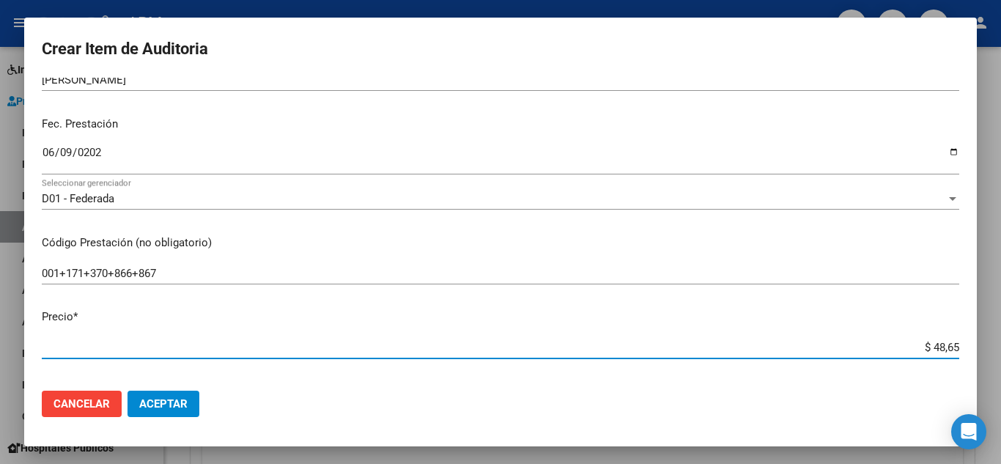
type input "$ 4,86"
type input "$ 48,62"
type input "$ 486,20"
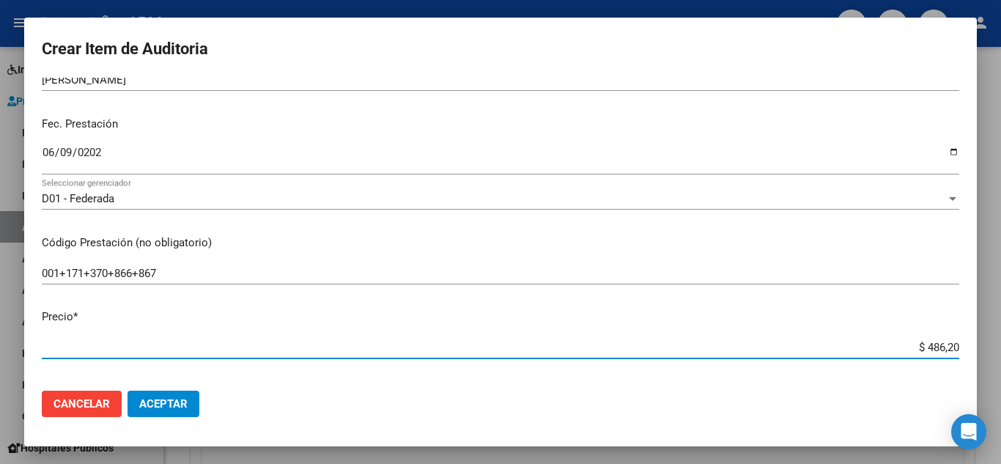
type input "$ 4.862,00"
type input "$ 48.620,04"
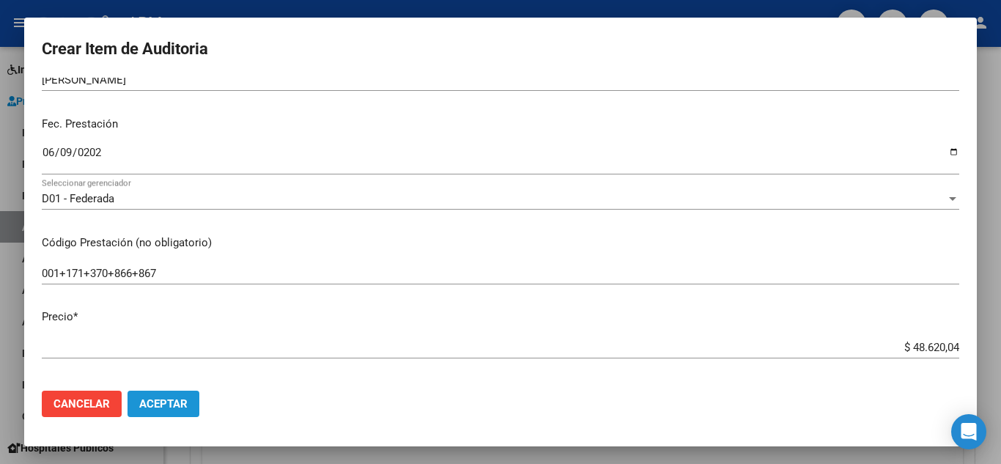
click at [160, 410] on span "Aceptar" at bounding box center [163, 403] width 48 height 13
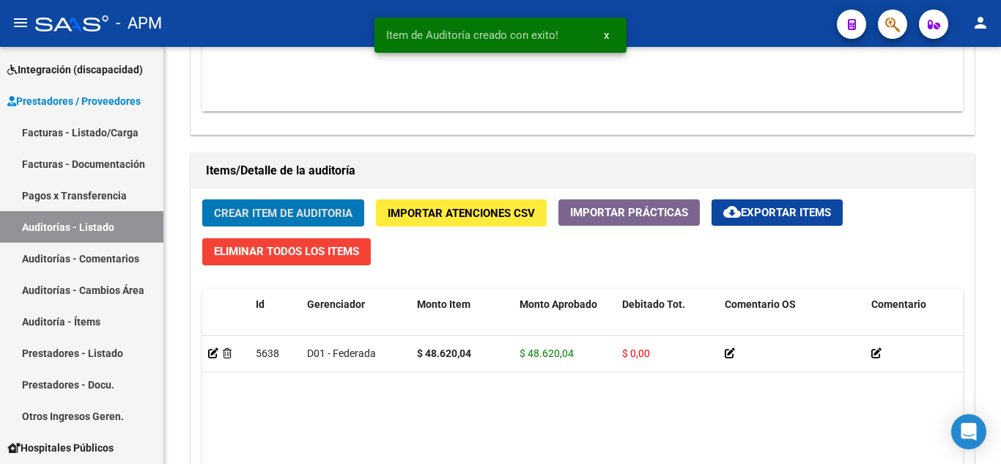
scroll to position [954, 0]
click at [248, 204] on button "Crear Item de Auditoria" at bounding box center [283, 212] width 162 height 27
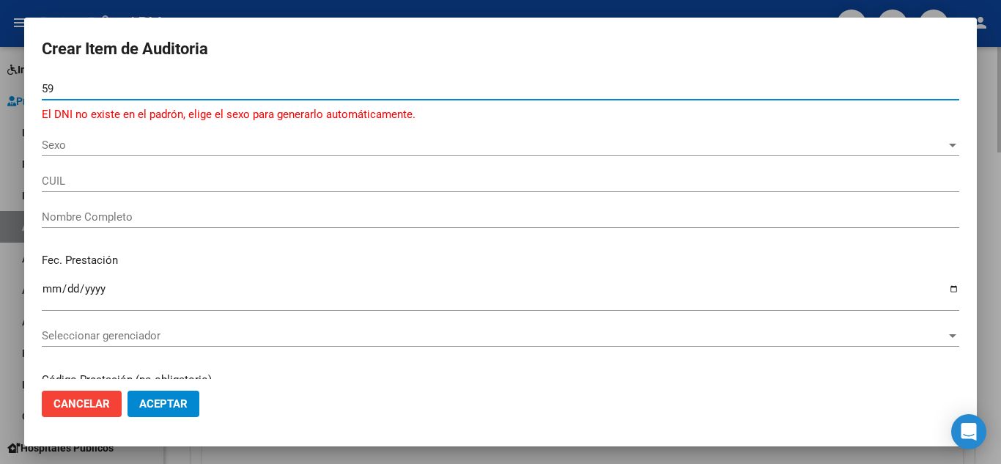
type input "5"
type input "59228519"
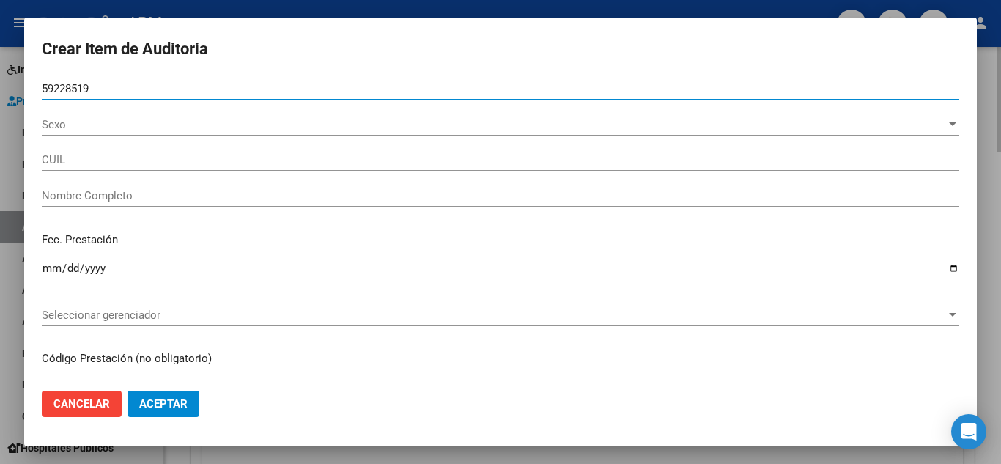
type input "20592285194"
type input "[PERSON_NAME] [PERSON_NAME]"
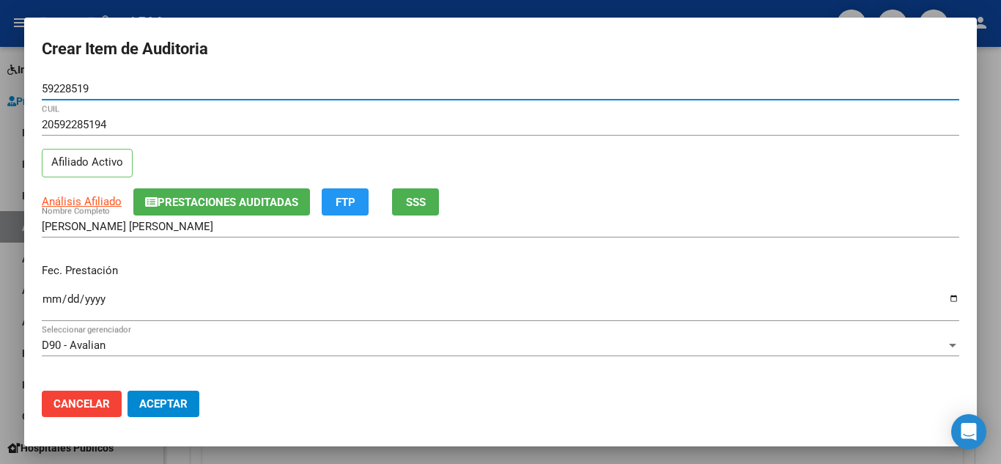
type input "59228519"
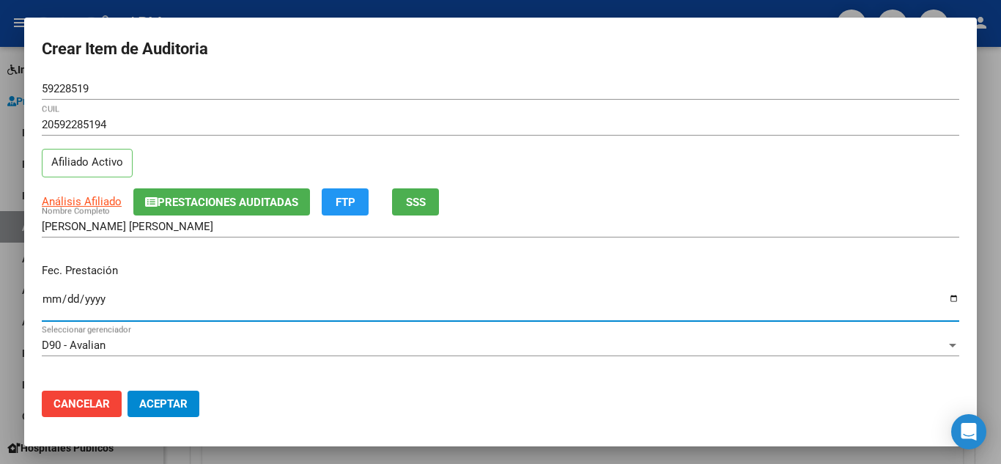
click at [47, 301] on input "Ingresar la fecha" at bounding box center [501, 304] width 918 height 23
type input "[DATE]"
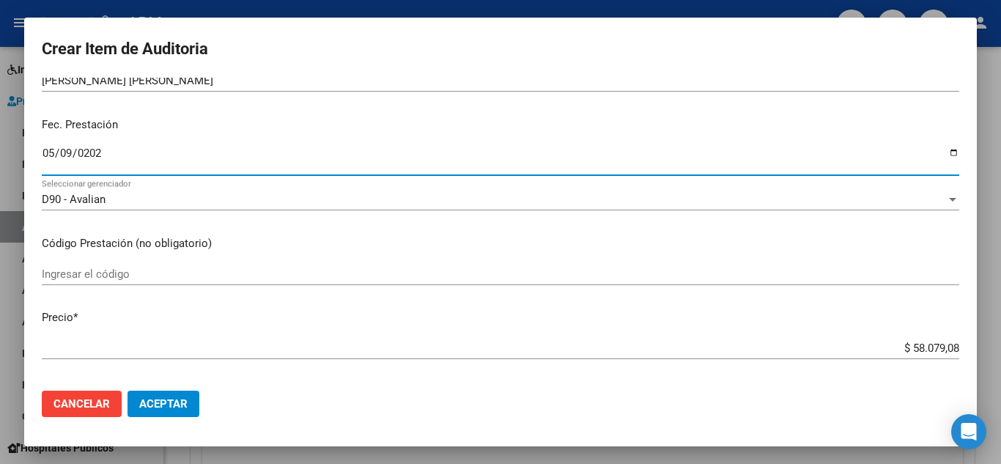
scroll to position [147, 0]
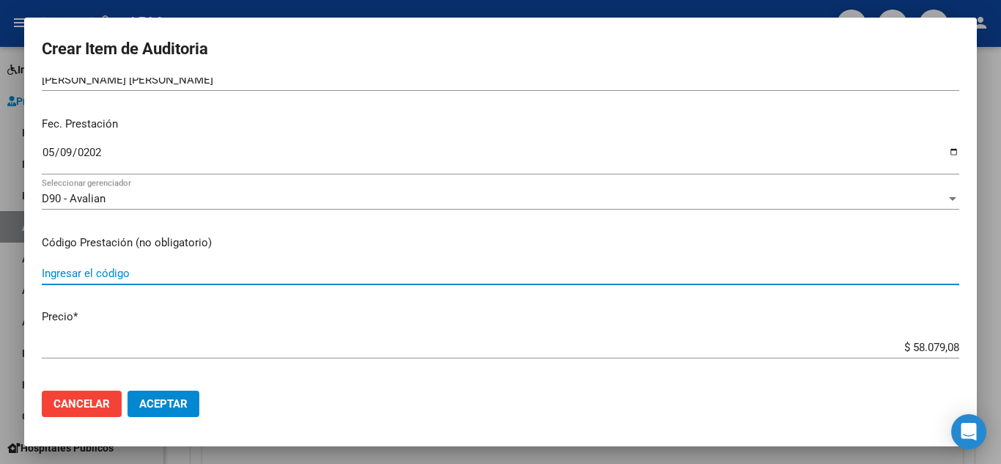
click at [121, 275] on input "Ingresar el código" at bounding box center [501, 273] width 918 height 13
type input "001+412+475+537+537+540+902"
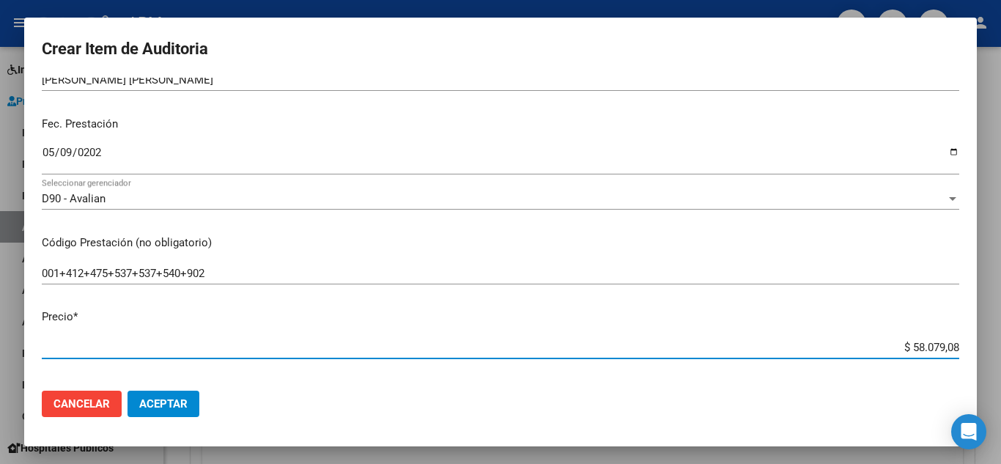
drag, startPoint x: 898, startPoint y: 348, endPoint x: 995, endPoint y: 337, distance: 98.1
click at [995, 337] on div "Crear Item de Auditoria 59228519 Nro Documento 20592285194 CUIL Afiliado Activo…" at bounding box center [500, 232] width 1001 height 464
type input "$ 0,03"
type input "$ 0,39"
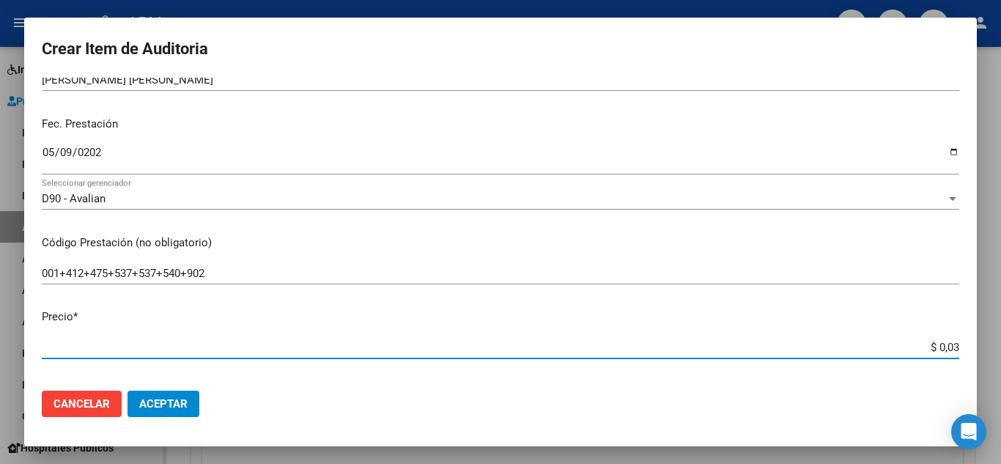
type input "$ 0,39"
type input "$ 3,93"
type input "$ 39,35"
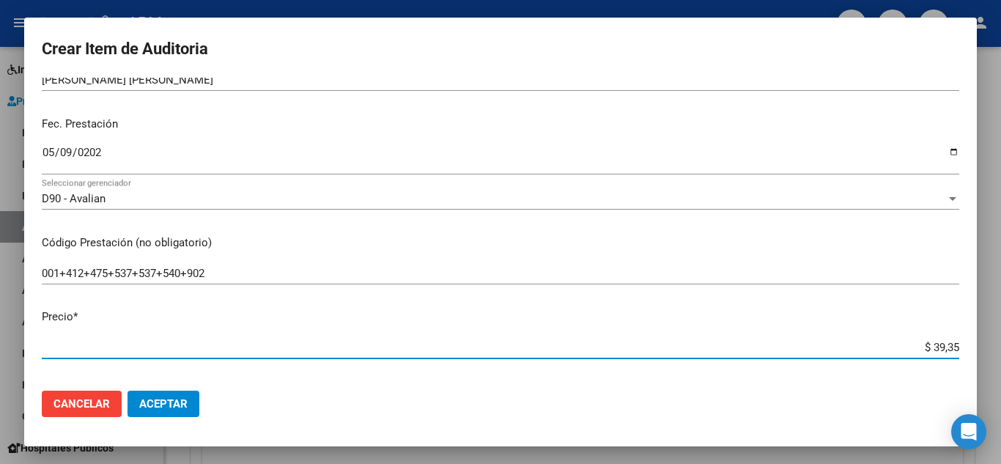
type input "$ 393,59"
type input "$ 3.935,90"
type input "$ 39.359,08"
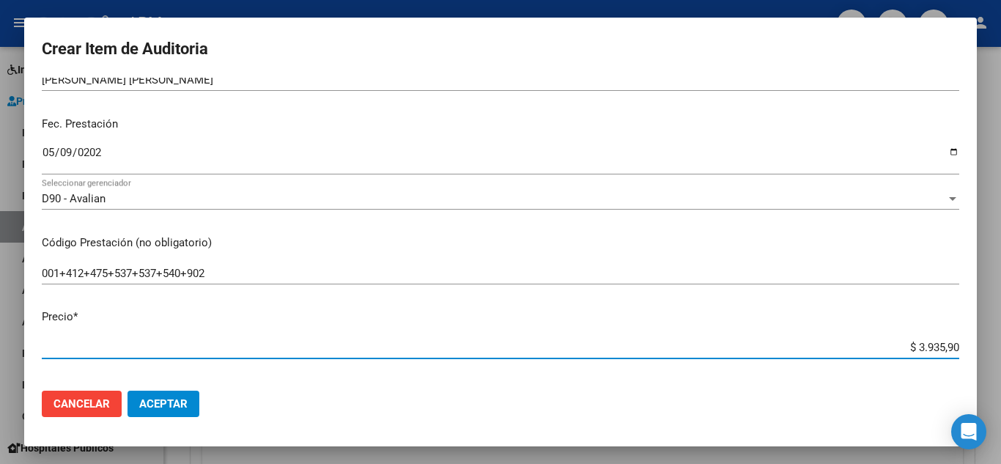
type input "$ 39.359,08"
click at [183, 402] on span "Aceptar" at bounding box center [163, 403] width 48 height 13
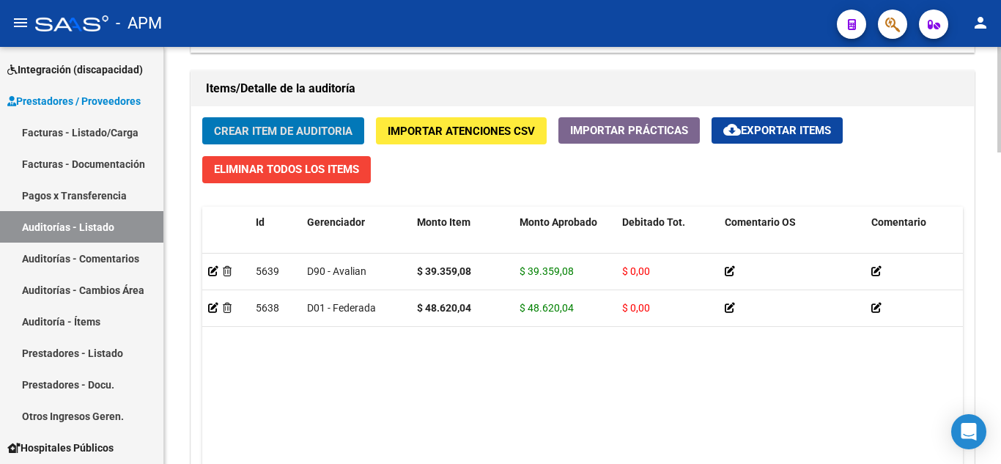
scroll to position [1027, 0]
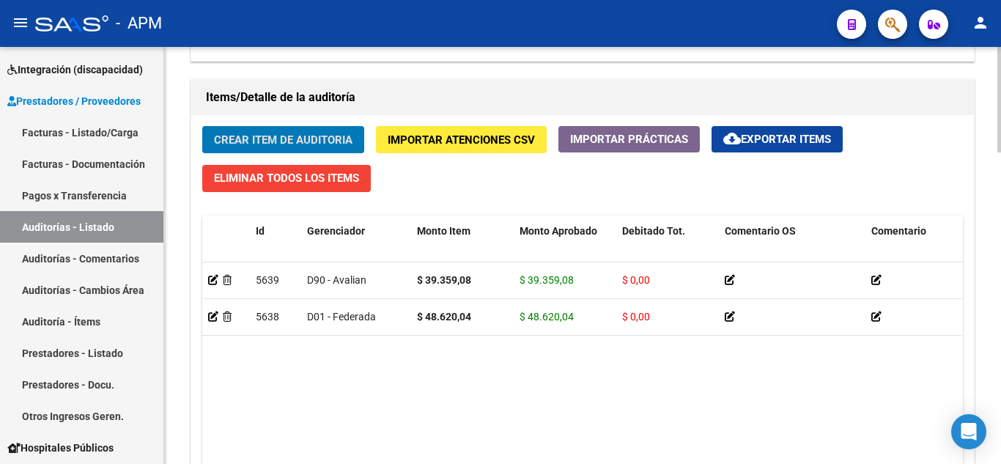
click at [291, 140] on span "Crear Item de Auditoria" at bounding box center [283, 139] width 139 height 13
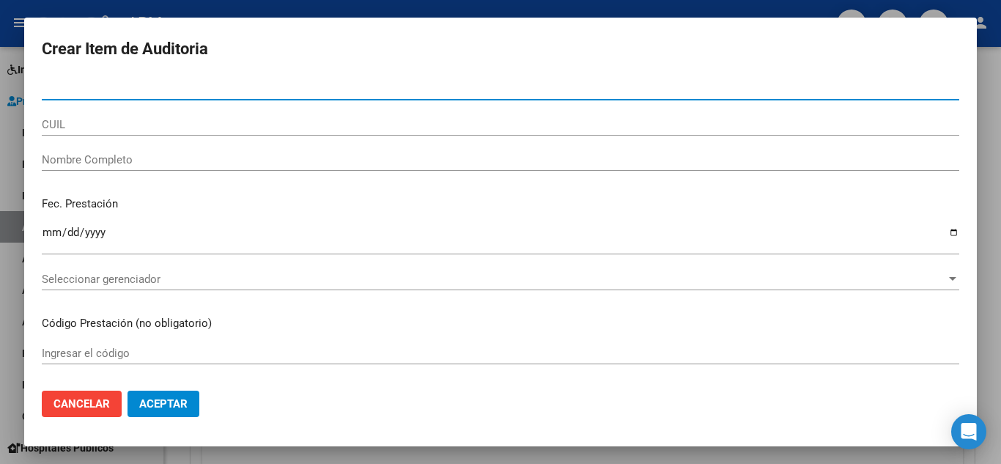
paste input "36.434887"
type input "36434887"
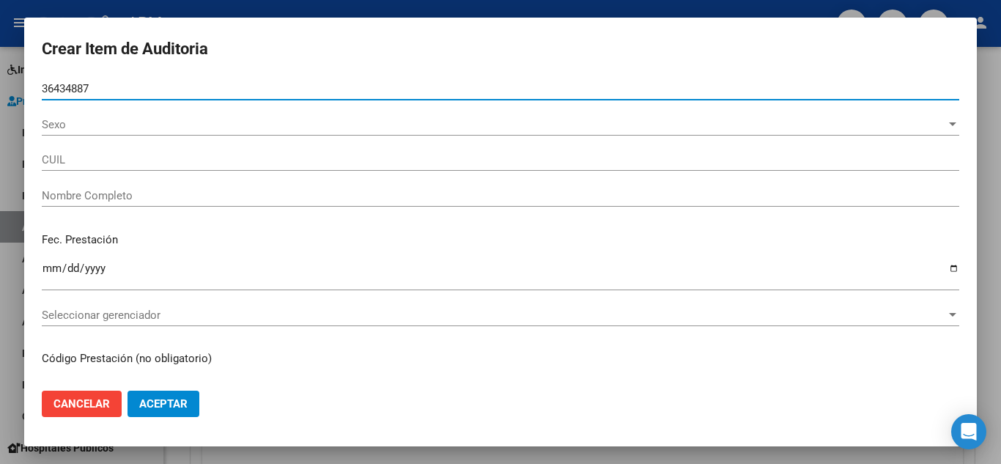
type input "20364348879"
type input "PROTO [PERSON_NAME]"
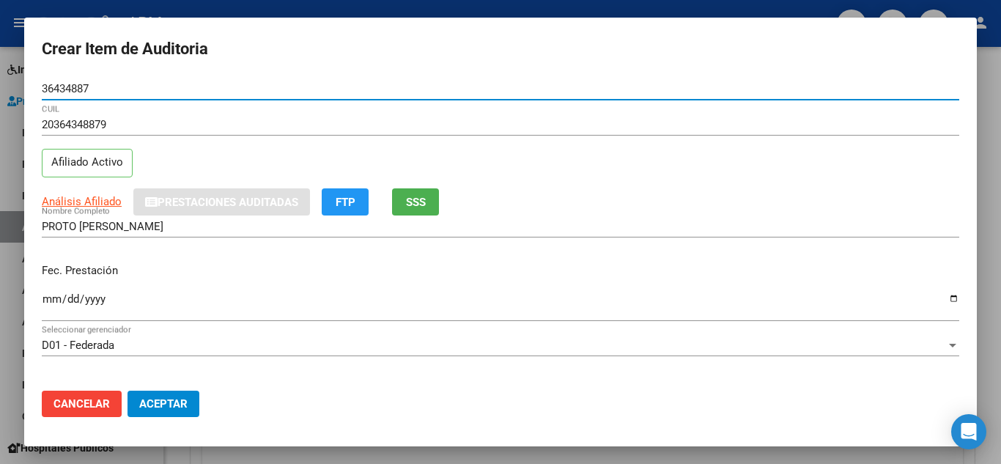
type input "36434887"
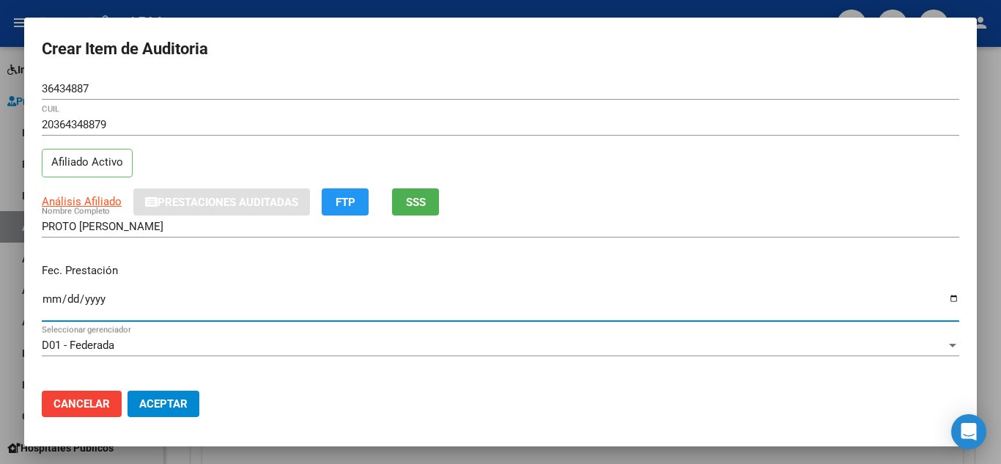
click at [54, 300] on input "Ingresar la fecha" at bounding box center [501, 304] width 918 height 23
type input "[DATE]"
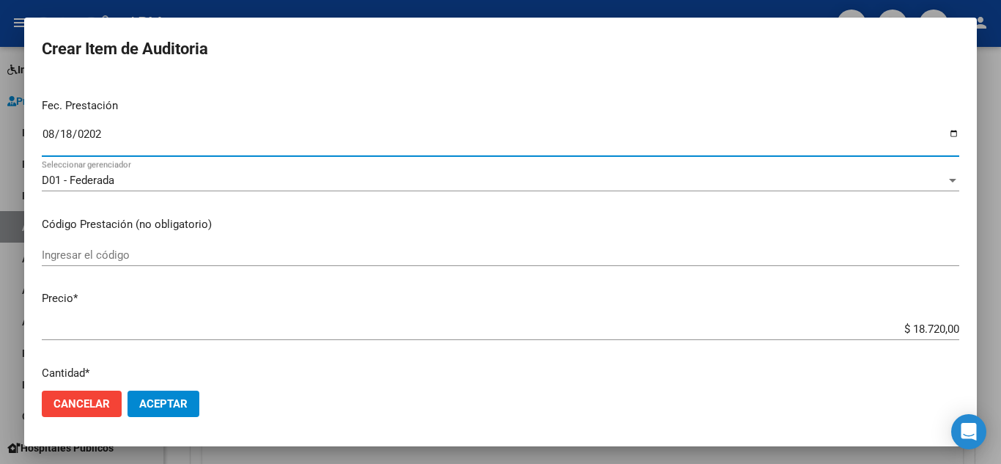
scroll to position [147, 0]
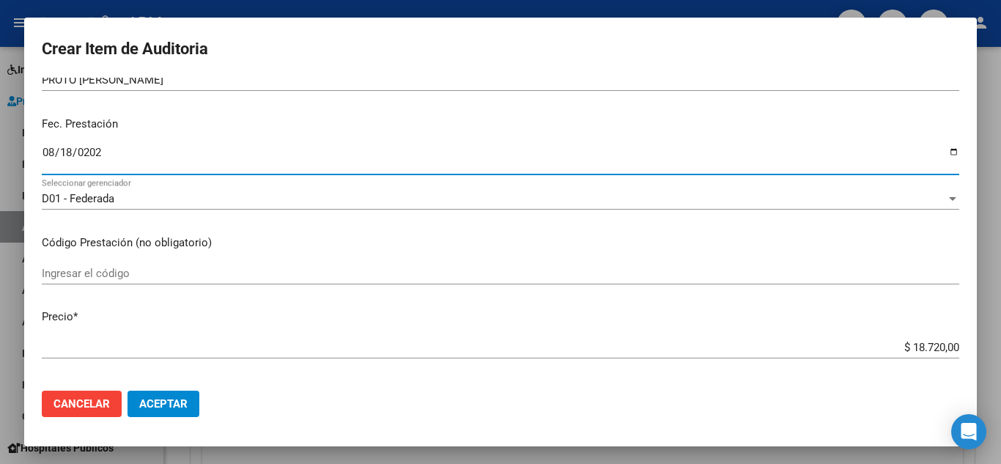
click at [114, 269] on input "Ingresar el código" at bounding box center [501, 273] width 918 height 13
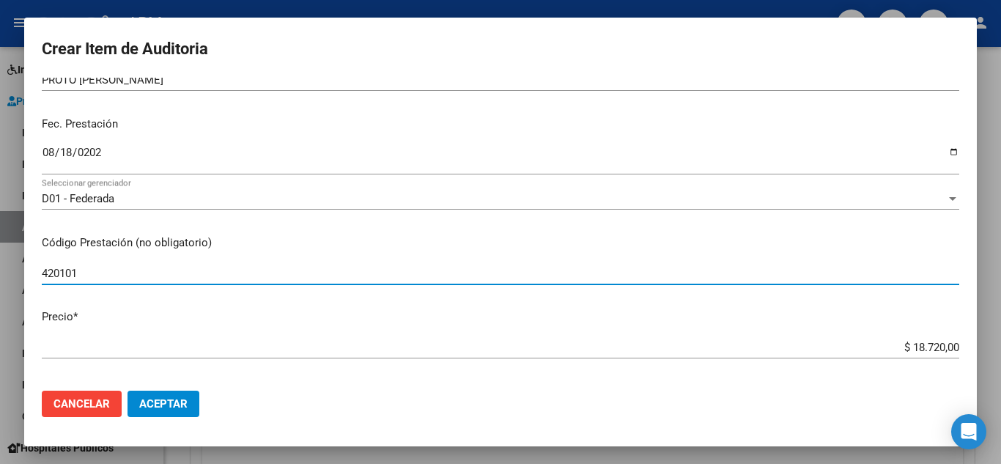
type input "420101"
click at [161, 395] on button "Aceptar" at bounding box center [164, 404] width 72 height 26
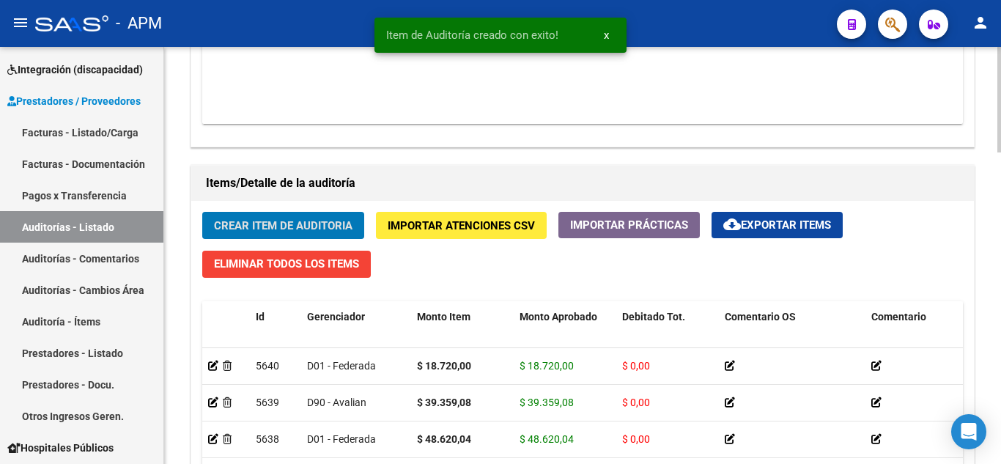
scroll to position [1231, 0]
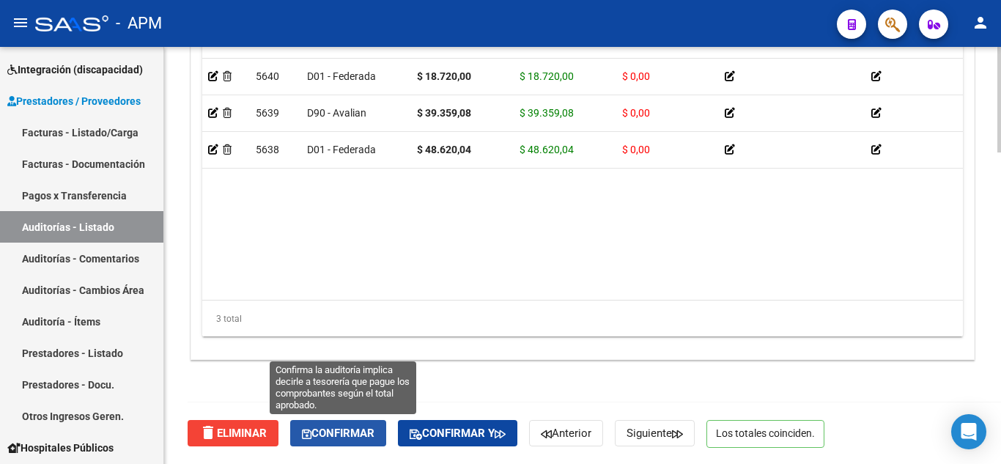
click at [361, 438] on span "Confirmar" at bounding box center [338, 433] width 73 height 13
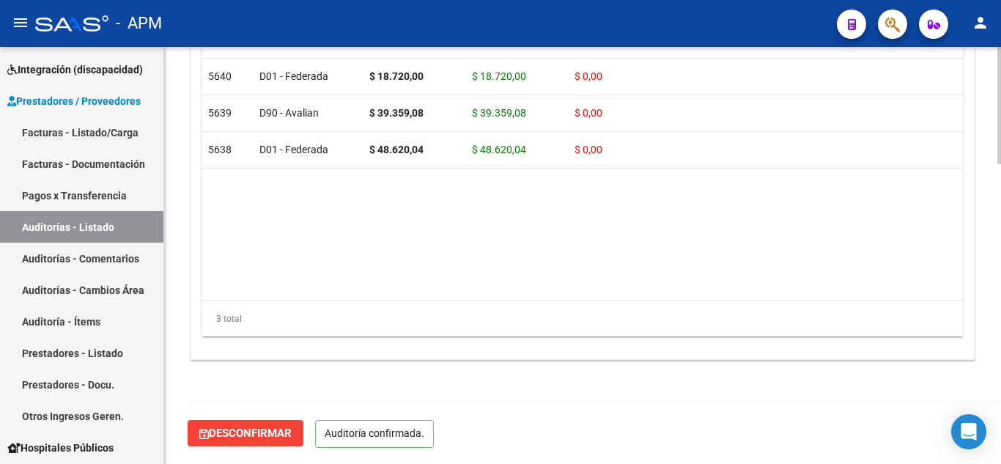
scroll to position [1065, 0]
type input "202510"
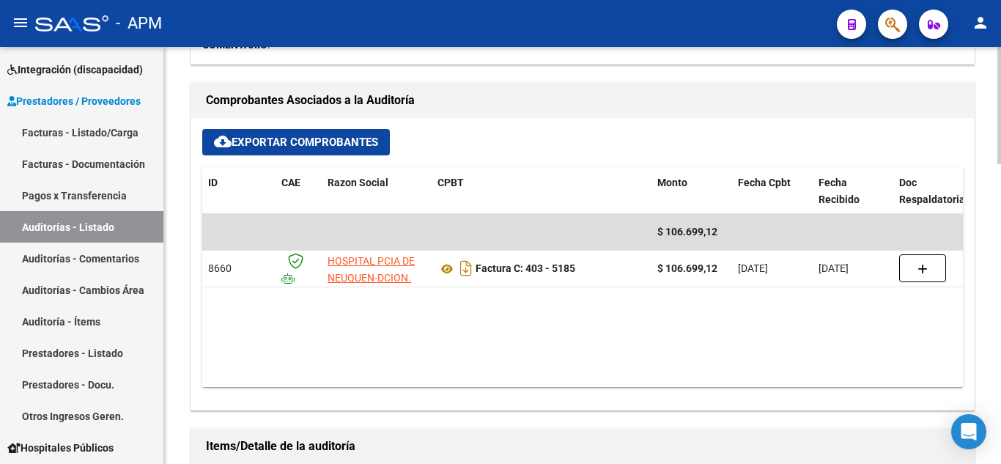
scroll to position [0, 0]
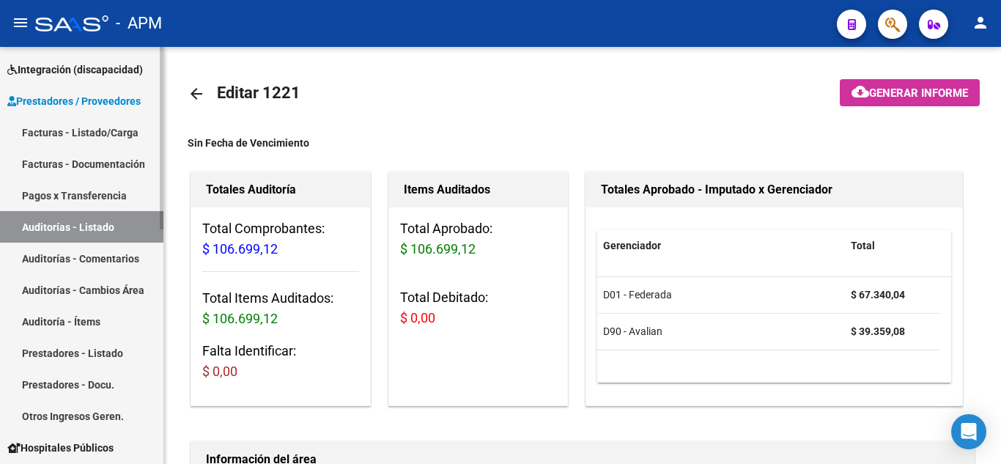
click at [67, 224] on link "Auditorías - Listado" at bounding box center [81, 227] width 163 height 32
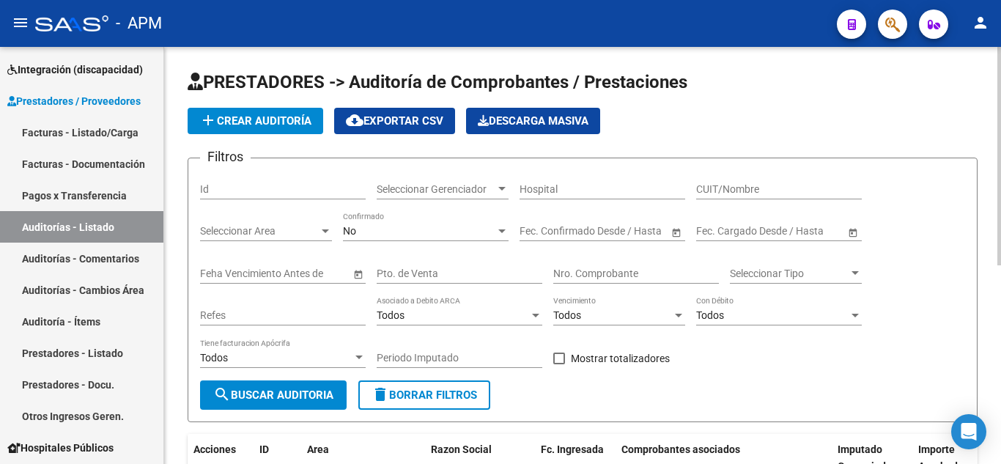
scroll to position [380, 0]
